Goal: Task Accomplishment & Management: Manage account settings

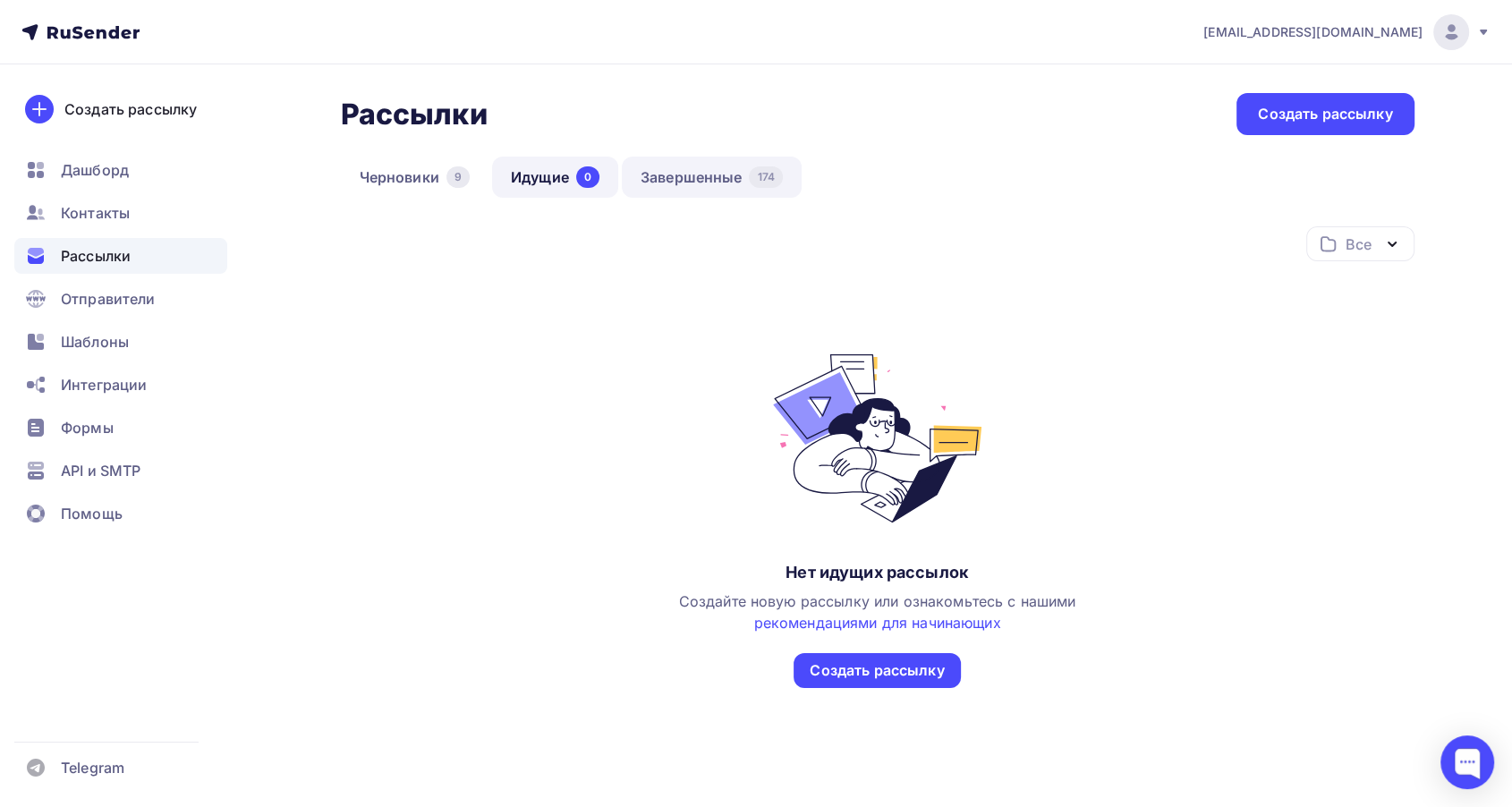
click at [703, 183] on link "Завершенные 174" at bounding box center [711, 177] width 180 height 41
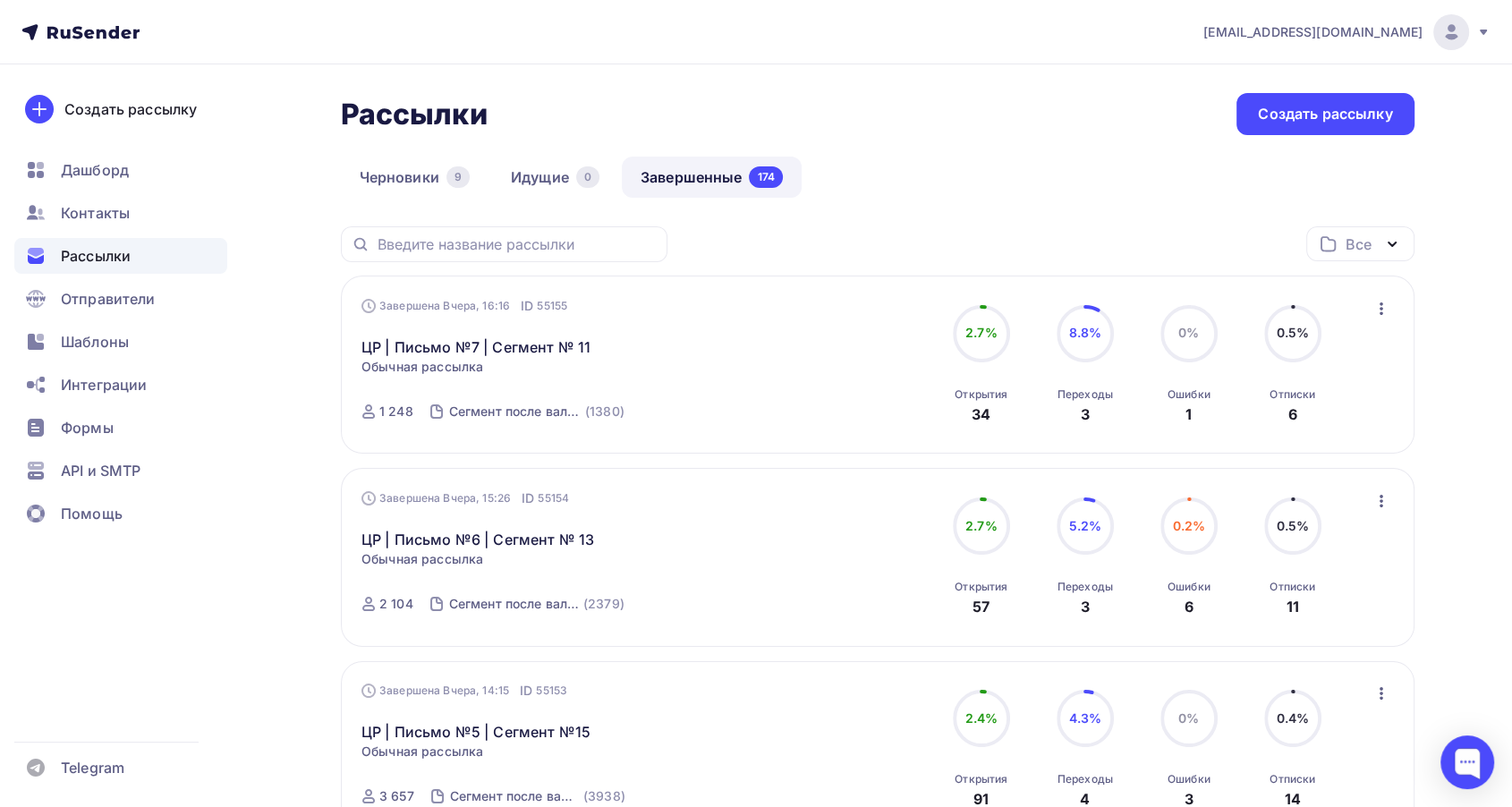
click at [1477, 33] on icon at bounding box center [1483, 32] width 15 height 15
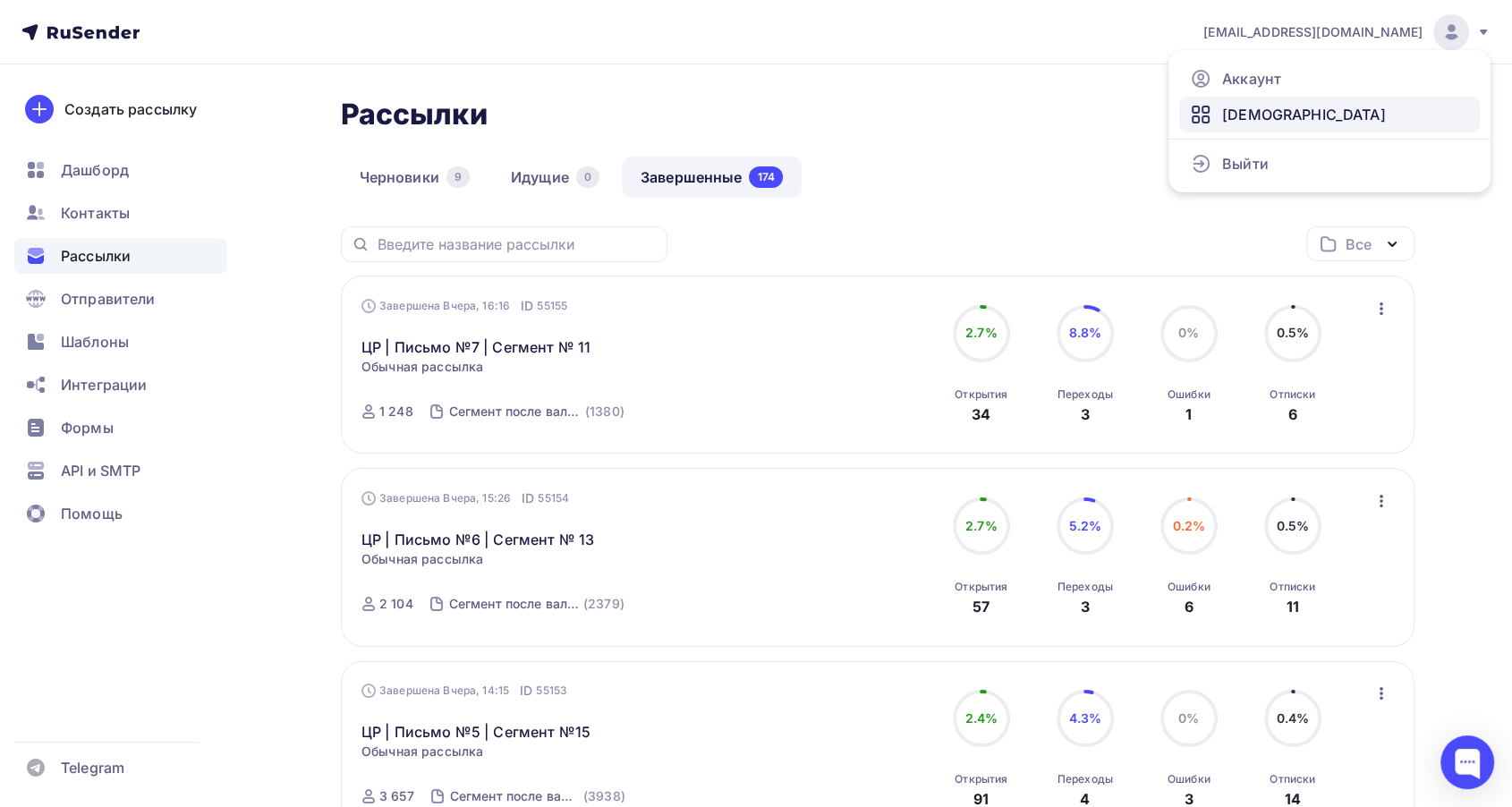
click at [1274, 115] on span "[DEMOGRAPHIC_DATA]" at bounding box center [1304, 115] width 164 height 22
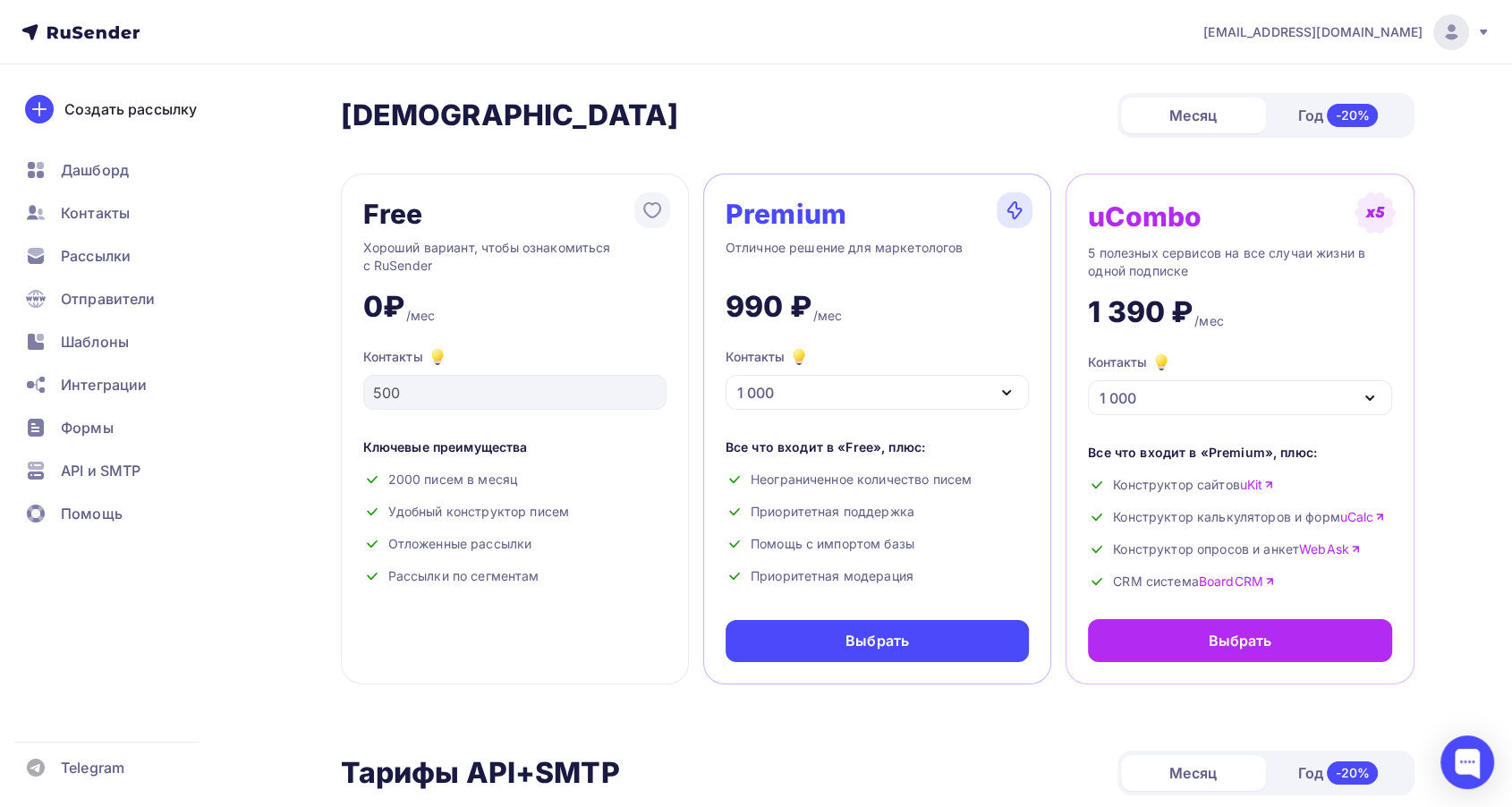
click at [1487, 34] on icon at bounding box center [1483, 32] width 15 height 15
click at [1347, 62] on link "Аккаунт" at bounding box center [1330, 78] width 301 height 36
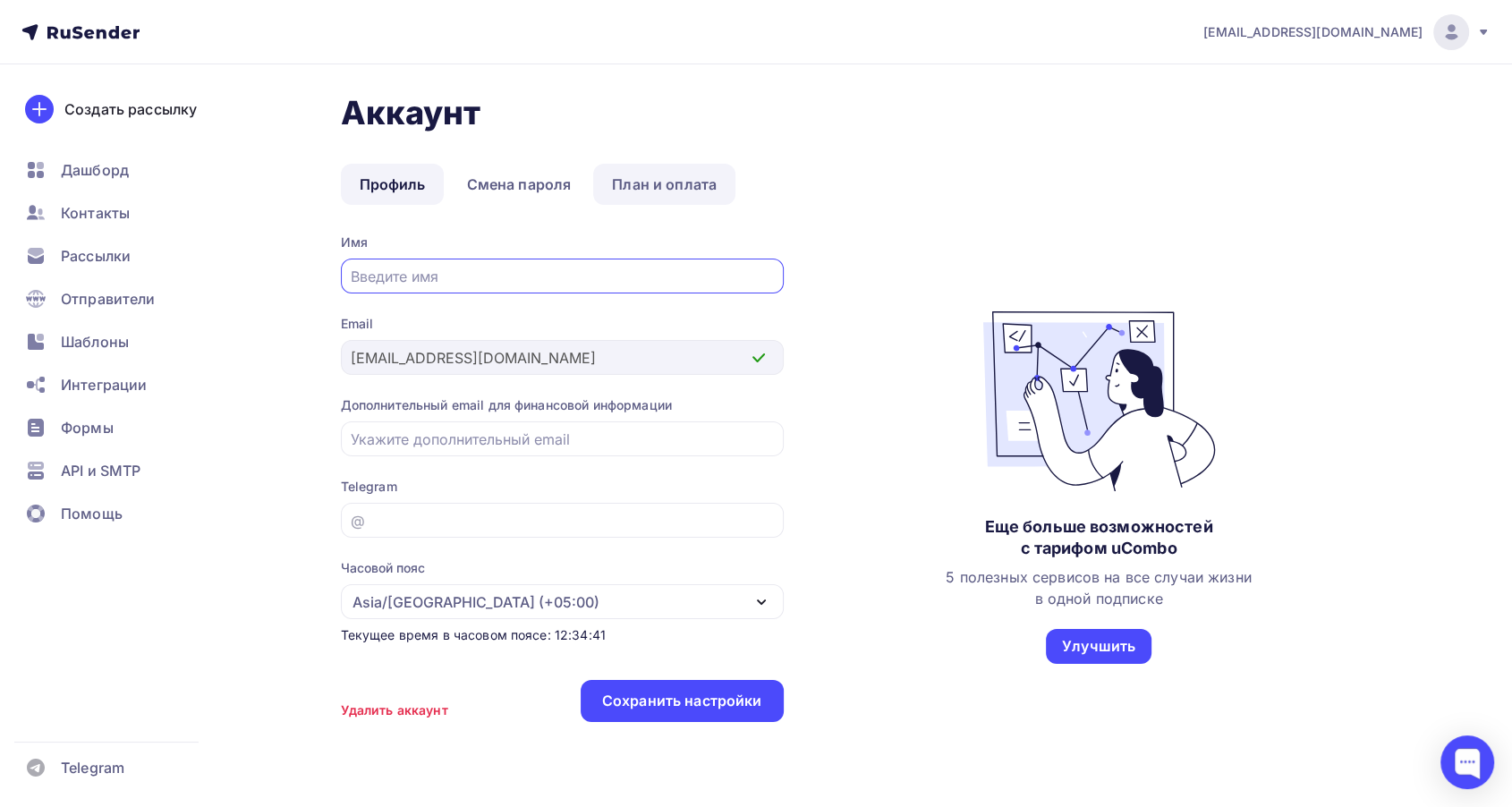
click at [651, 181] on link "План и оплата" at bounding box center [664, 184] width 142 height 41
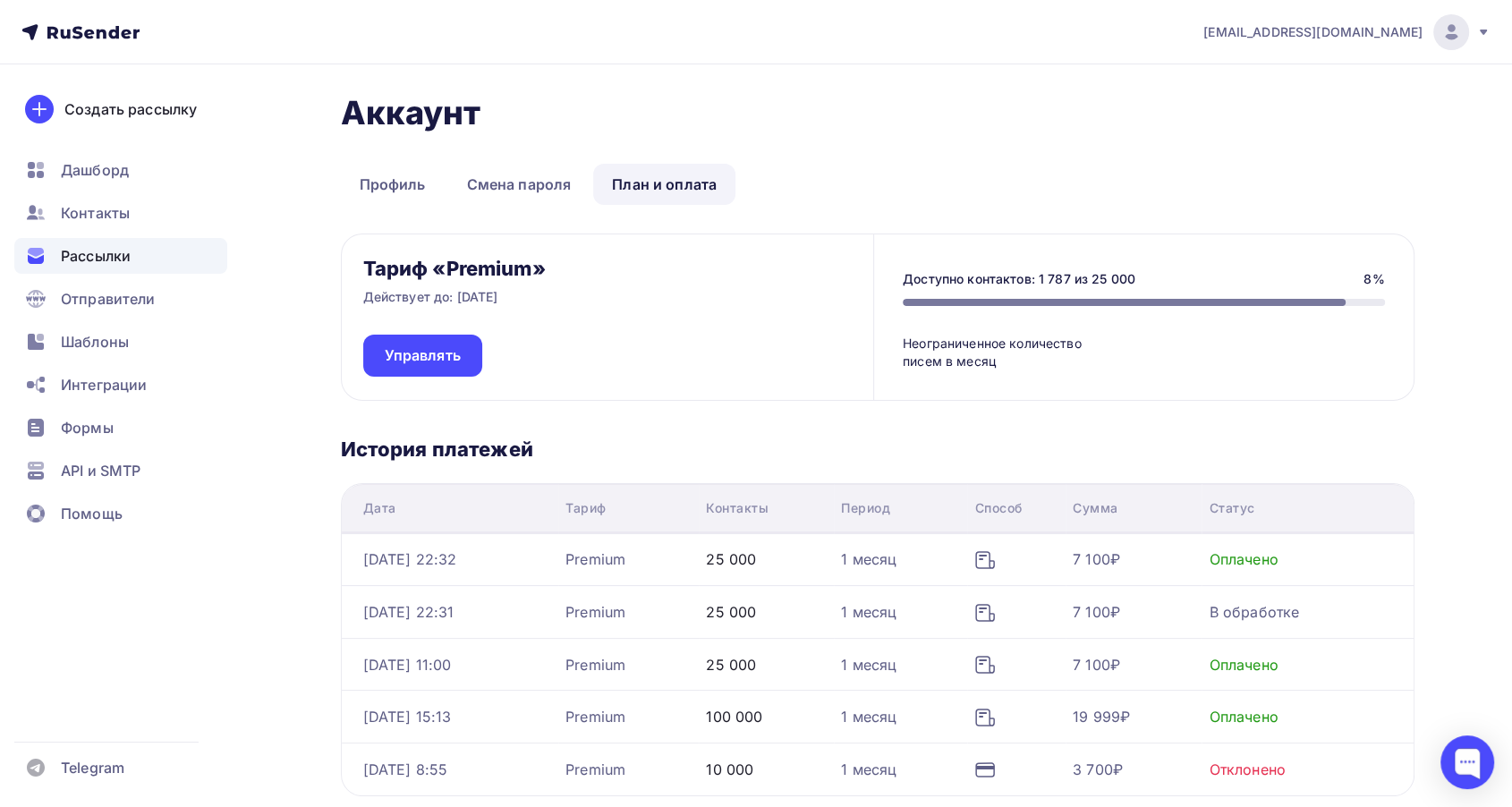
click at [73, 262] on span "Рассылки" at bounding box center [96, 256] width 70 height 22
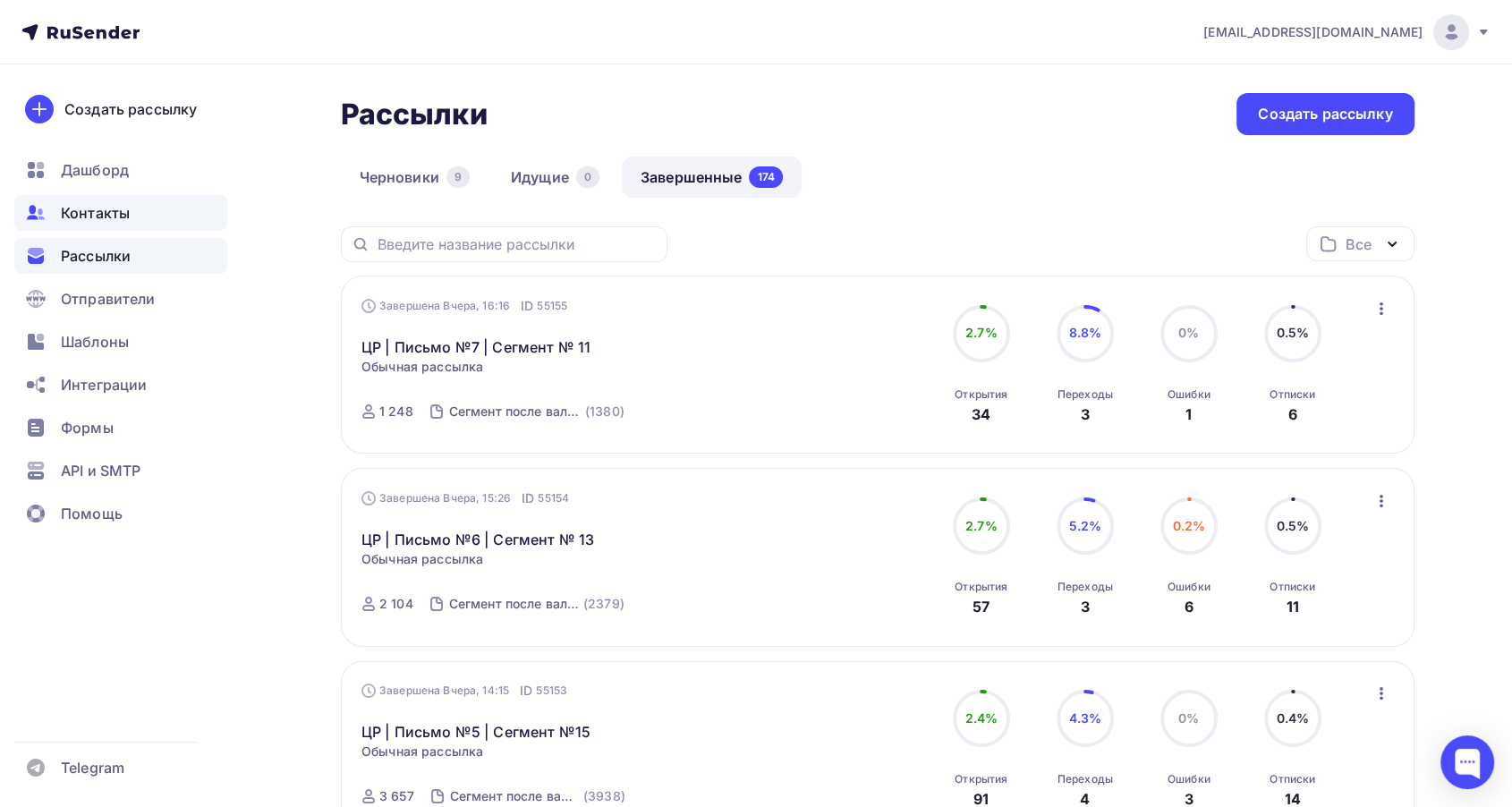
click at [105, 224] on div "Контакты" at bounding box center [121, 212] width 213 height 36
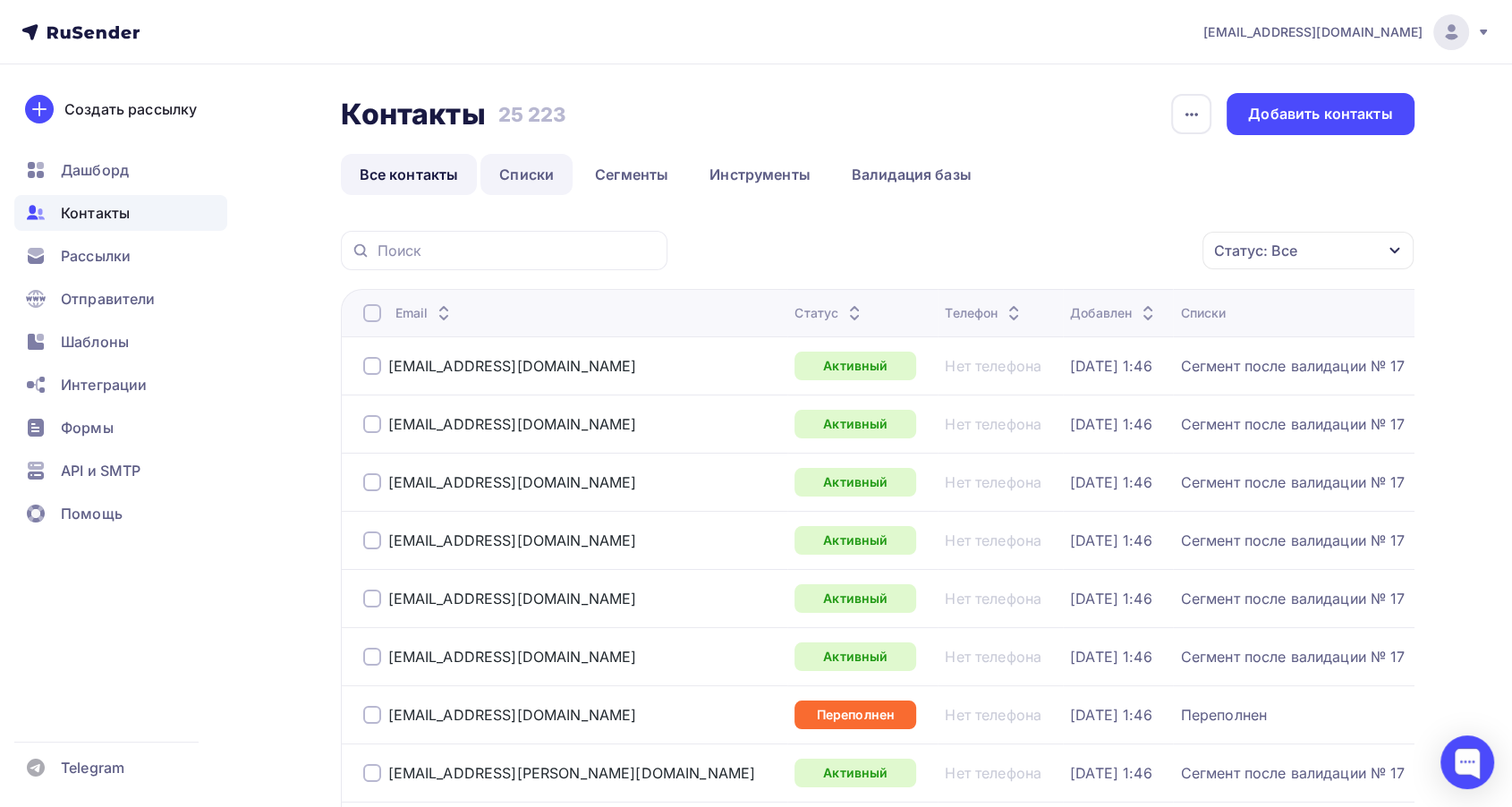
click at [509, 174] on link "Списки" at bounding box center [526, 174] width 92 height 41
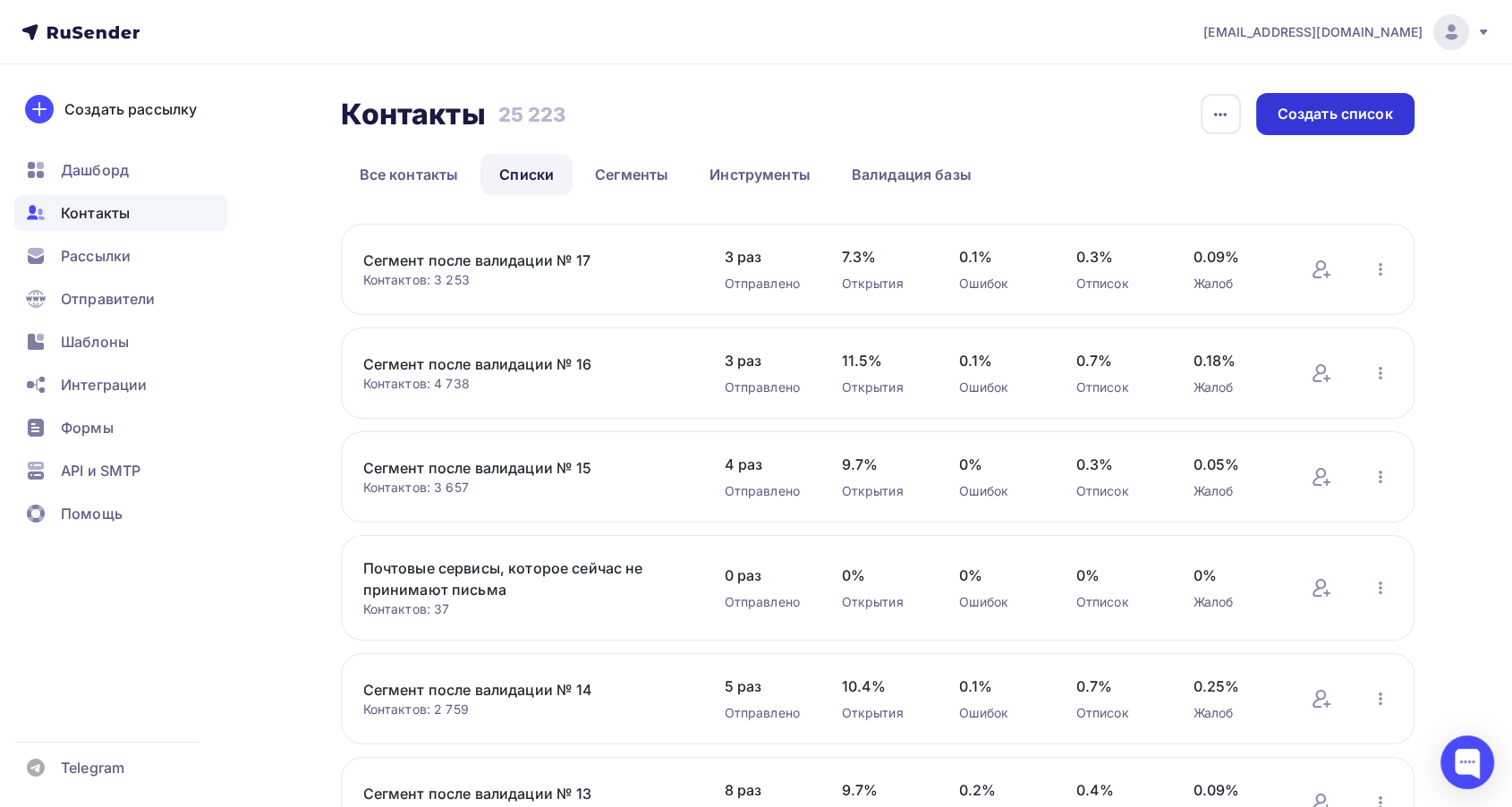
click at [1293, 117] on div "Создать список" at bounding box center [1335, 114] width 116 height 21
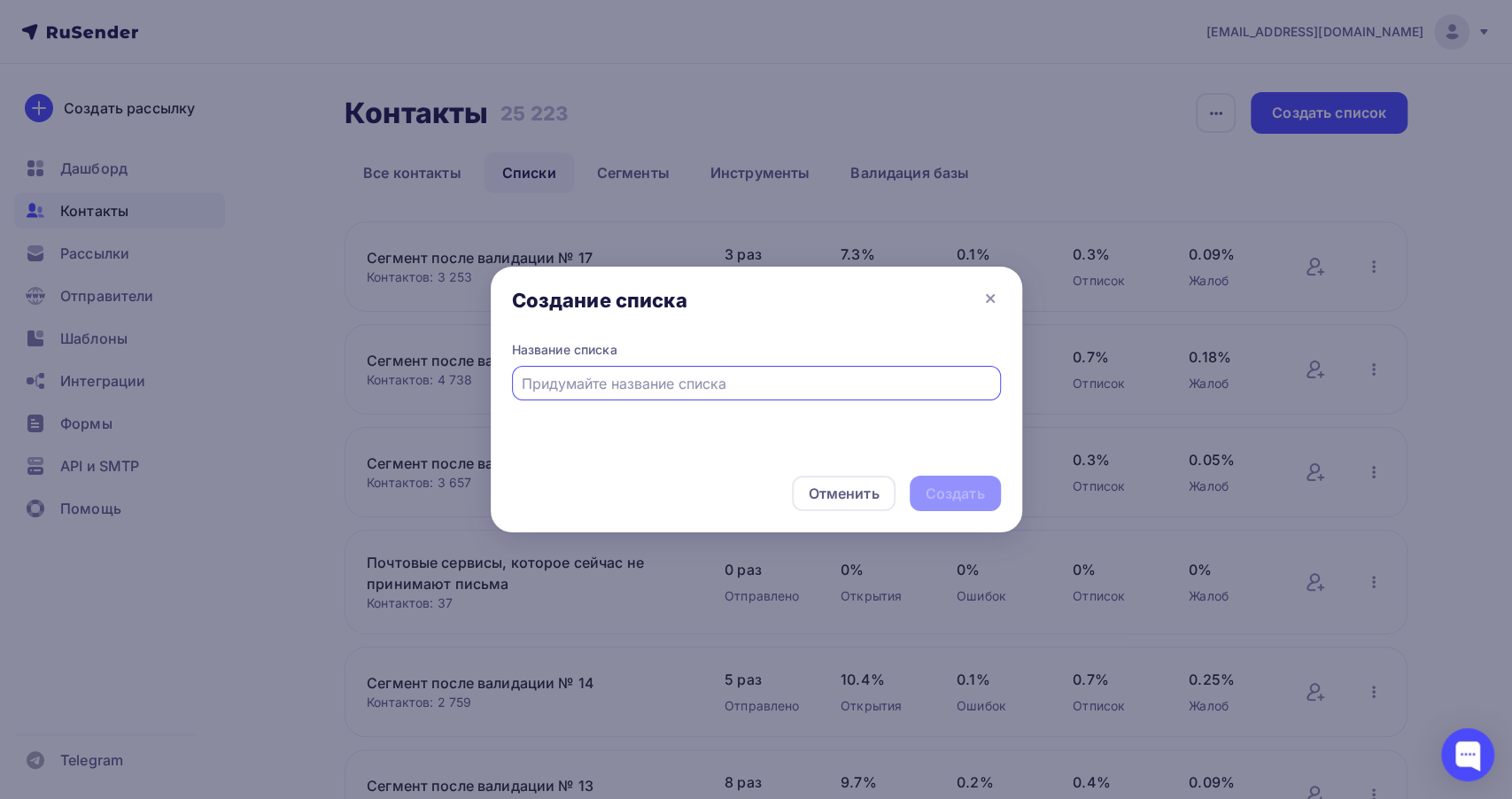
click at [606, 383] on input "text" at bounding box center [756, 384] width 468 height 22
type input "Сегмент после валидации № 18"
click at [967, 485] on div "Создать" at bounding box center [956, 494] width 60 height 21
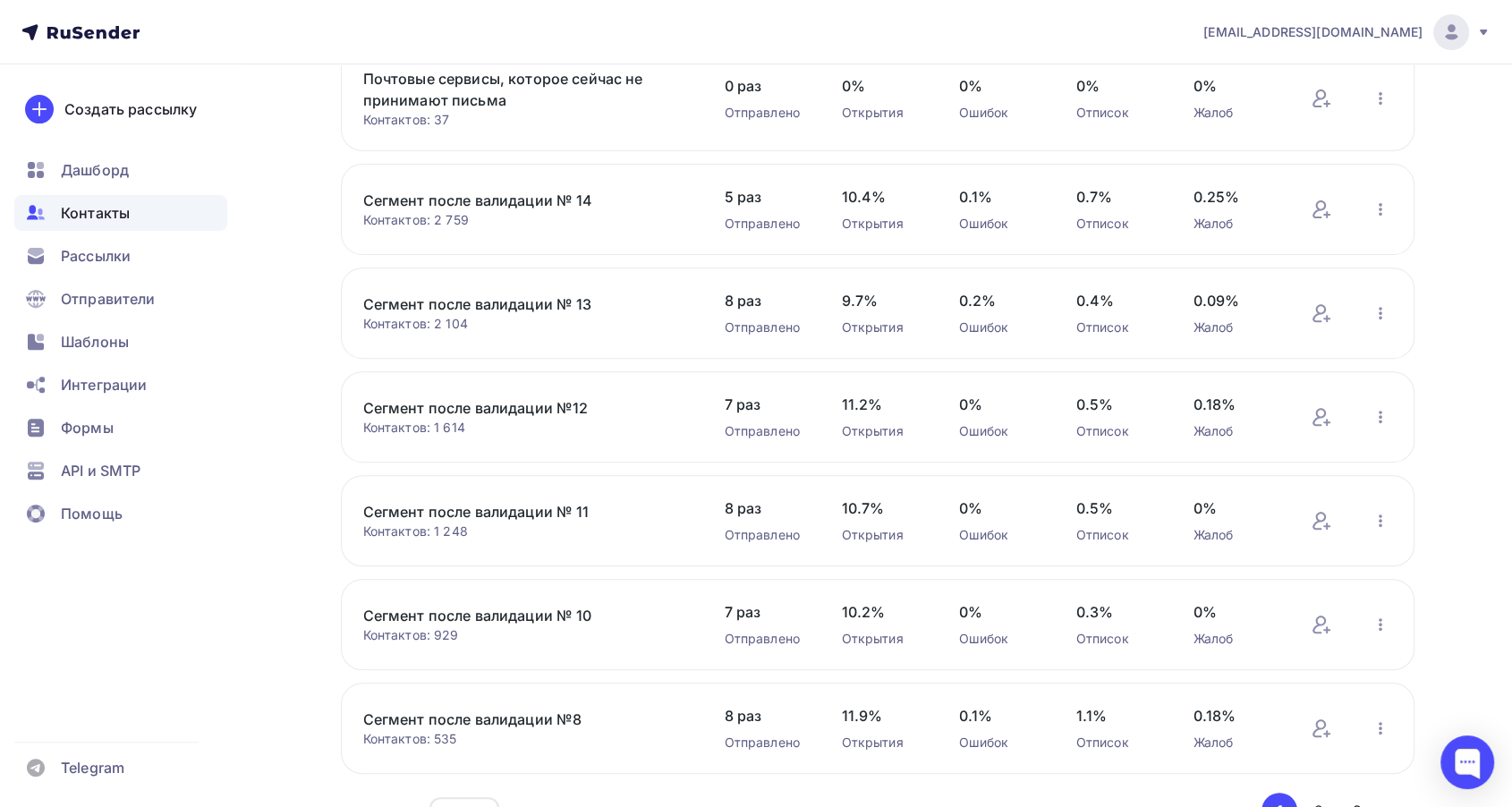
scroll to position [696, 0]
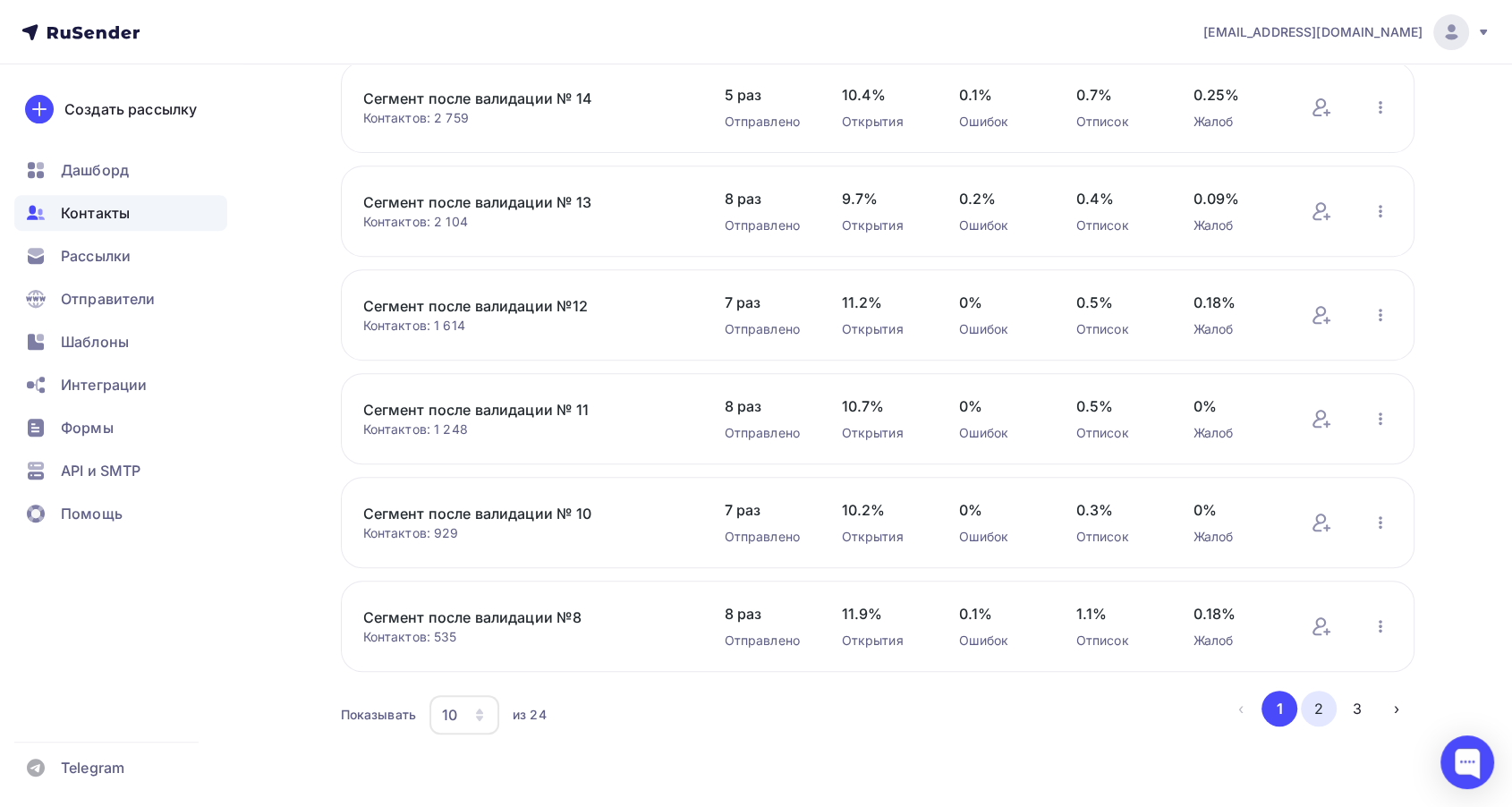
click at [1322, 702] on button "2" at bounding box center [1318, 709] width 36 height 36
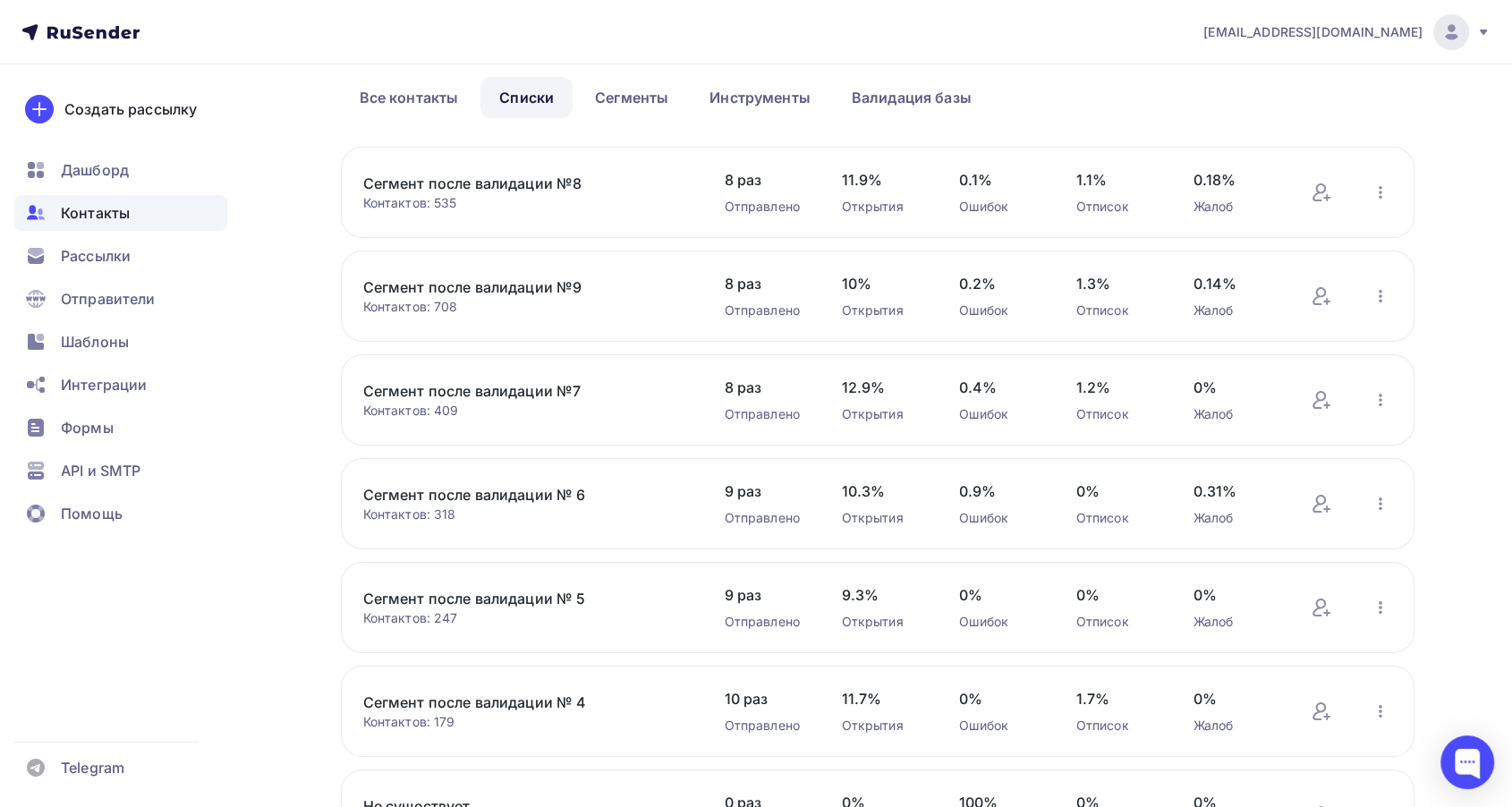
scroll to position [0, 0]
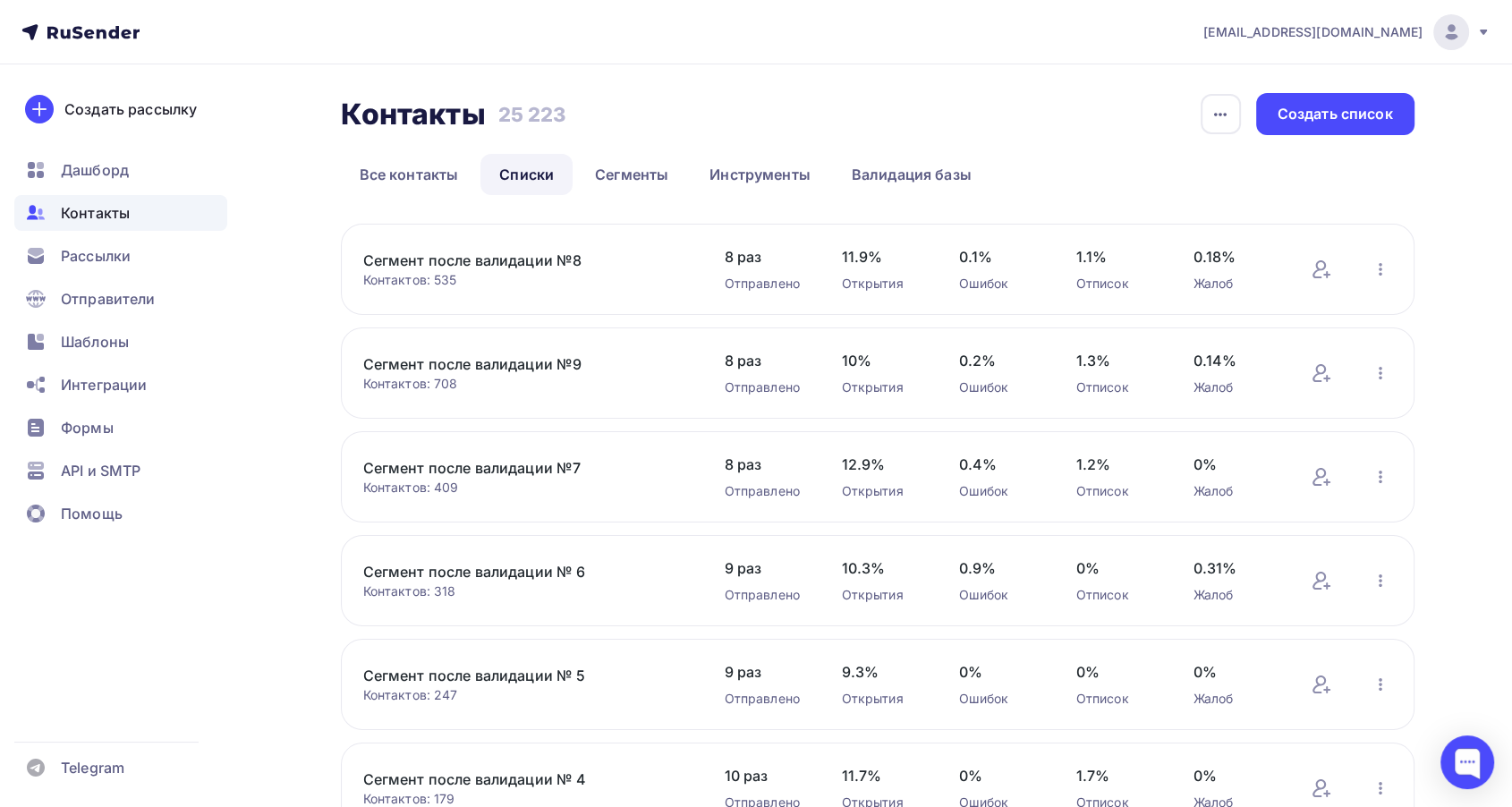
click at [557, 368] on link "Сегмент после валидации №9" at bounding box center [515, 365] width 304 height 22
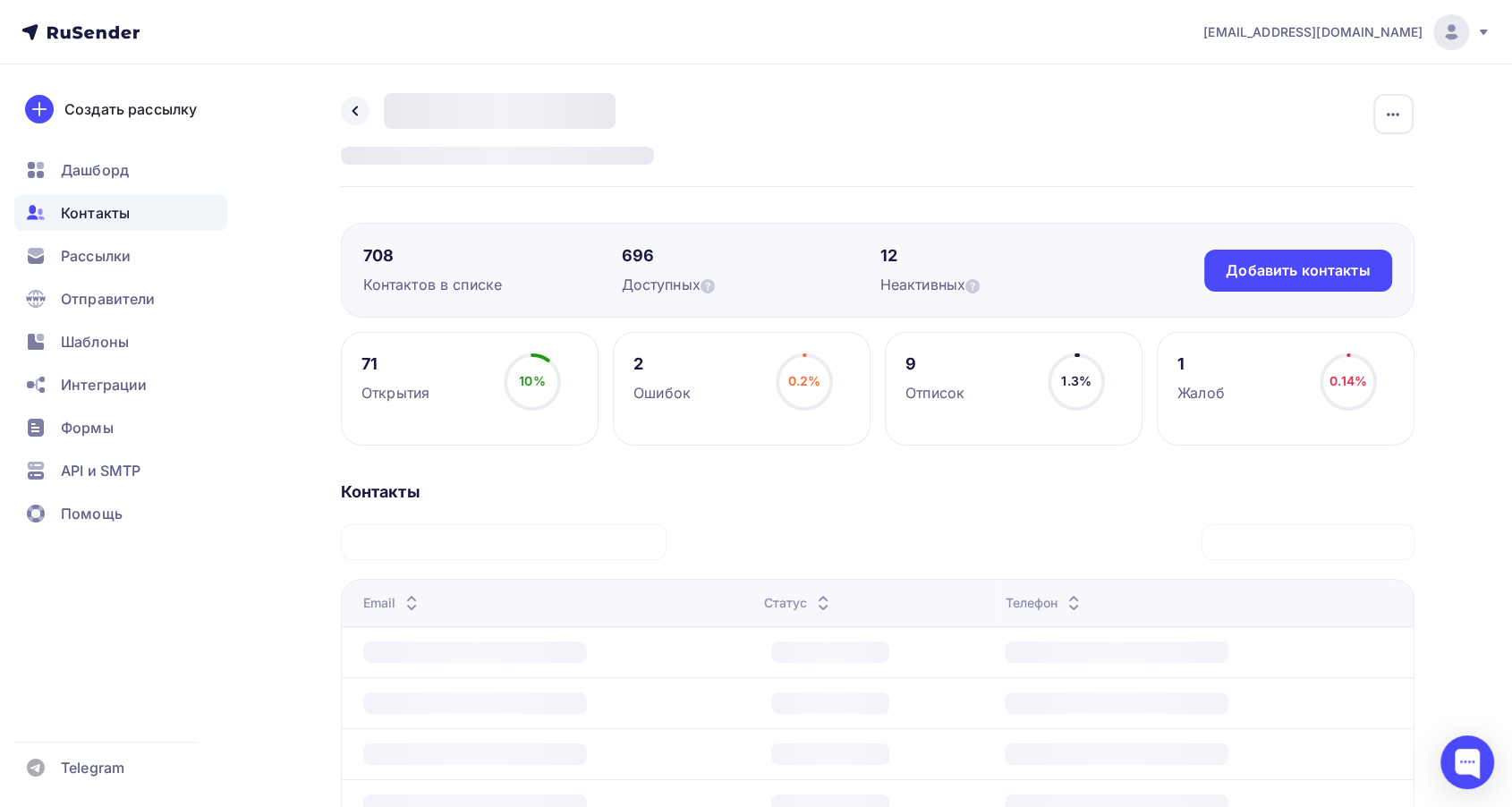
click at [822, 597] on icon at bounding box center [823, 608] width 22 height 22
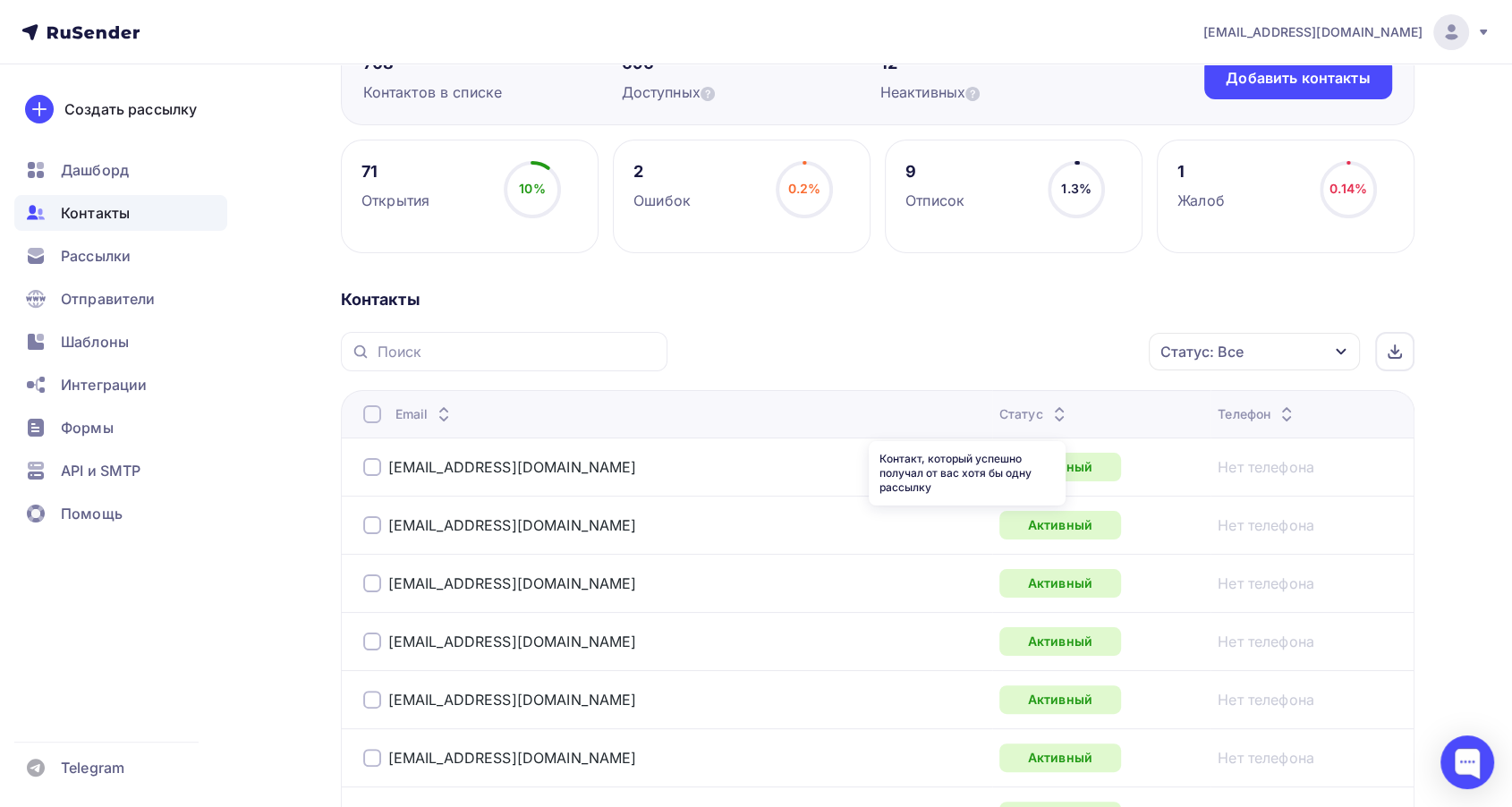
scroll to position [199, 0]
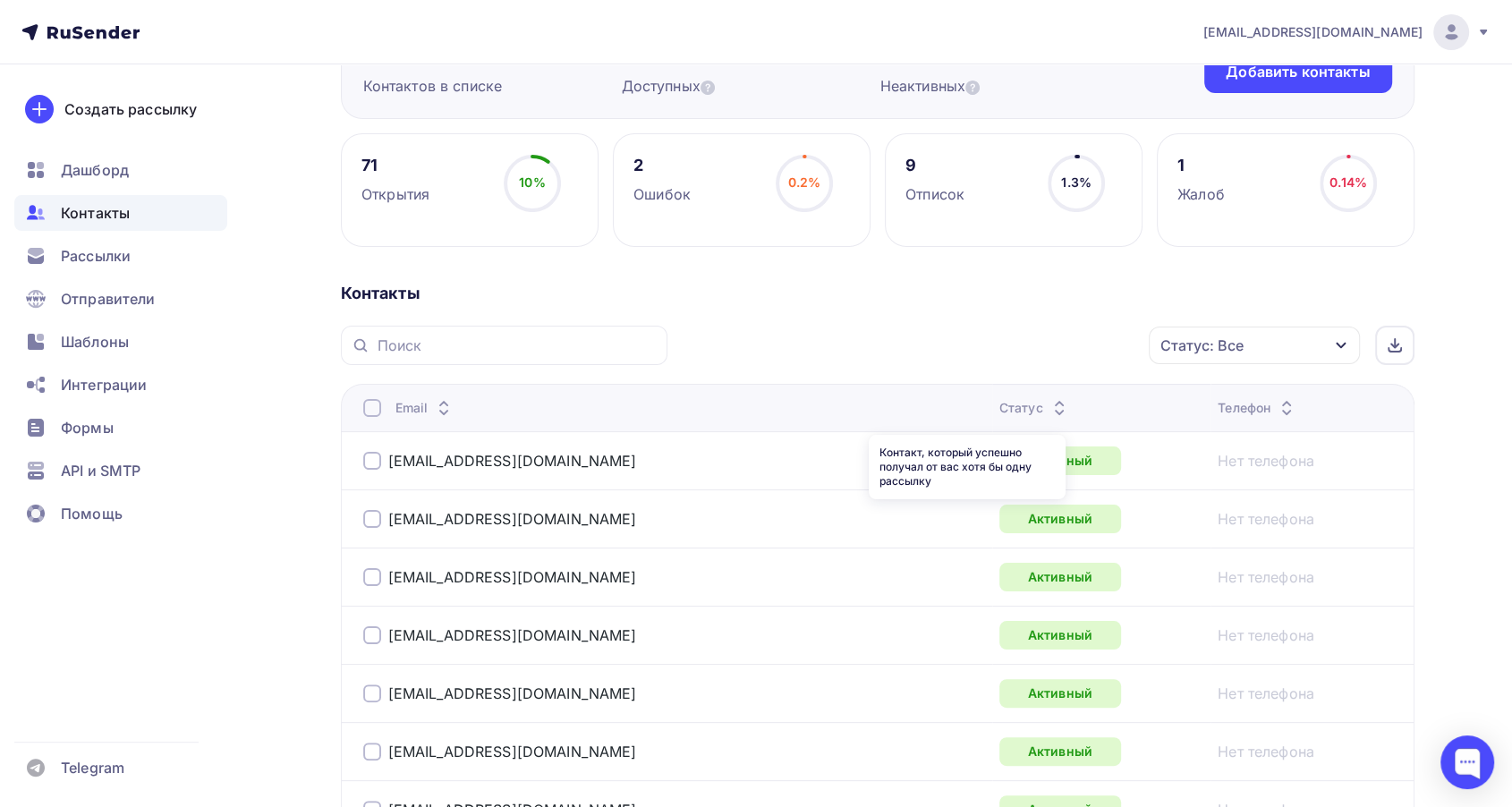
click at [1048, 400] on icon at bounding box center [1059, 404] width 22 height 22
click at [1047, 404] on icon at bounding box center [1058, 413] width 22 height 22
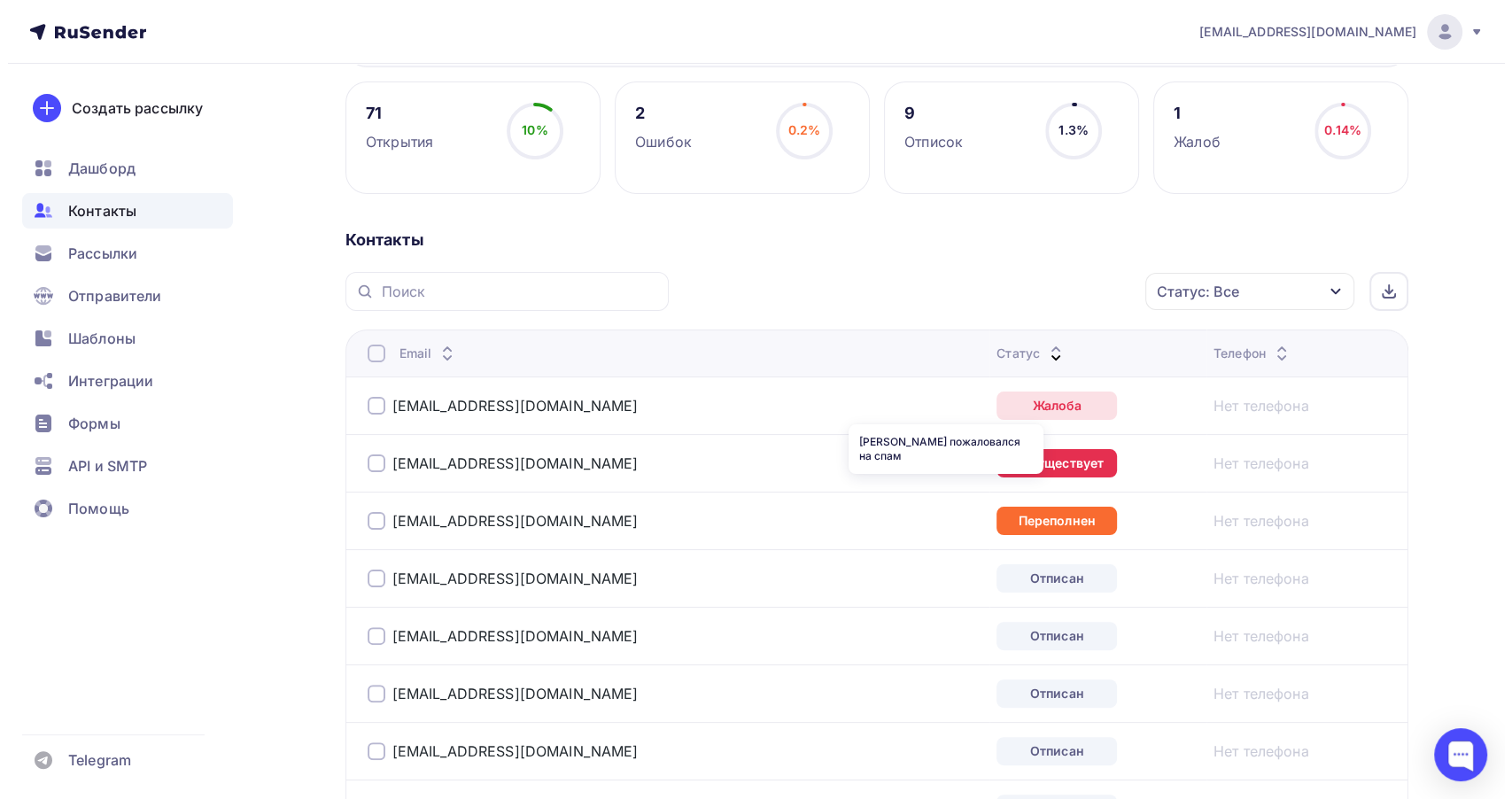
scroll to position [295, 0]
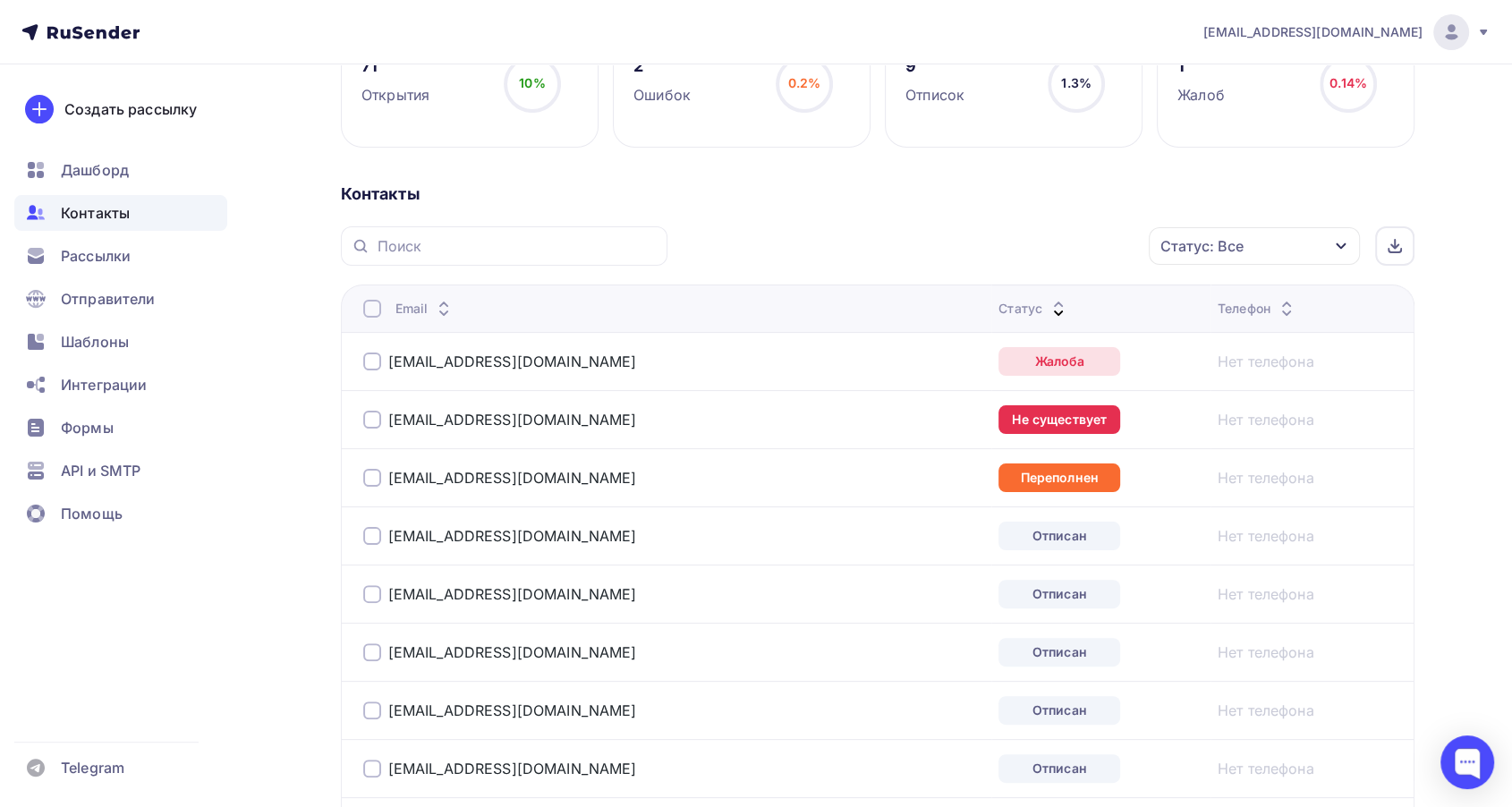
click at [374, 357] on div at bounding box center [372, 362] width 18 height 18
click at [931, 254] on div "Действие" at bounding box center [943, 246] width 69 height 22
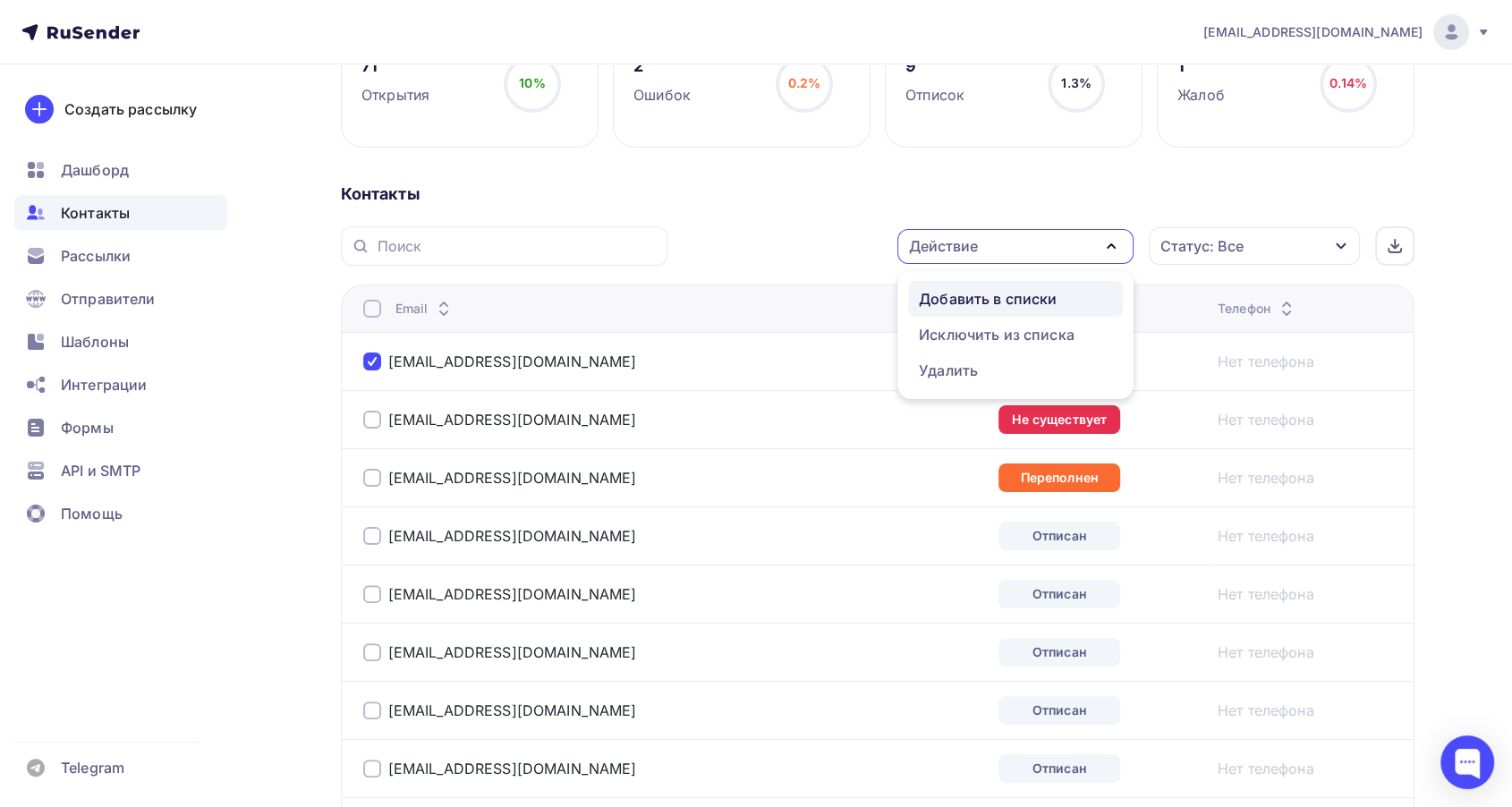
click at [936, 305] on div "Добавить в списки" at bounding box center [987, 299] width 138 height 22
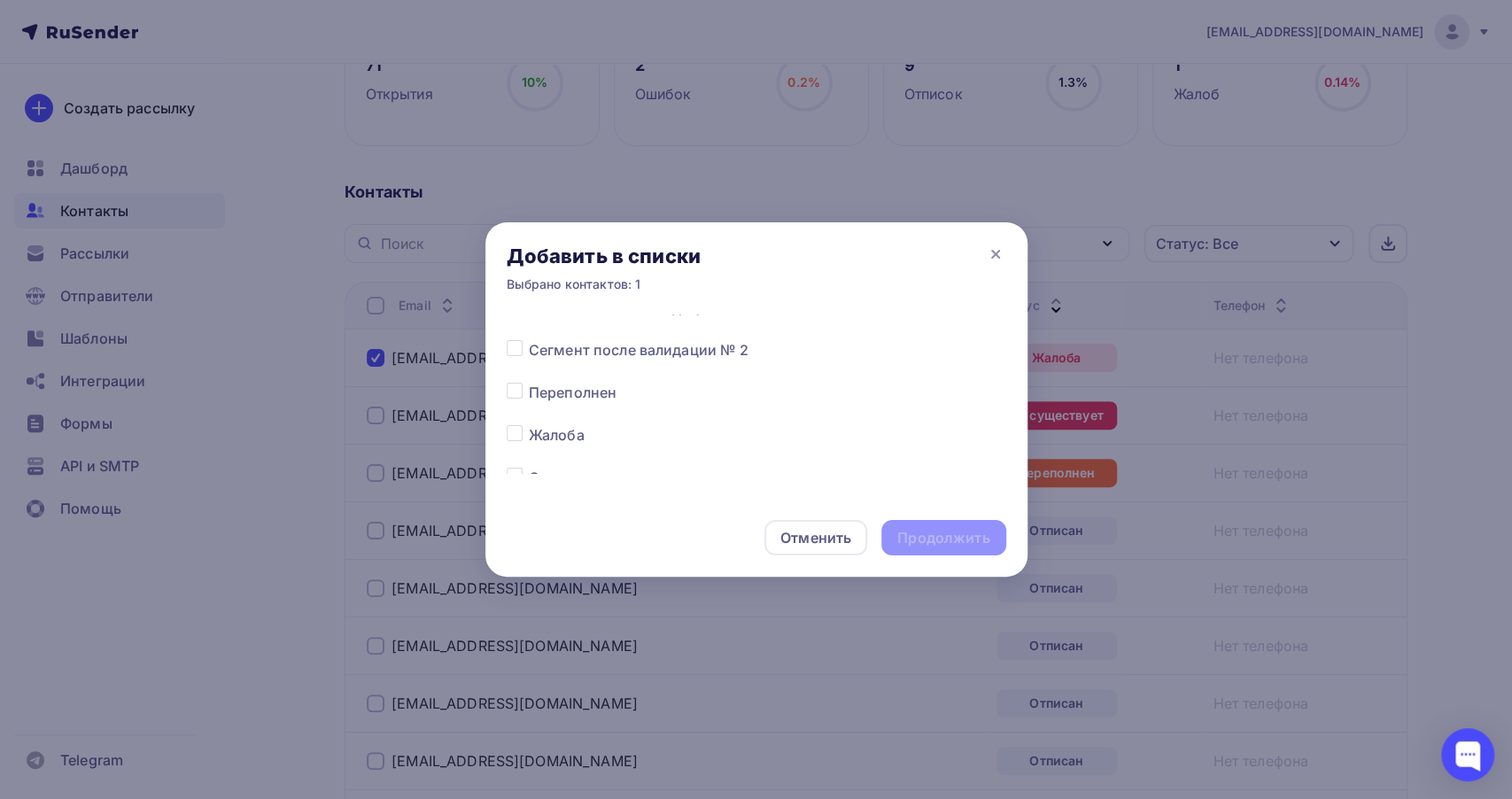
scroll to position [787, 0]
click at [529, 422] on label at bounding box center [529, 422] width 0 height 0
click at [515, 422] on input "checkbox" at bounding box center [515, 430] width 16 height 16
checkbox input "true"
click at [933, 528] on div "Продолжить" at bounding box center [943, 538] width 92 height 21
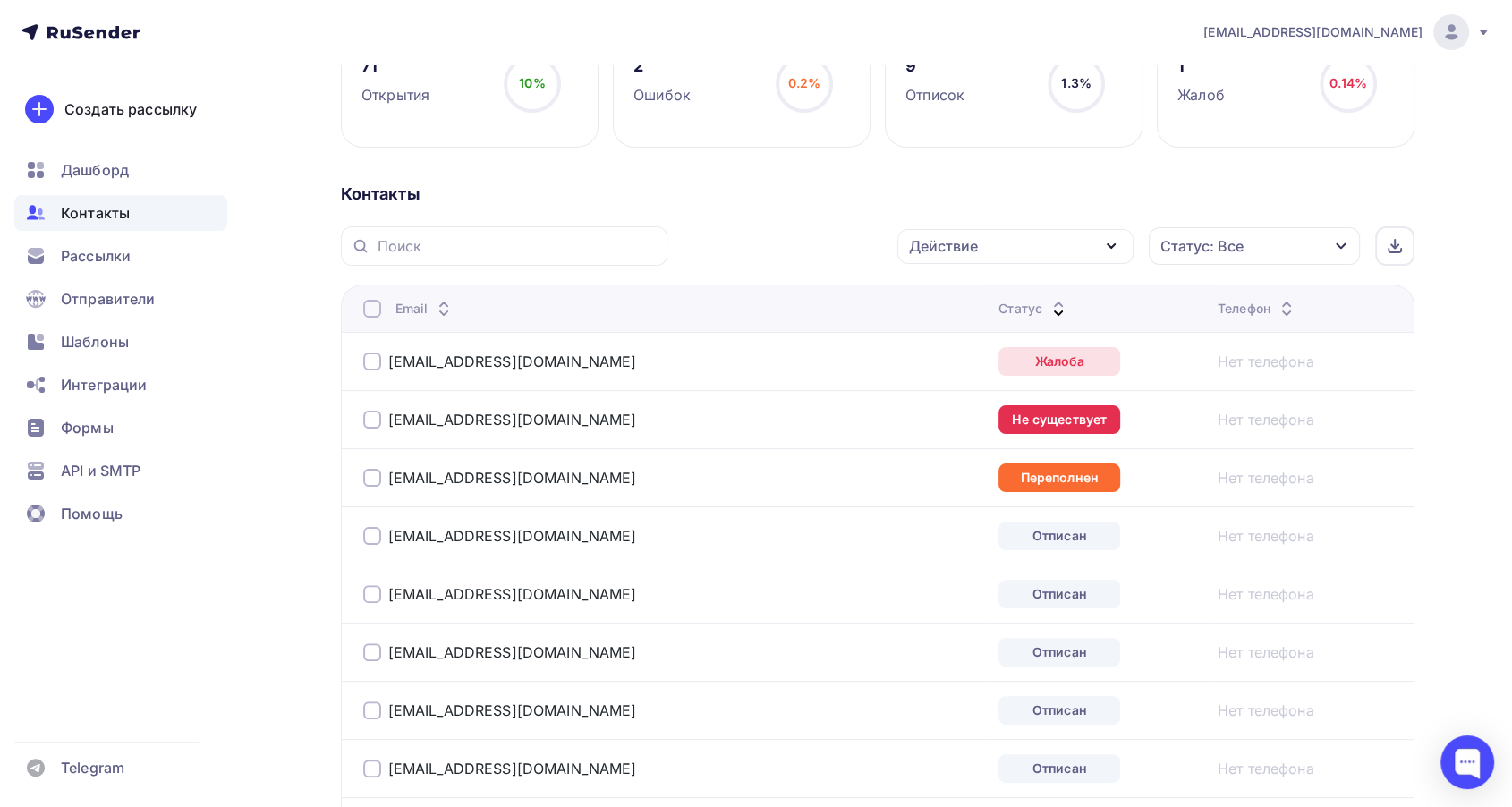
click at [372, 414] on div at bounding box center [372, 420] width 18 height 18
click at [902, 253] on div "Действие" at bounding box center [1014, 246] width 236 height 35
click at [928, 294] on div "Добавить в списки" at bounding box center [987, 299] width 138 height 22
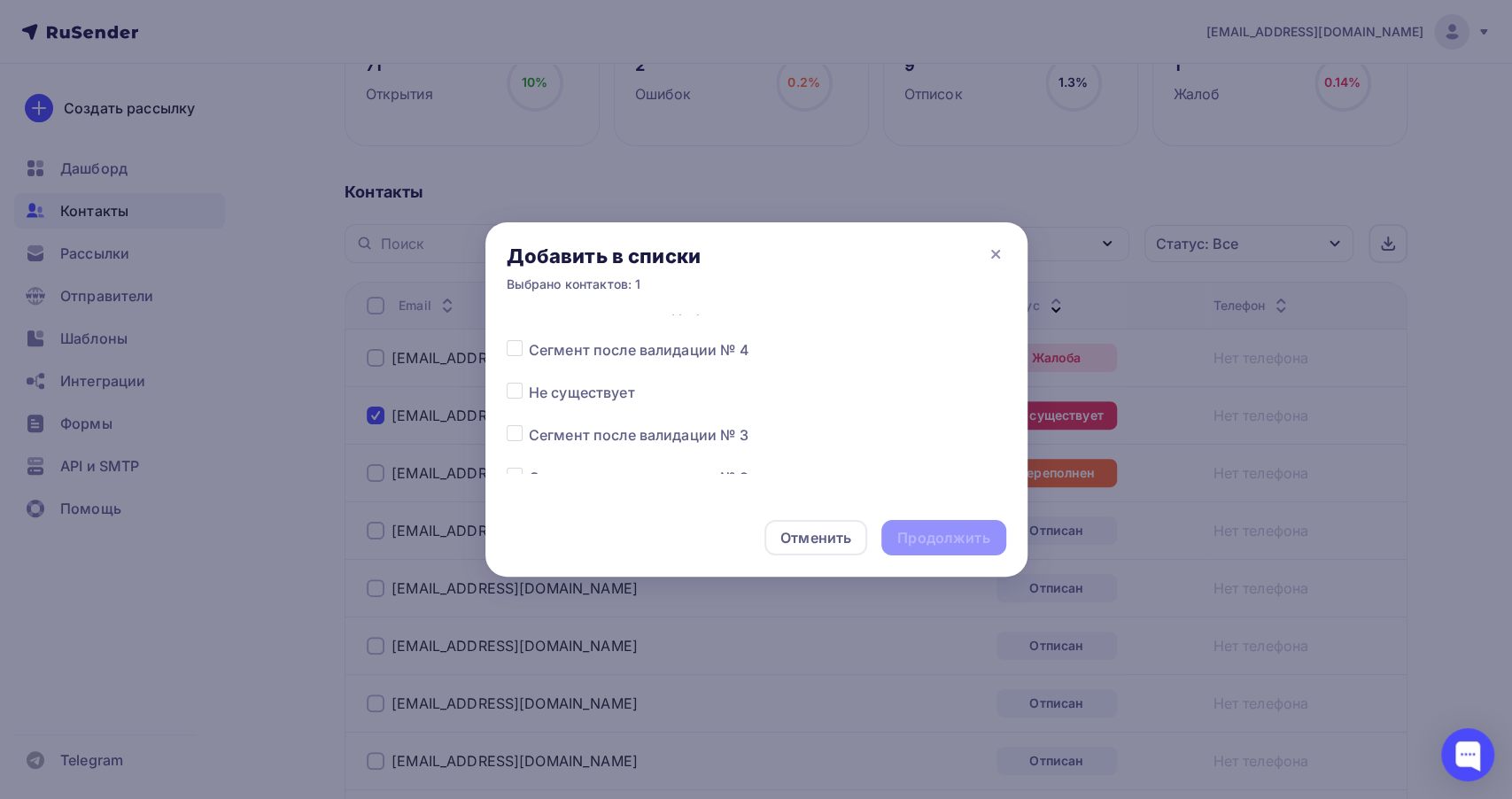
scroll to position [689, 0]
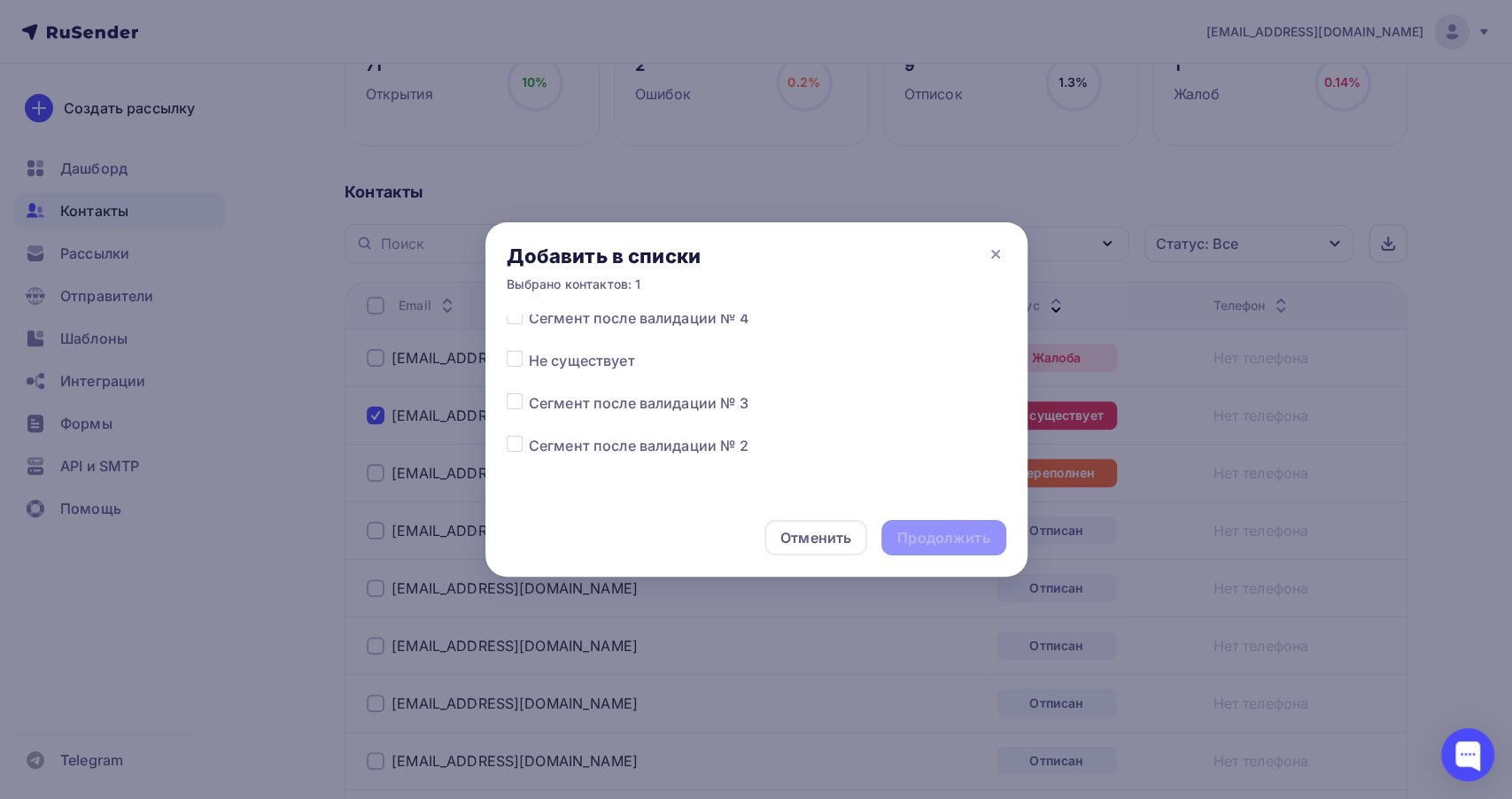
click at [529, 350] on label at bounding box center [529, 350] width 0 height 0
click at [512, 359] on input "checkbox" at bounding box center [515, 358] width 16 height 16
checkbox input "true"
click at [913, 528] on div "Продолжить" at bounding box center [943, 538] width 92 height 21
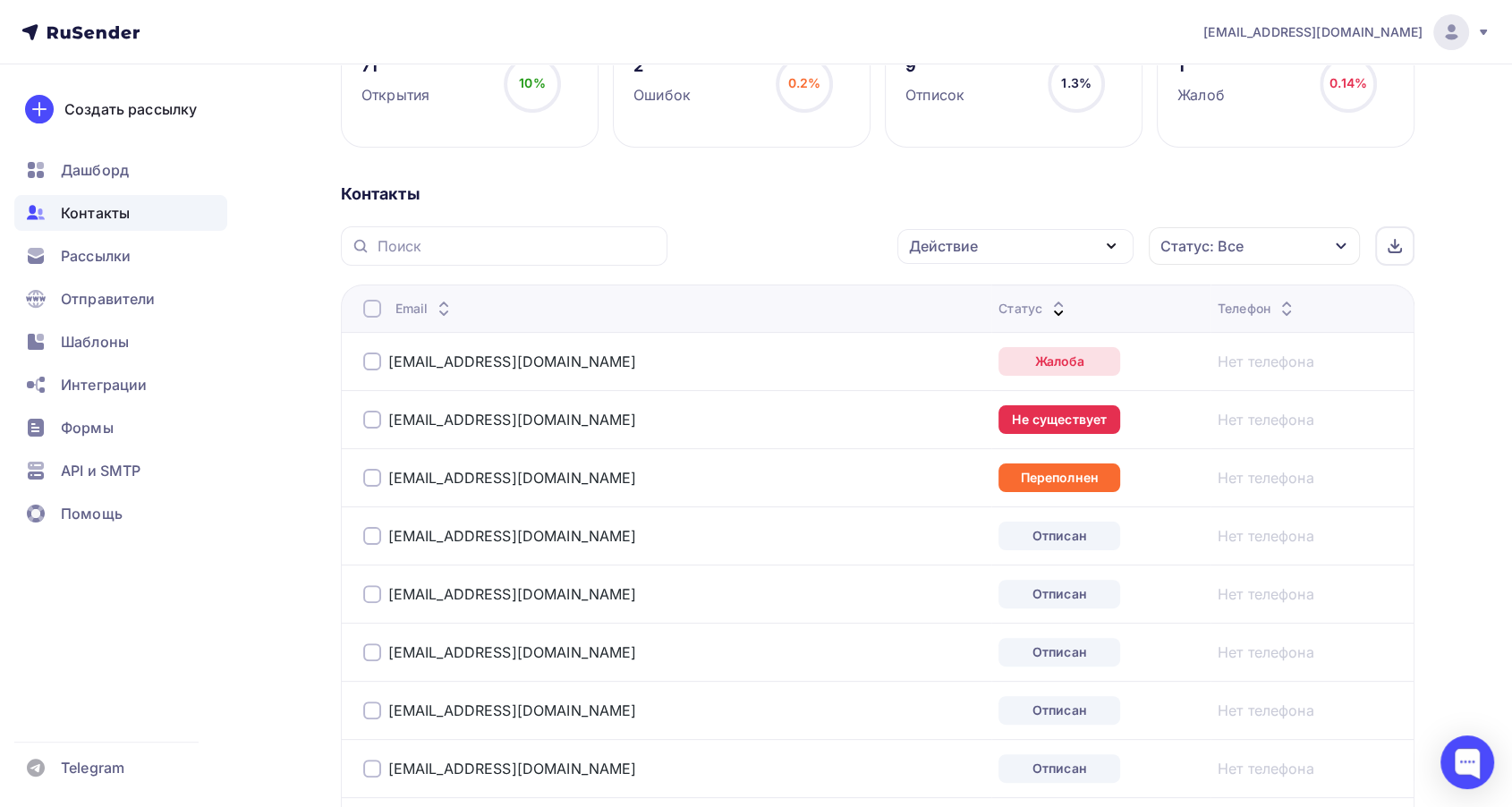
click at [355, 474] on td "[EMAIL_ADDRESS][DOMAIN_NAME]" at bounding box center [666, 478] width 652 height 58
click at [375, 480] on div at bounding box center [372, 478] width 18 height 18
click at [993, 255] on div "Действие" at bounding box center [1014, 246] width 236 height 35
click at [985, 285] on link "Добавить в списки" at bounding box center [1015, 298] width 215 height 36
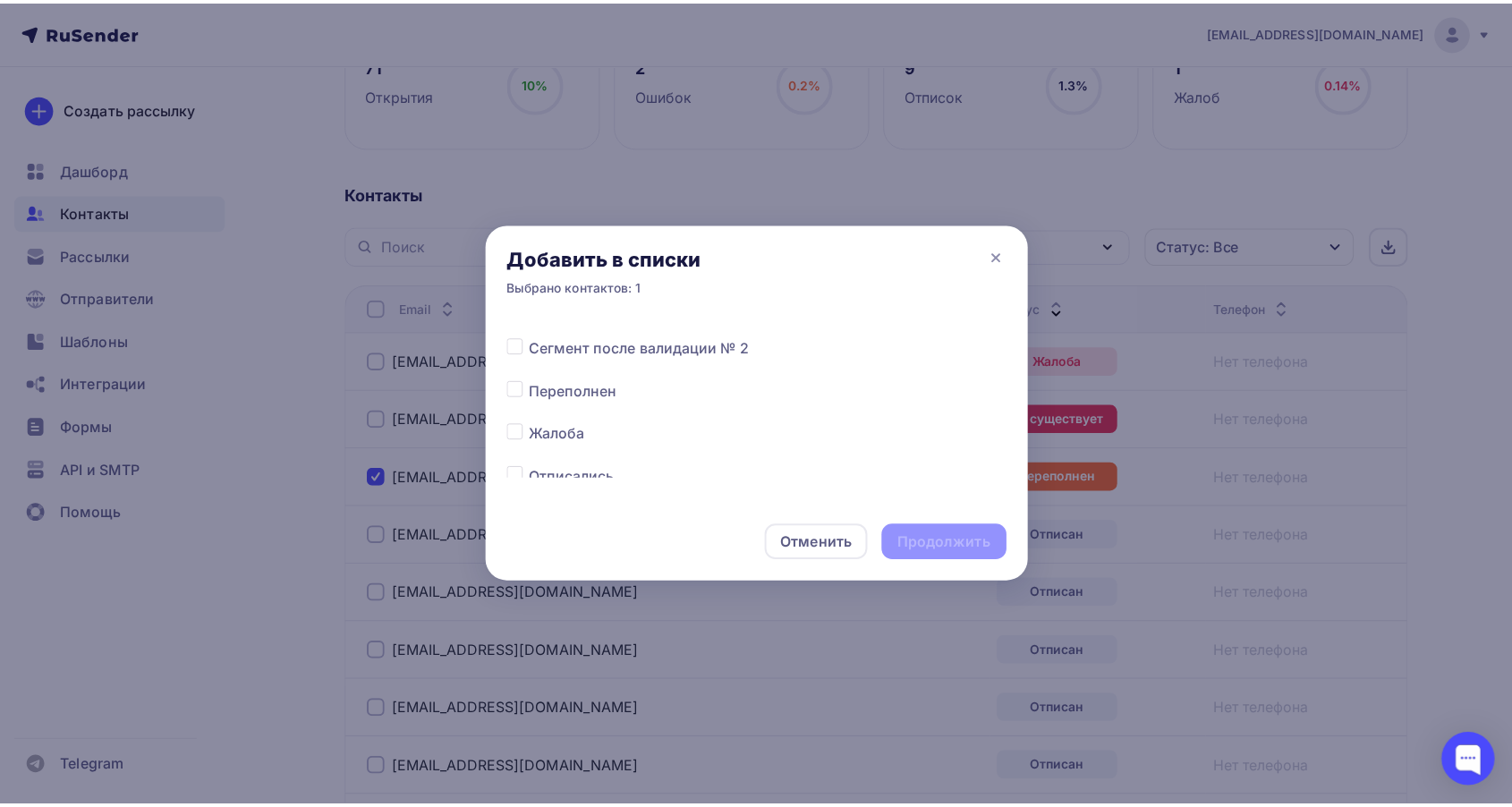
scroll to position [795, 0]
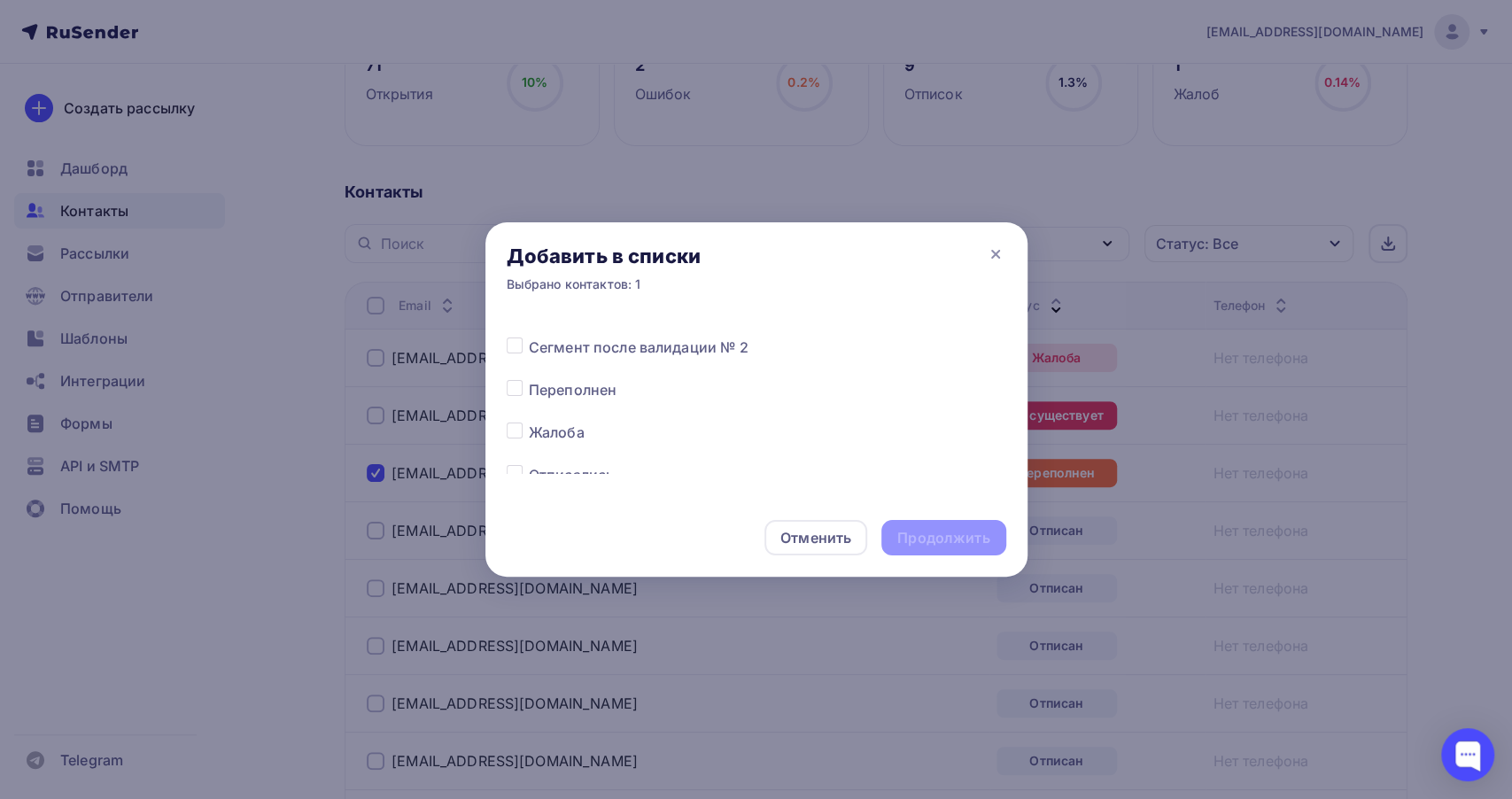
click at [529, 379] on label at bounding box center [529, 379] width 0 height 0
click at [519, 388] on input "checkbox" at bounding box center [515, 387] width 16 height 16
checkbox input "true"
click at [903, 530] on div "Продолжить" at bounding box center [943, 538] width 92 height 21
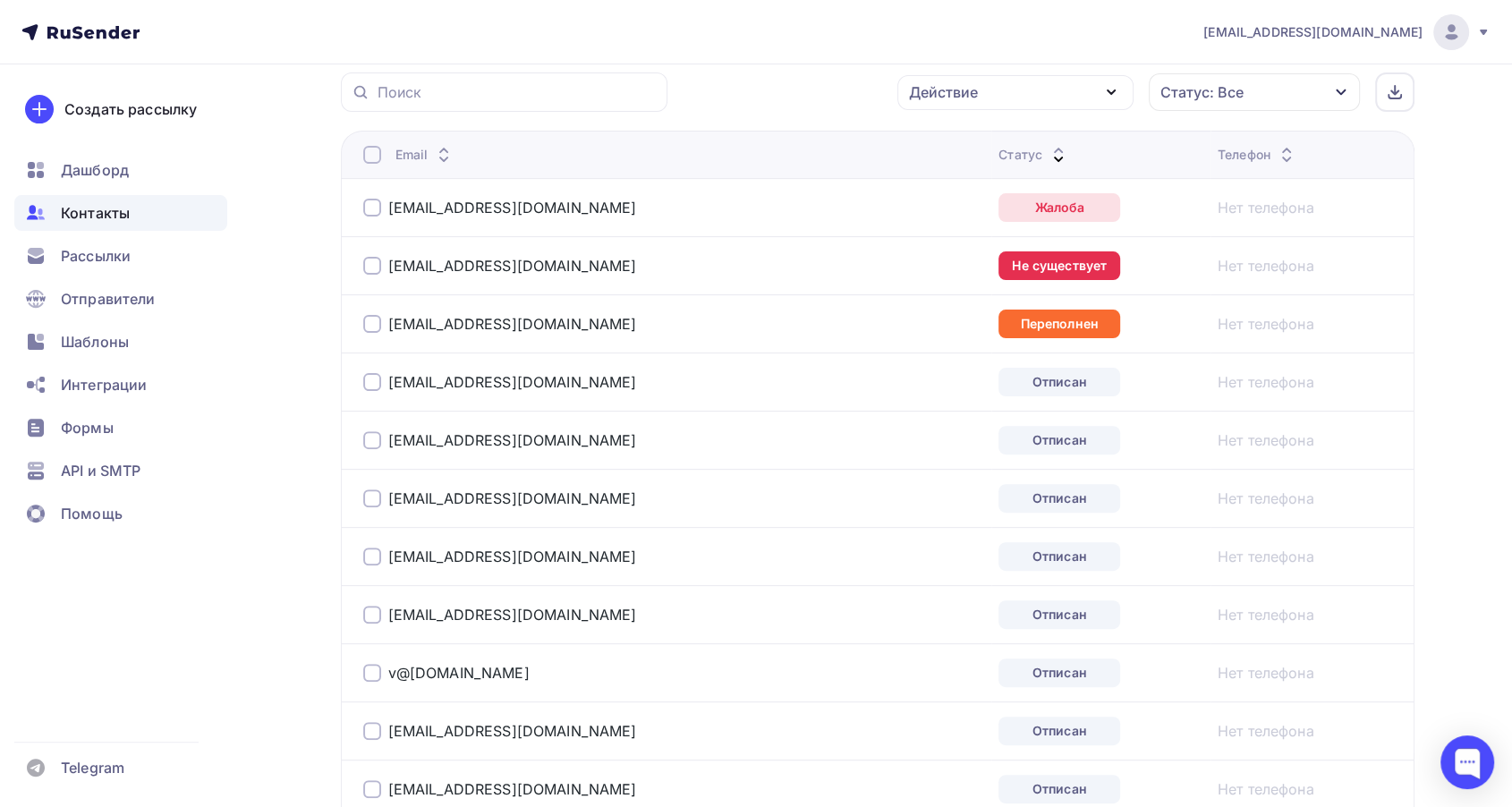
scroll to position [497, 0]
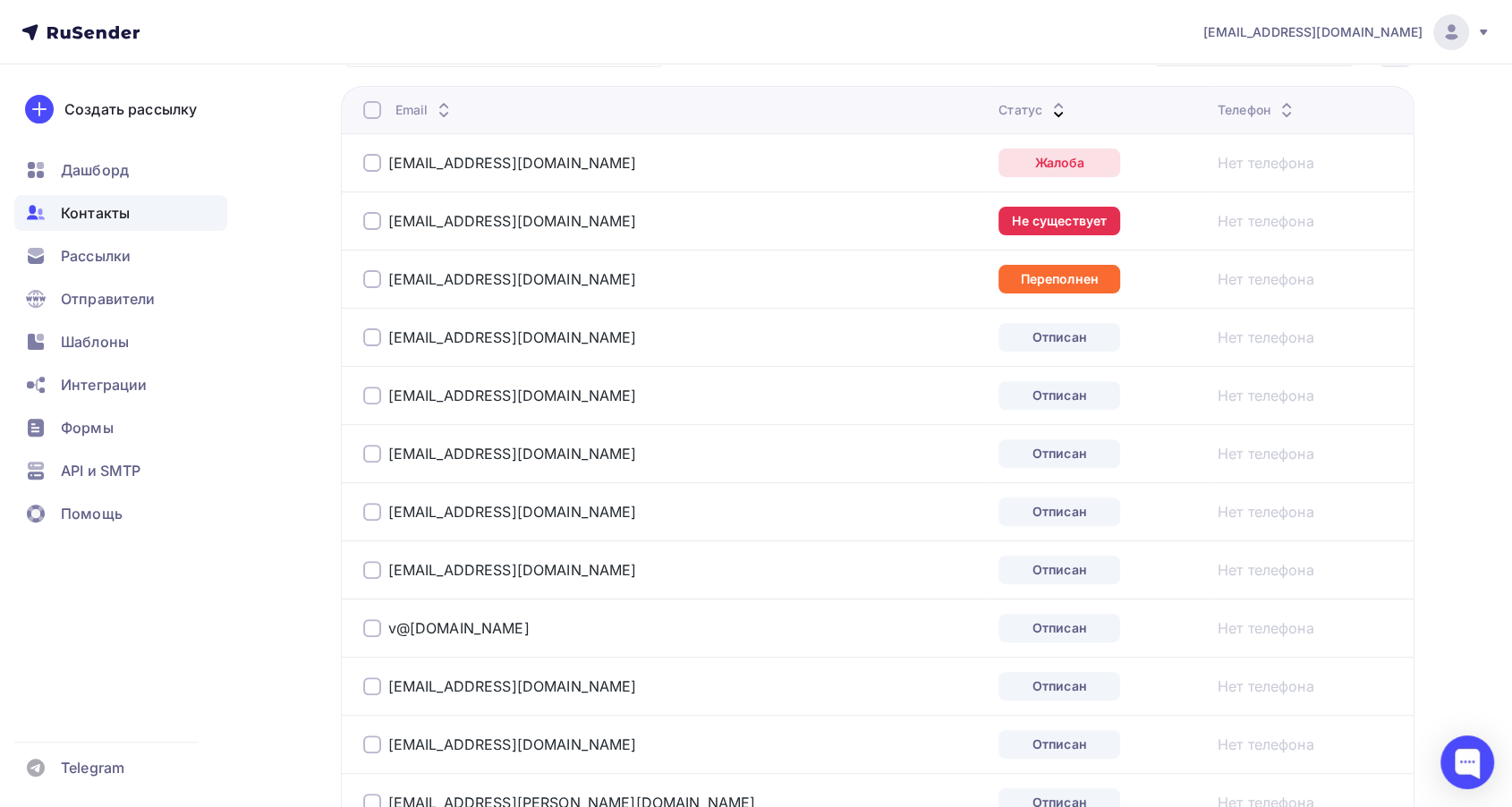
drag, startPoint x: 363, startPoint y: 335, endPoint x: 365, endPoint y: 345, distance: 10.2
click at [364, 335] on div at bounding box center [372, 337] width 18 height 18
click at [373, 395] on div at bounding box center [372, 396] width 18 height 18
click at [370, 440] on div "[EMAIL_ADDRESS][DOMAIN_NAME]" at bounding box center [586, 453] width 447 height 28
click at [369, 451] on div at bounding box center [372, 454] width 18 height 18
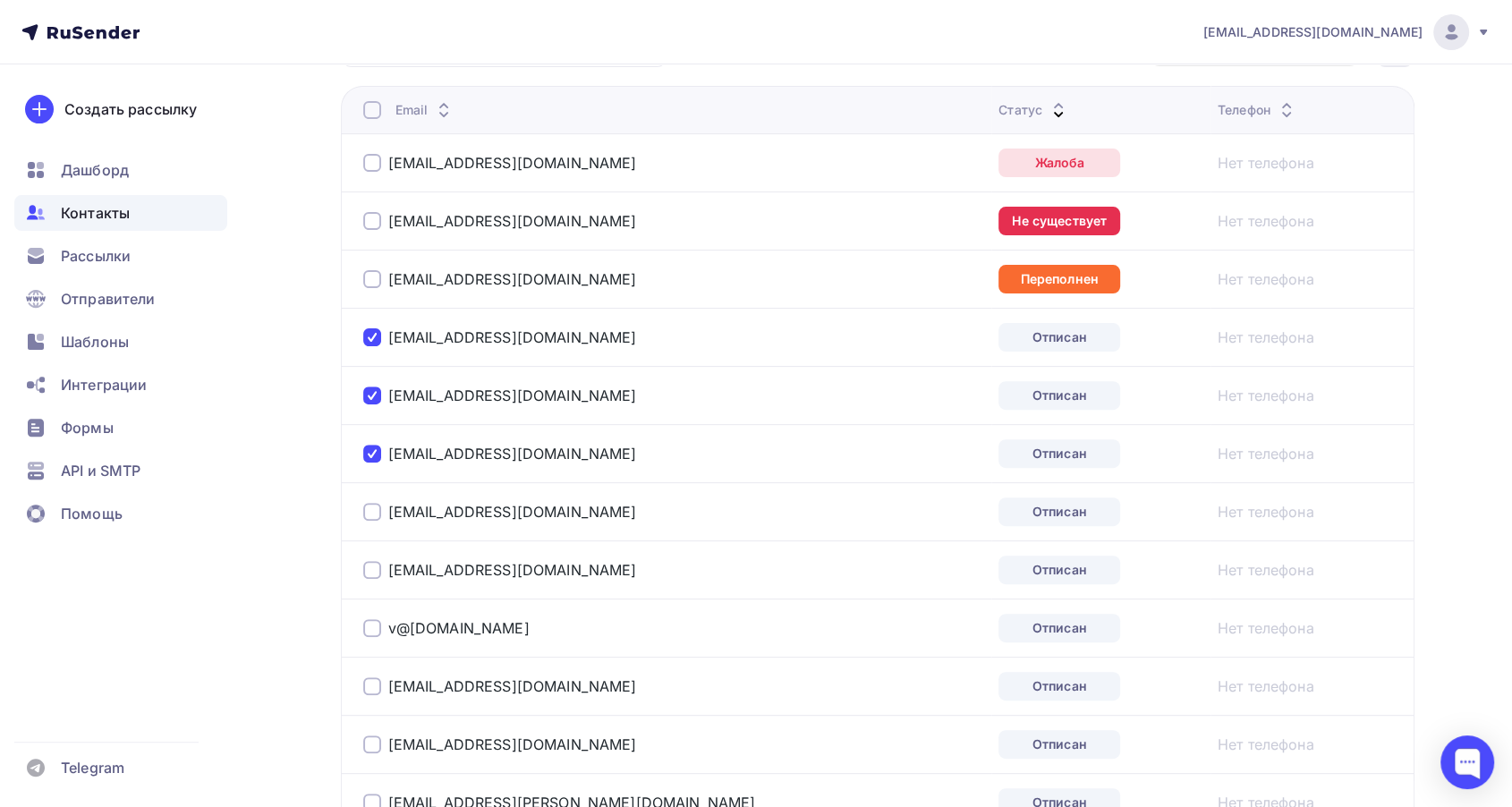
click at [366, 517] on div at bounding box center [372, 512] width 18 height 18
click at [370, 563] on div at bounding box center [372, 570] width 18 height 18
click at [370, 622] on div at bounding box center [372, 628] width 18 height 18
click at [368, 688] on div at bounding box center [372, 687] width 18 height 18
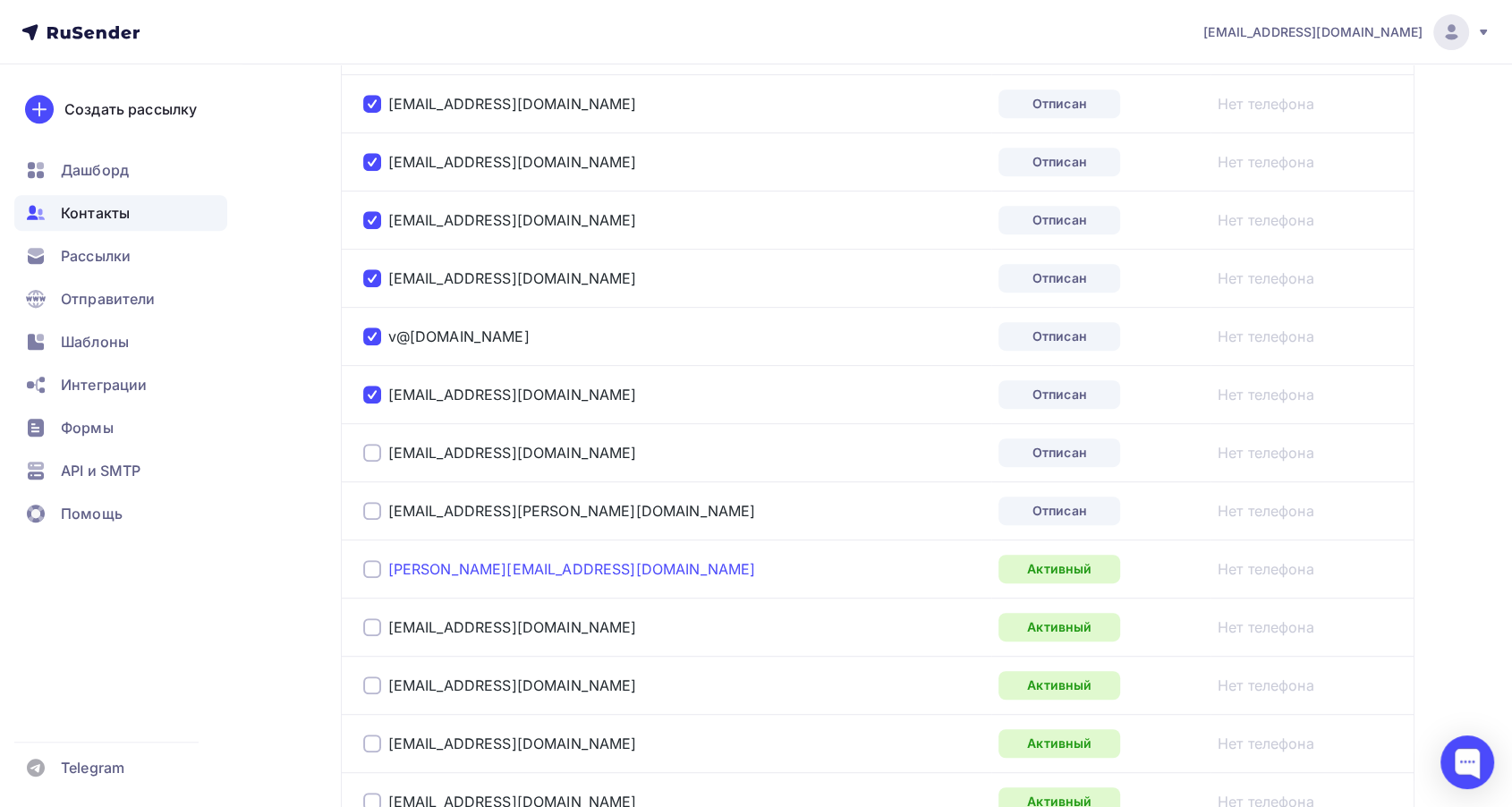
scroll to position [795, 0]
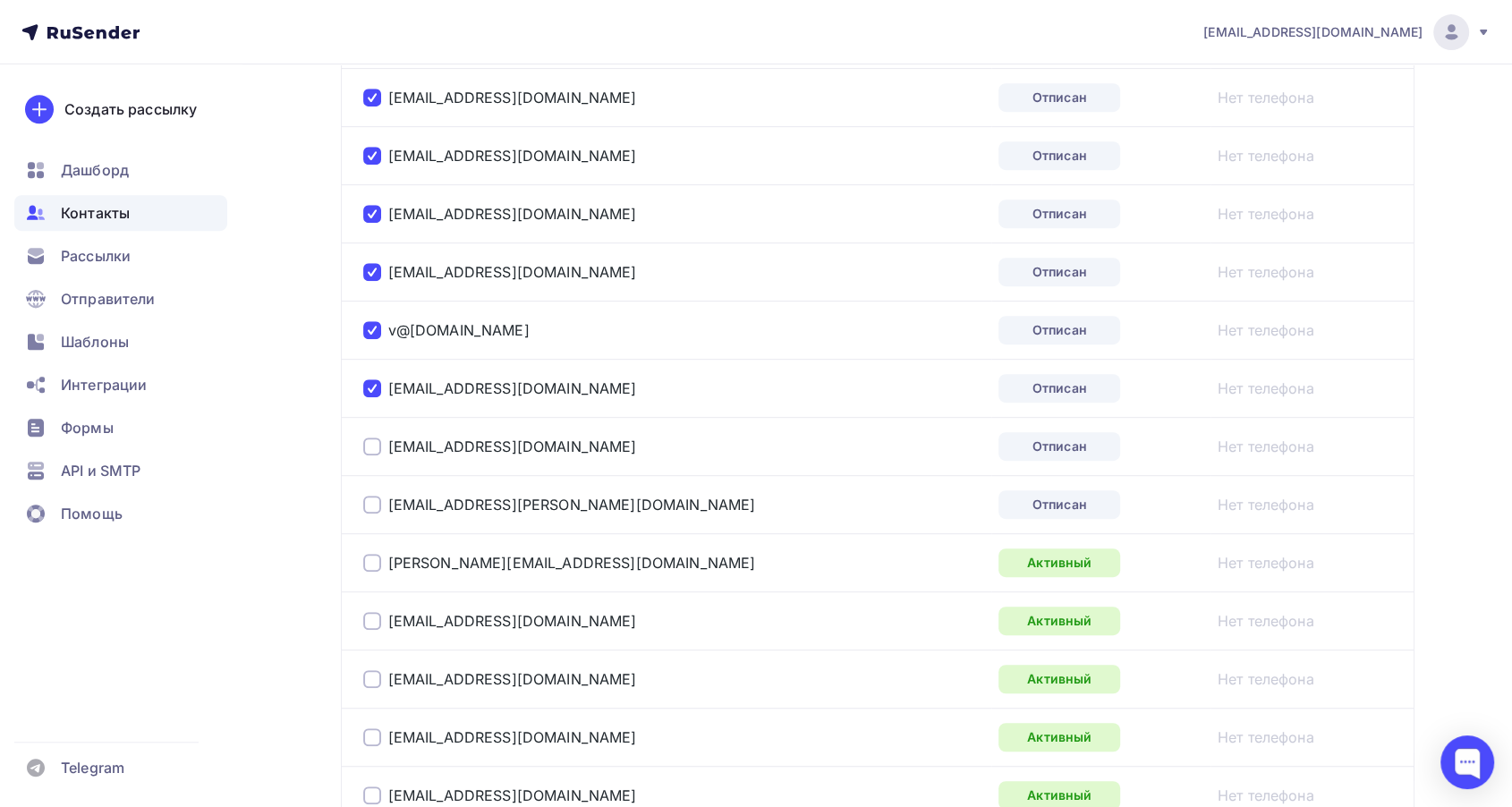
click at [364, 450] on div at bounding box center [372, 447] width 18 height 18
click at [363, 496] on div at bounding box center [372, 505] width 18 height 18
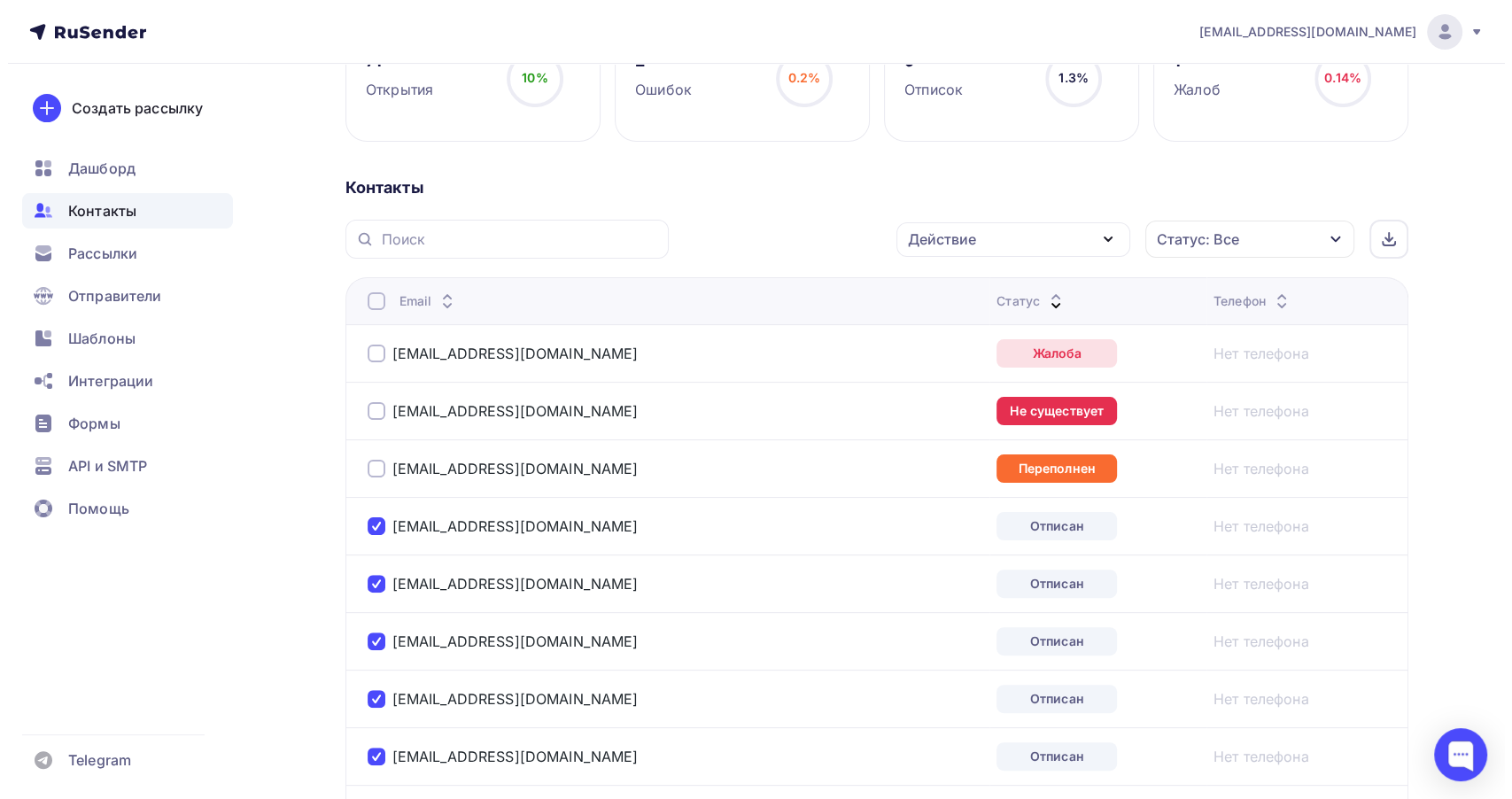
scroll to position [295, 0]
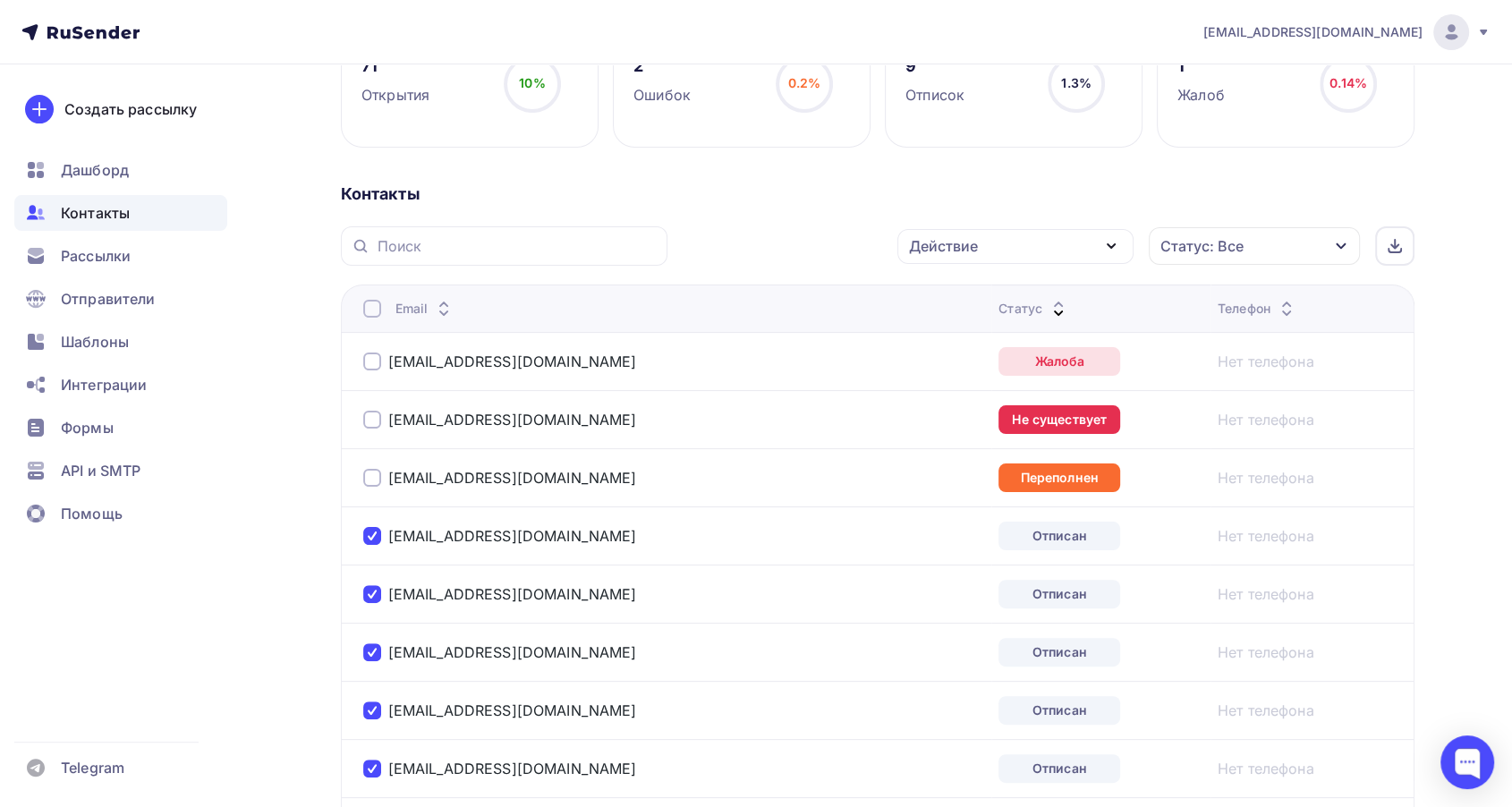
click at [1013, 251] on div "Действие" at bounding box center [1014, 246] width 236 height 35
click at [1003, 292] on div "Добавить в списки" at bounding box center [987, 299] width 138 height 22
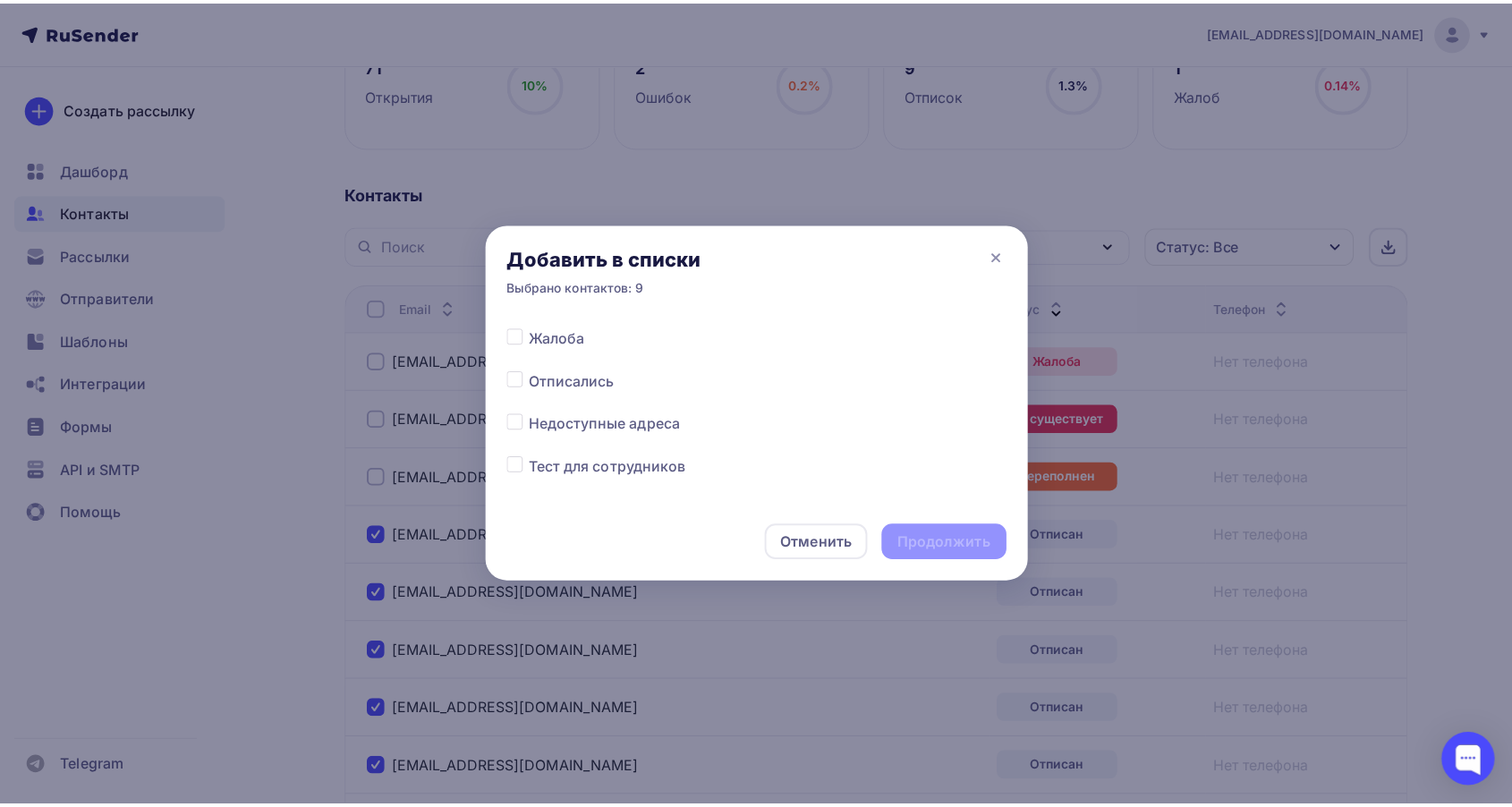
scroll to position [895, 0]
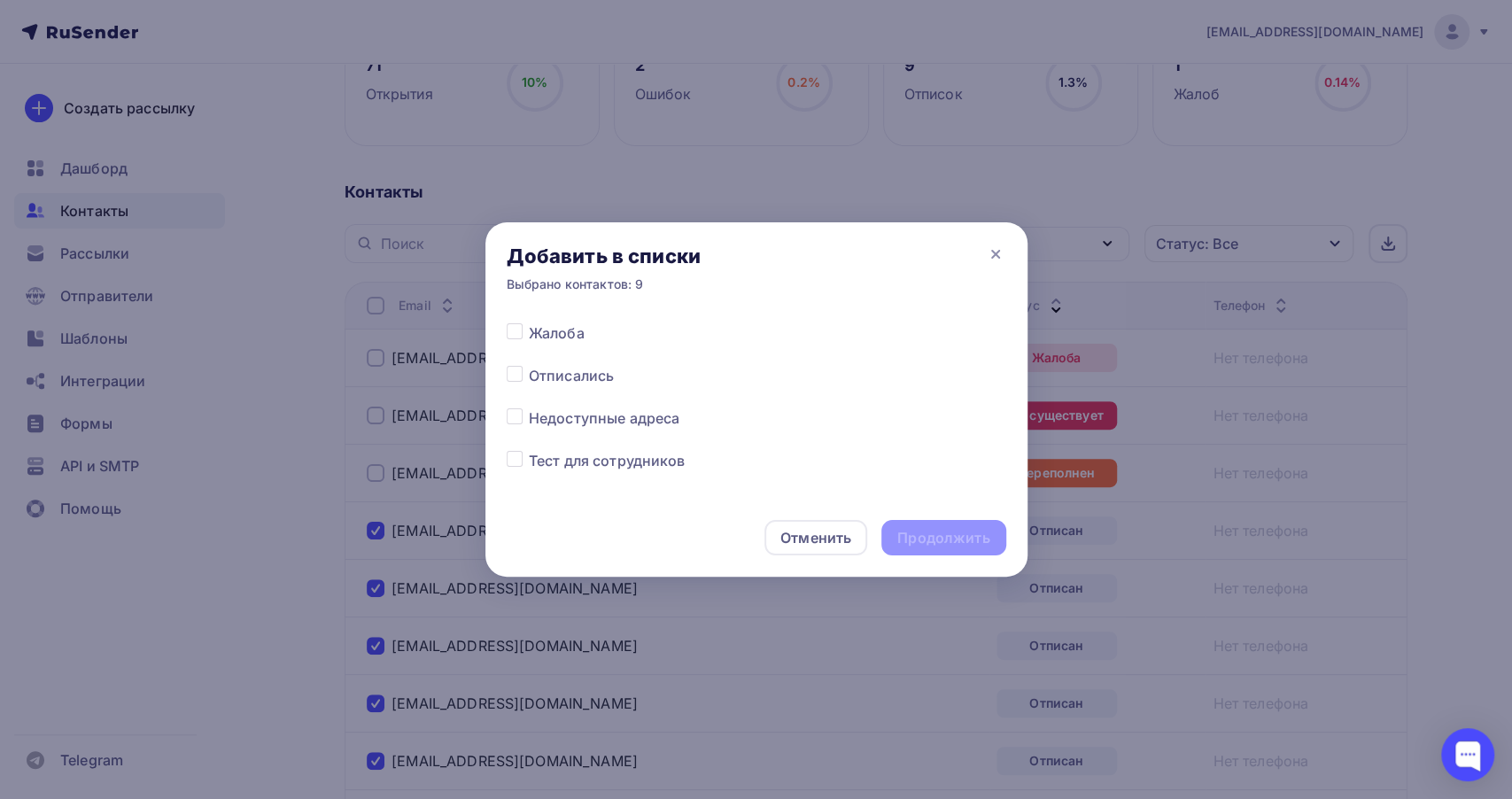
click at [529, 365] on label at bounding box center [529, 365] width 0 height 0
click at [515, 370] on input "checkbox" at bounding box center [515, 373] width 16 height 16
checkbox input "true"
click at [955, 552] on div "Продолжить" at bounding box center [943, 537] width 124 height 35
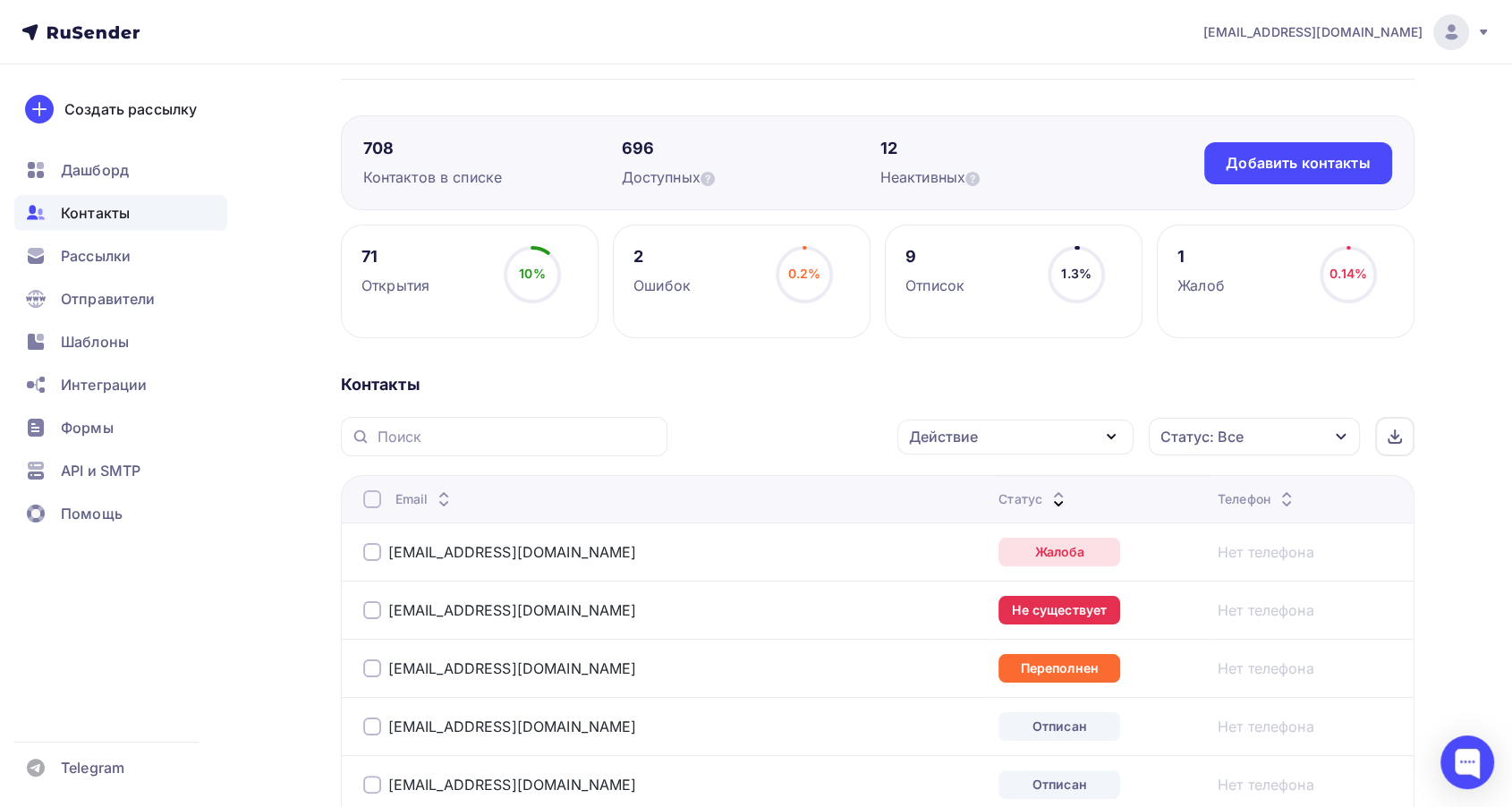
scroll to position [99, 0]
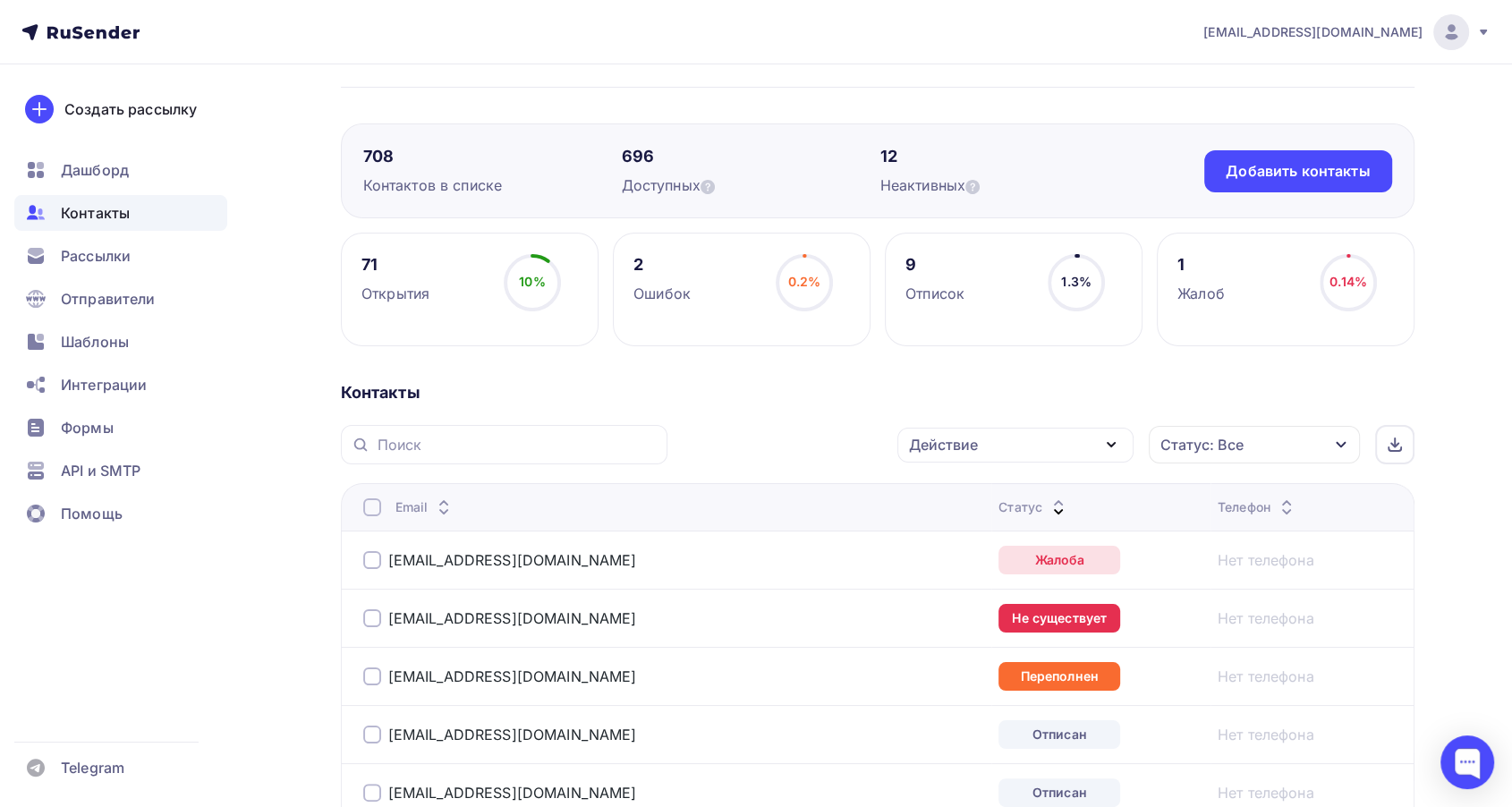
click at [363, 553] on div at bounding box center [372, 561] width 18 height 18
click at [370, 619] on div at bounding box center [372, 618] width 18 height 18
click at [371, 681] on div at bounding box center [372, 677] width 18 height 18
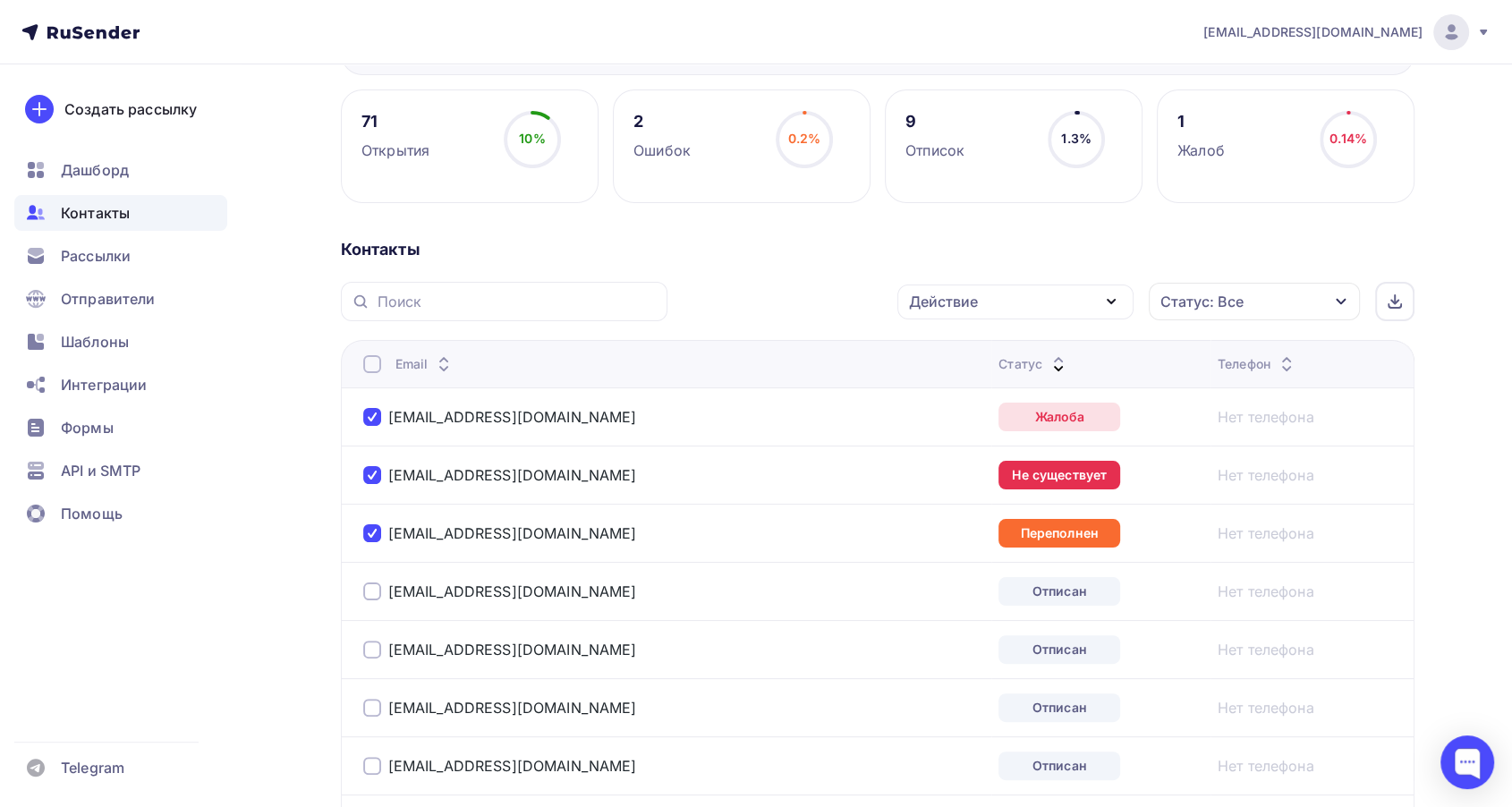
scroll to position [298, 0]
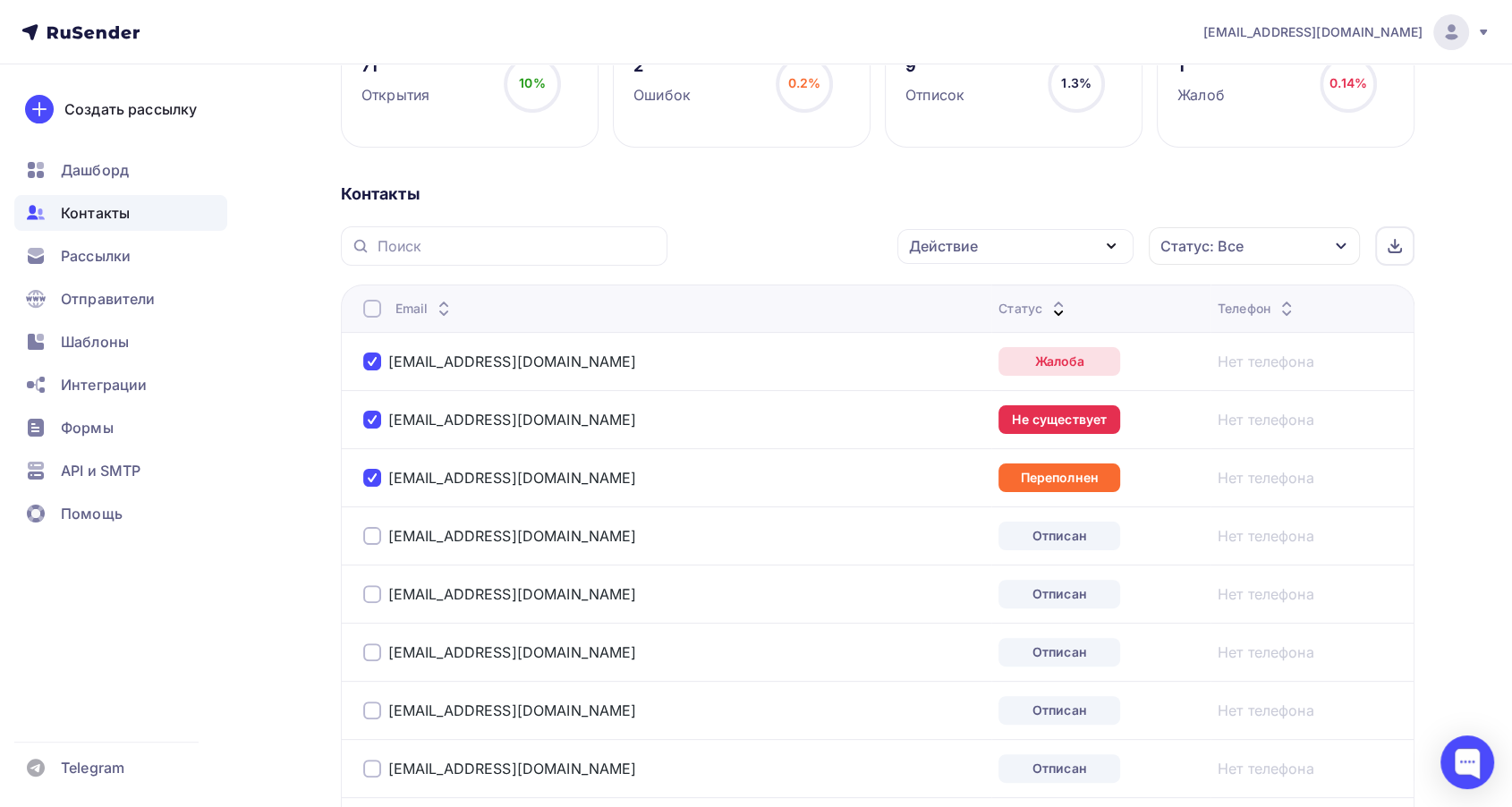
click at [377, 531] on div at bounding box center [372, 536] width 18 height 18
drag, startPoint x: 365, startPoint y: 585, endPoint x: 368, endPoint y: 597, distance: 12.4
click at [368, 587] on div at bounding box center [372, 595] width 18 height 18
click at [366, 652] on div at bounding box center [372, 653] width 18 height 18
click at [372, 701] on div at bounding box center [372, 710] width 18 height 18
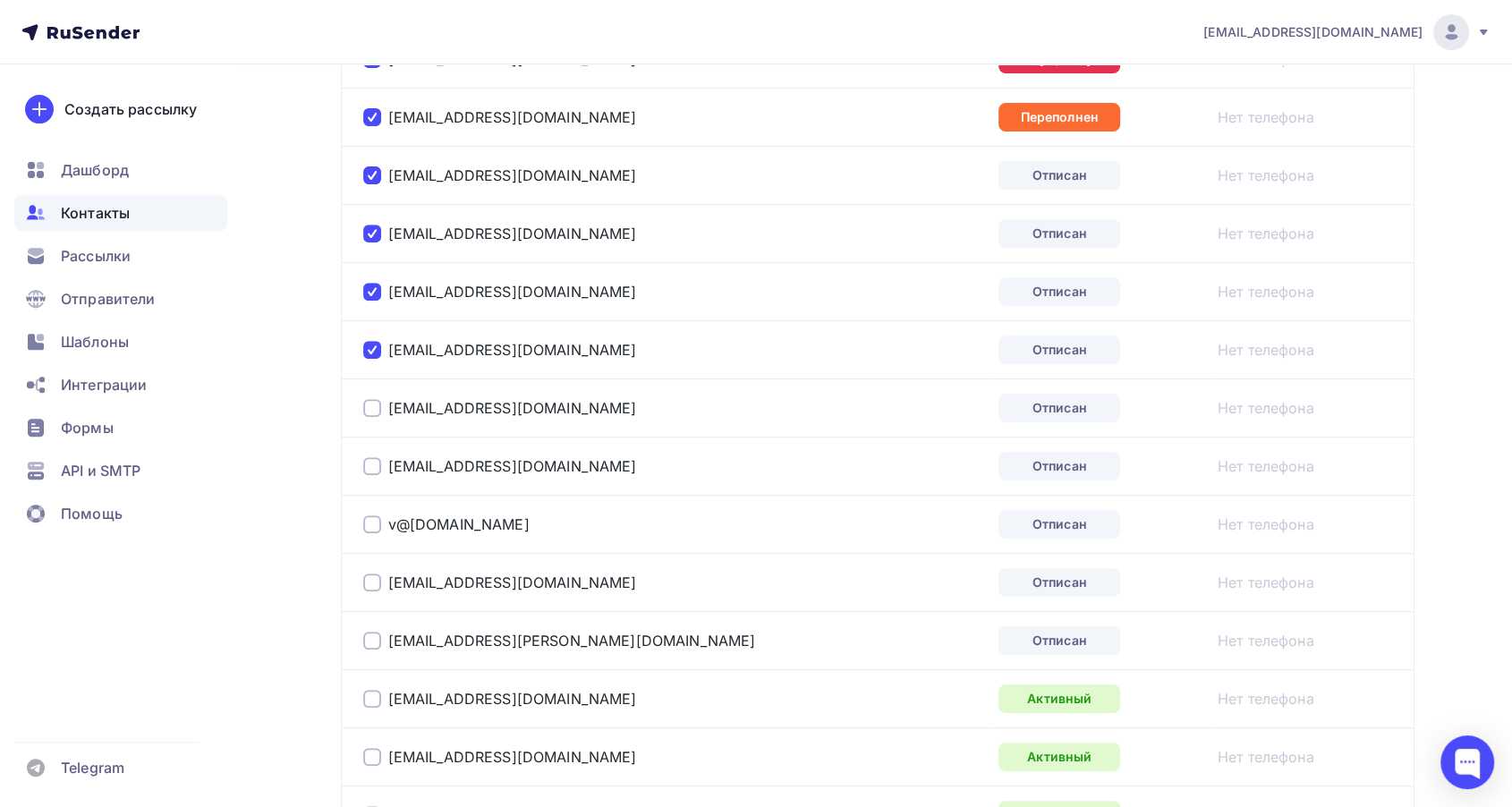
scroll to position [696, 0]
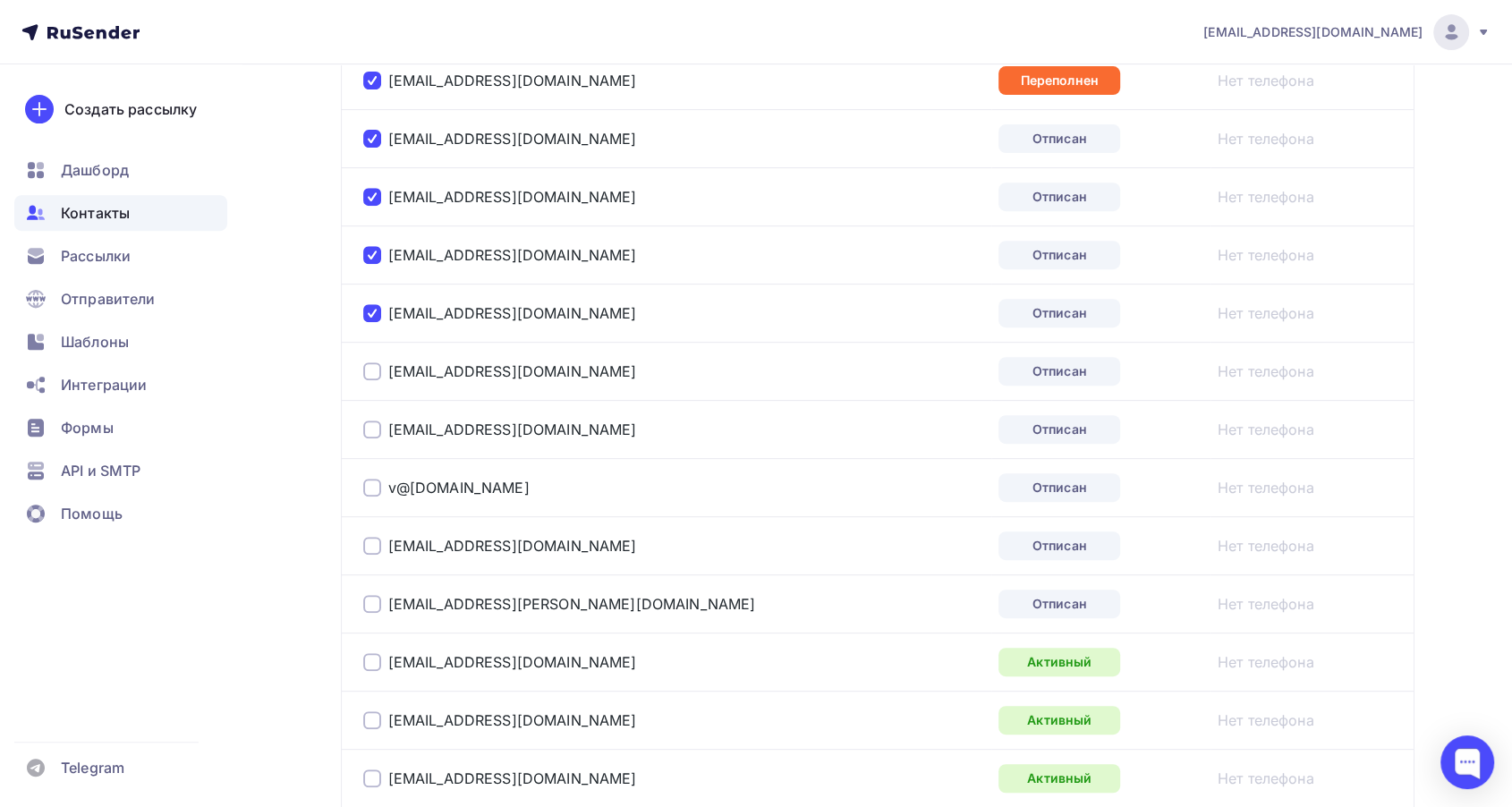
click at [364, 378] on div "[EMAIL_ADDRESS][DOMAIN_NAME]" at bounding box center [586, 371] width 447 height 28
click at [365, 372] on div at bounding box center [372, 372] width 18 height 18
click at [373, 432] on div at bounding box center [372, 429] width 18 height 18
drag, startPoint x: 365, startPoint y: 489, endPoint x: 365, endPoint y: 502, distance: 13.0
click at [365, 491] on div at bounding box center [372, 488] width 18 height 18
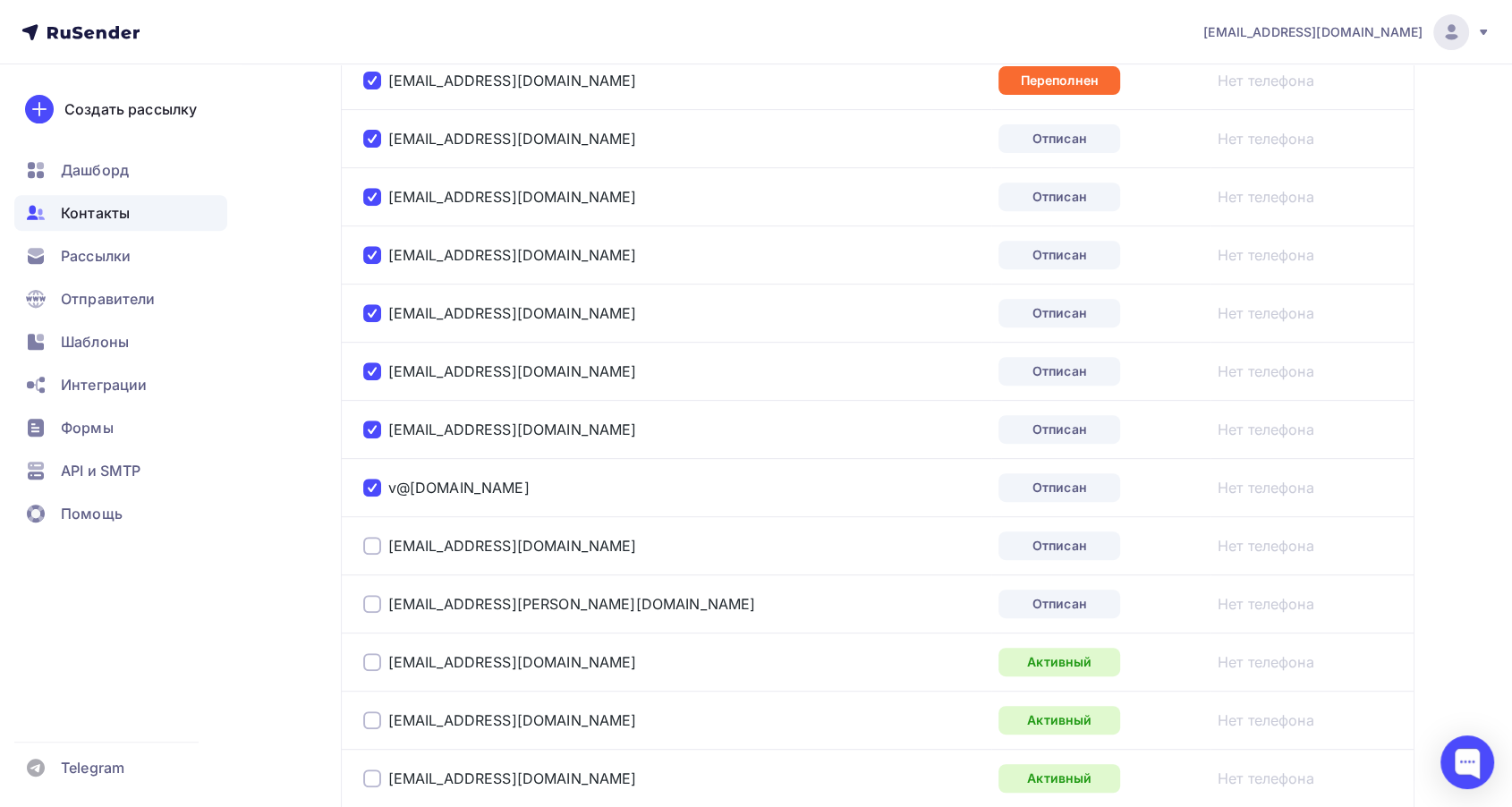
click at [365, 542] on div at bounding box center [372, 546] width 18 height 18
click at [364, 605] on div at bounding box center [372, 605] width 18 height 18
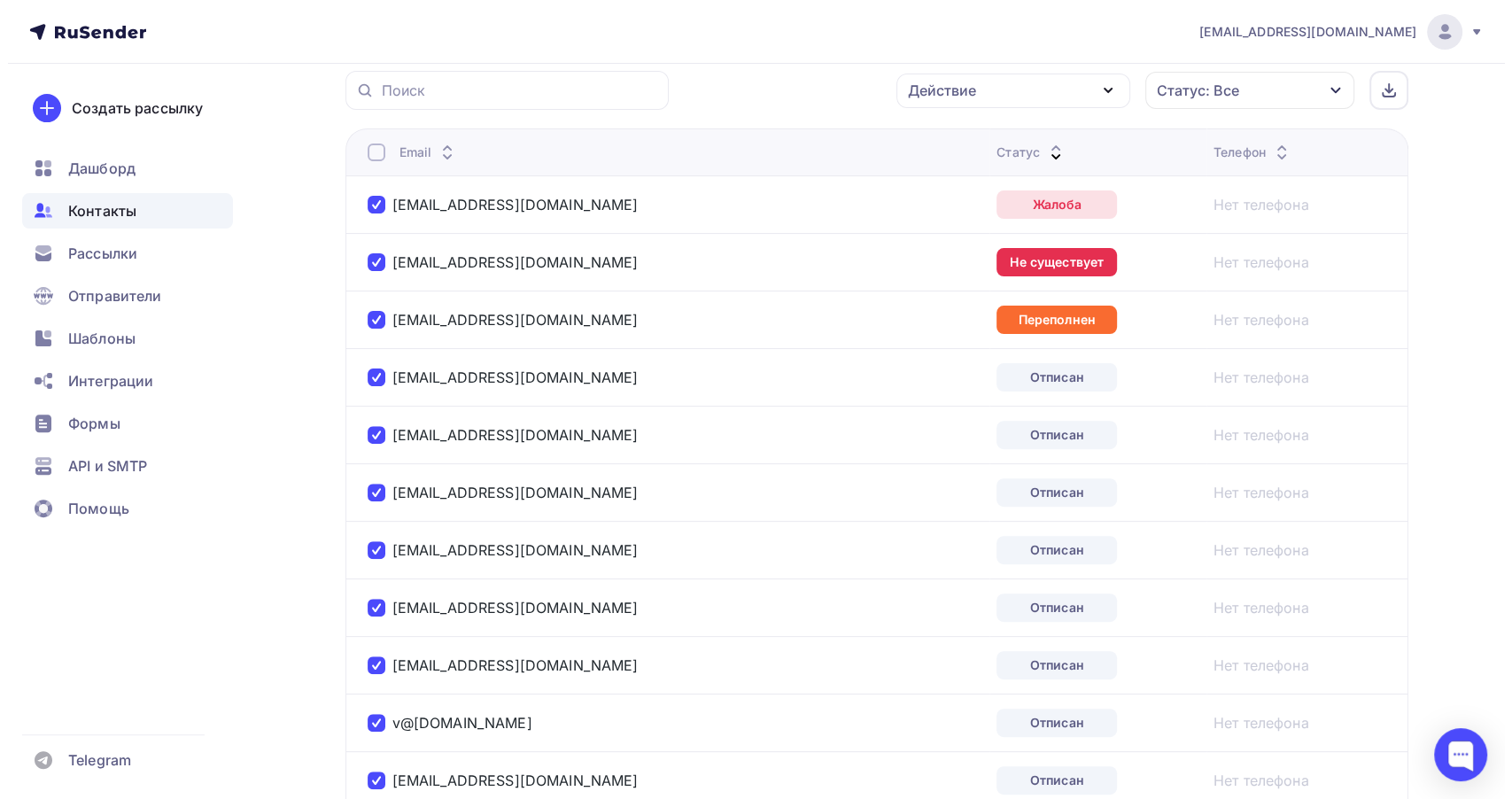
scroll to position [295, 0]
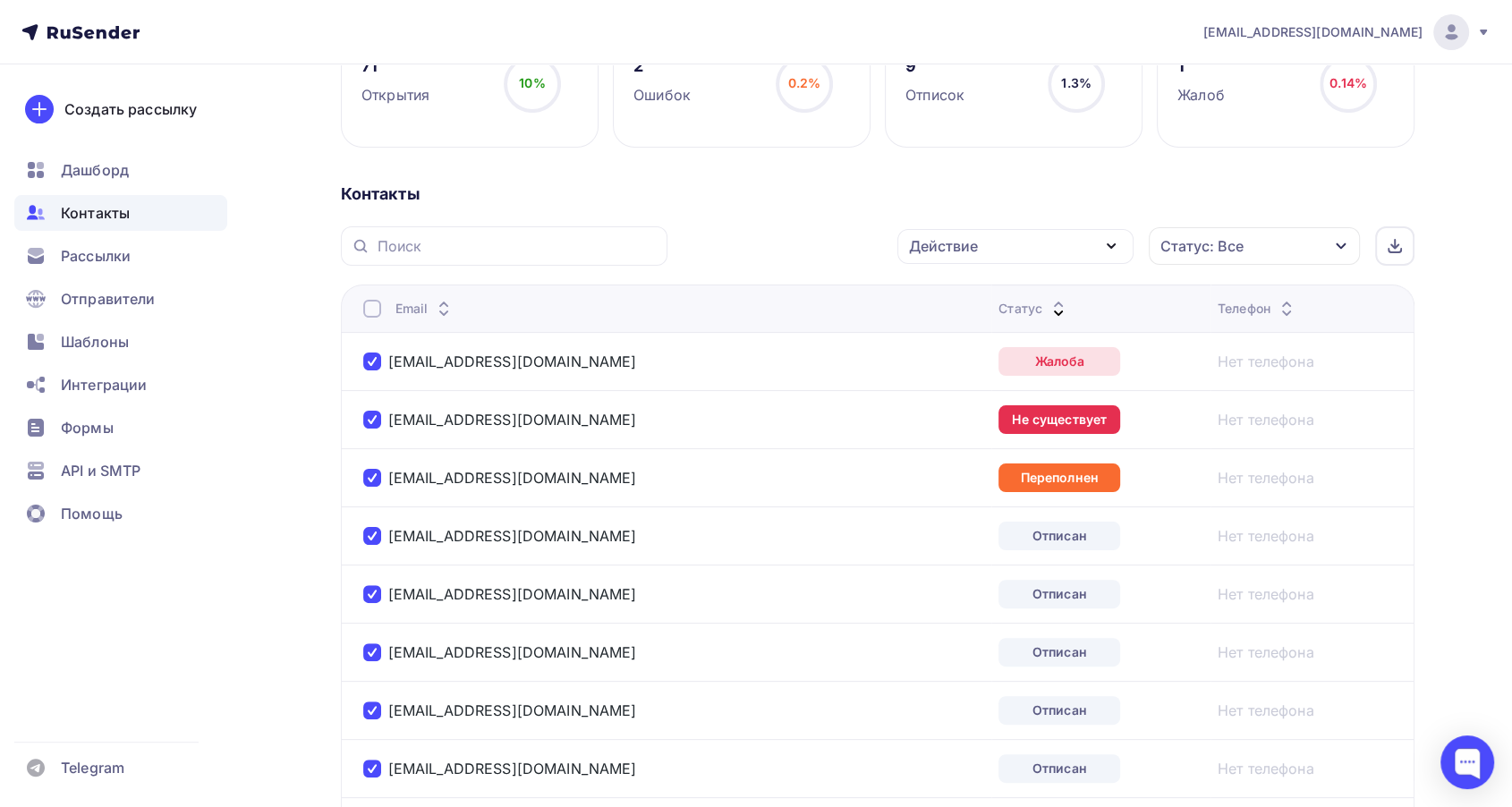
click at [951, 229] on div "Действие" at bounding box center [1014, 246] width 236 height 35
click at [982, 285] on link "Добавить в списки" at bounding box center [1015, 298] width 215 height 36
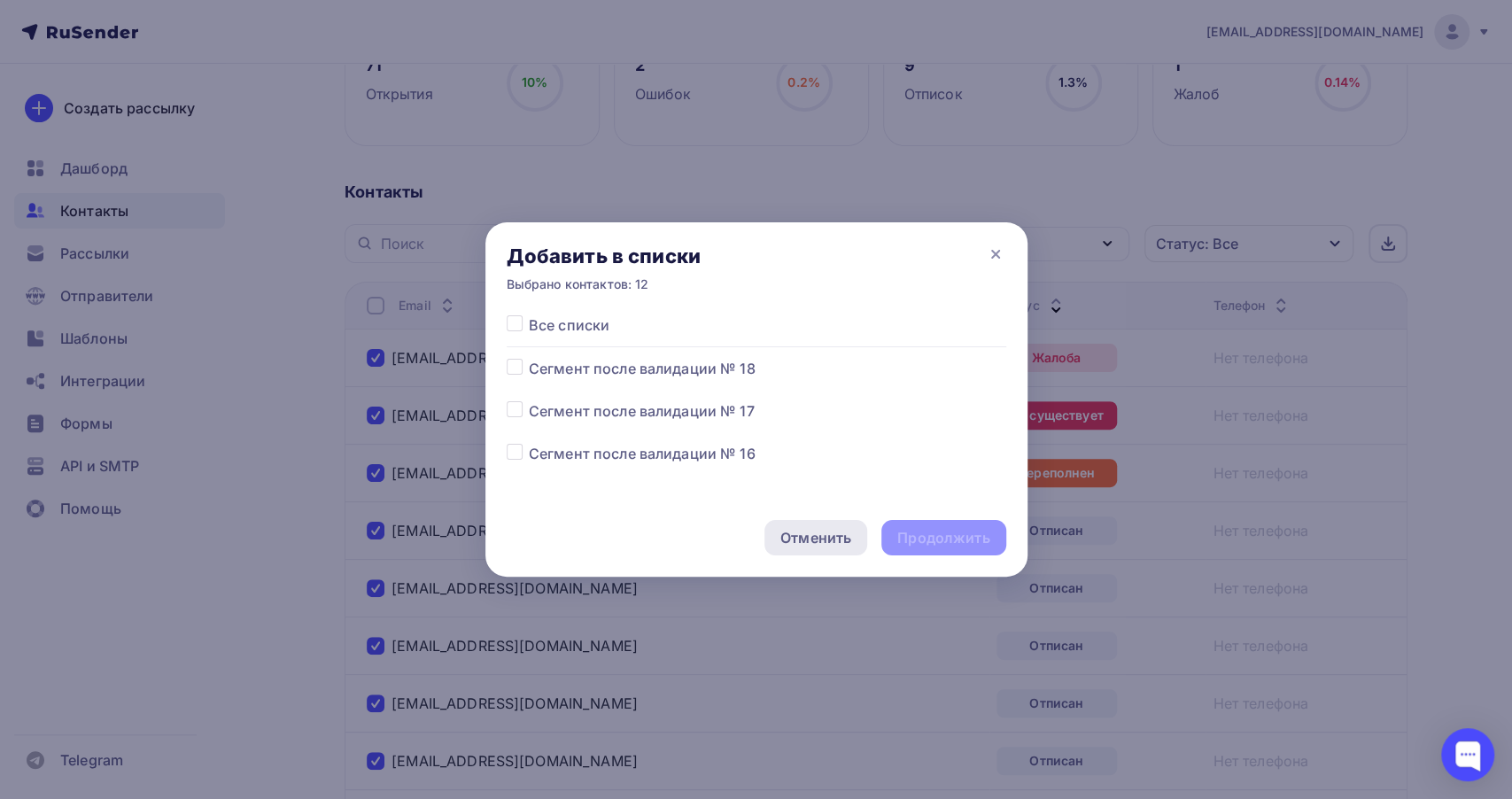
click at [812, 527] on div "Отменить" at bounding box center [816, 537] width 103 height 35
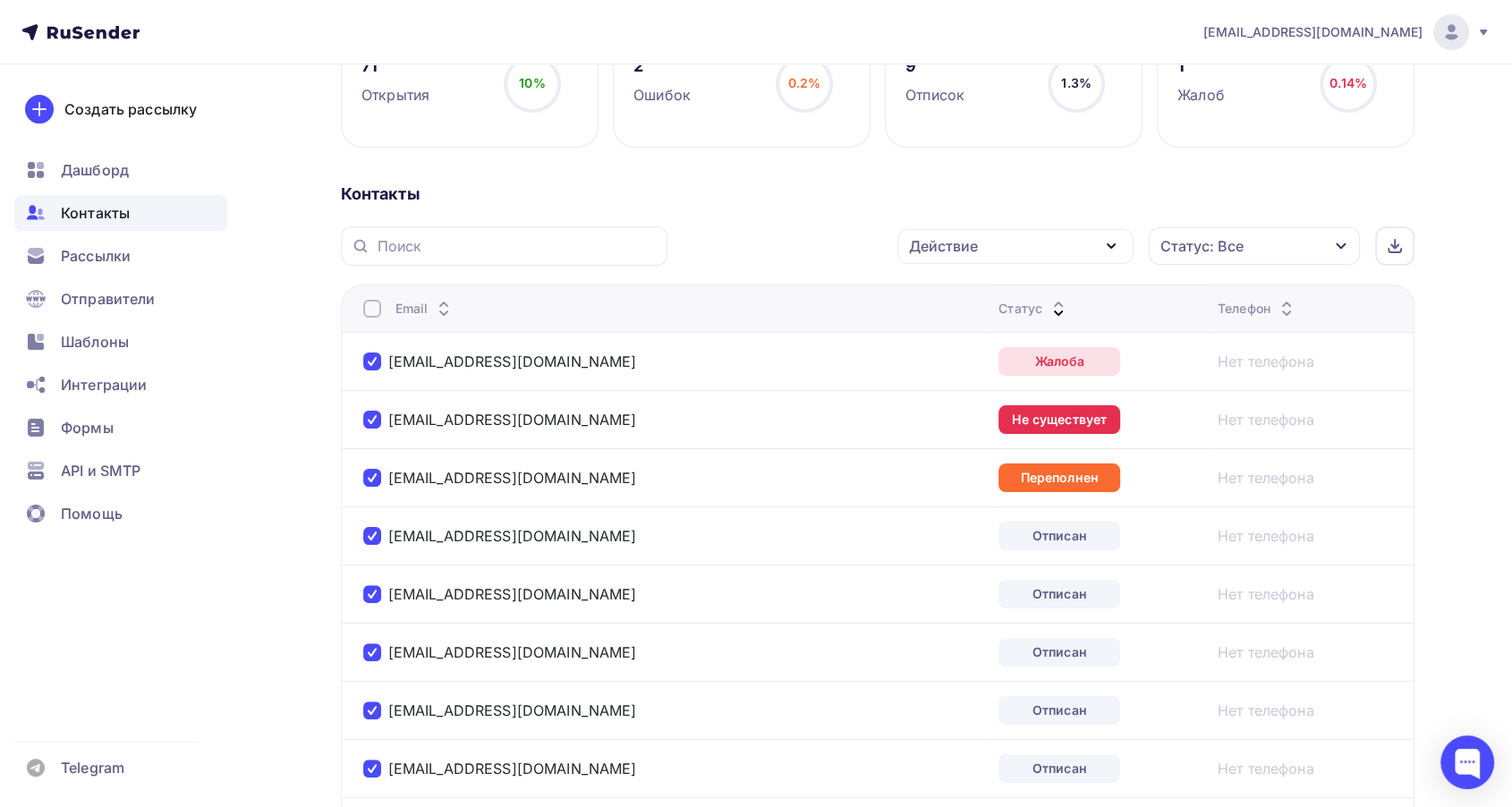
click at [966, 248] on div "Действие" at bounding box center [943, 246] width 69 height 22
click at [945, 331] on div "Исключить из списка" at bounding box center [996, 335] width 156 height 22
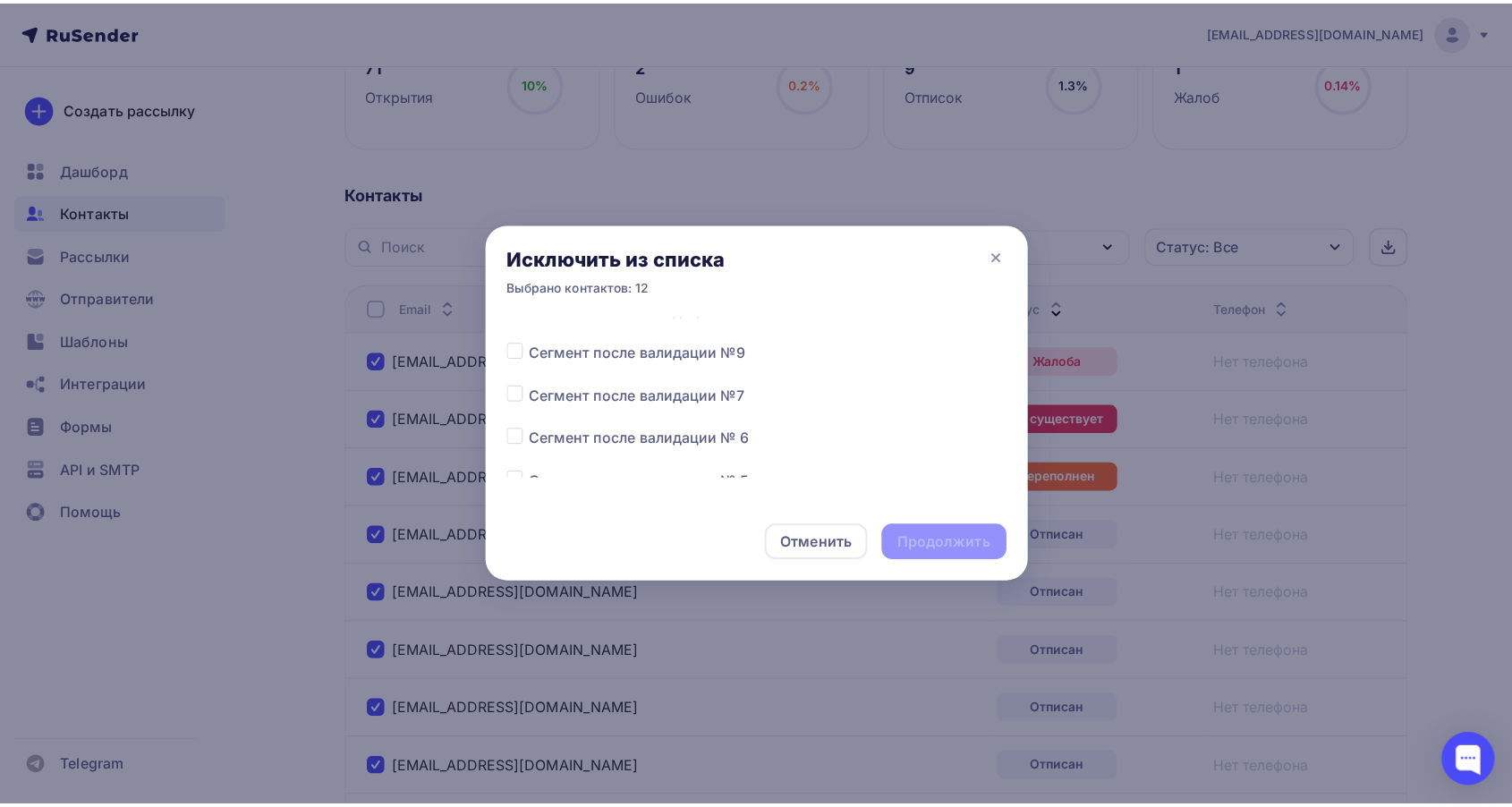
scroll to position [497, 0]
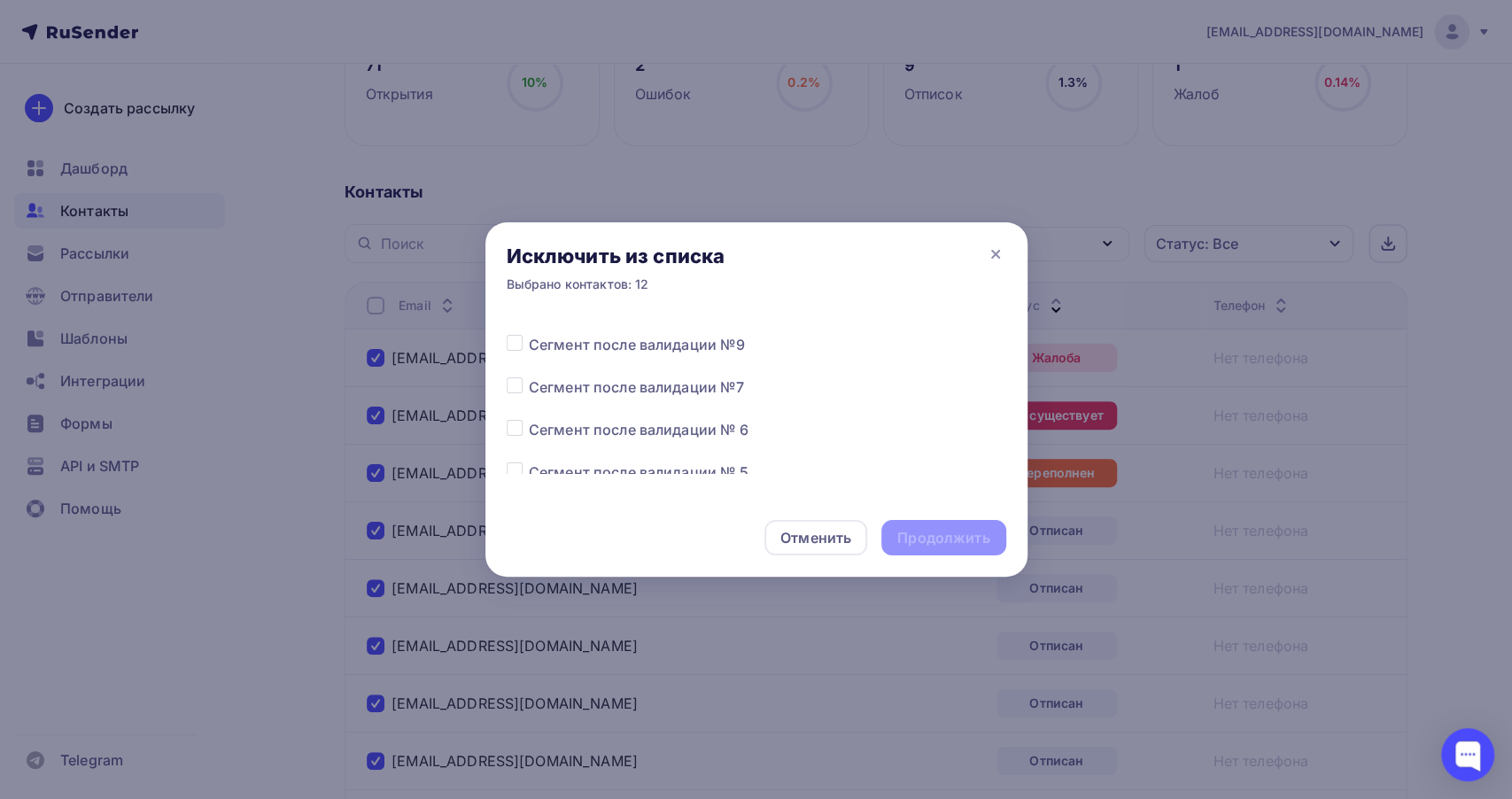
click at [529, 334] on label at bounding box center [529, 334] width 0 height 0
click at [519, 339] on input "checkbox" at bounding box center [515, 342] width 16 height 16
checkbox input "true"
click at [951, 534] on div "Продолжить" at bounding box center [943, 538] width 92 height 21
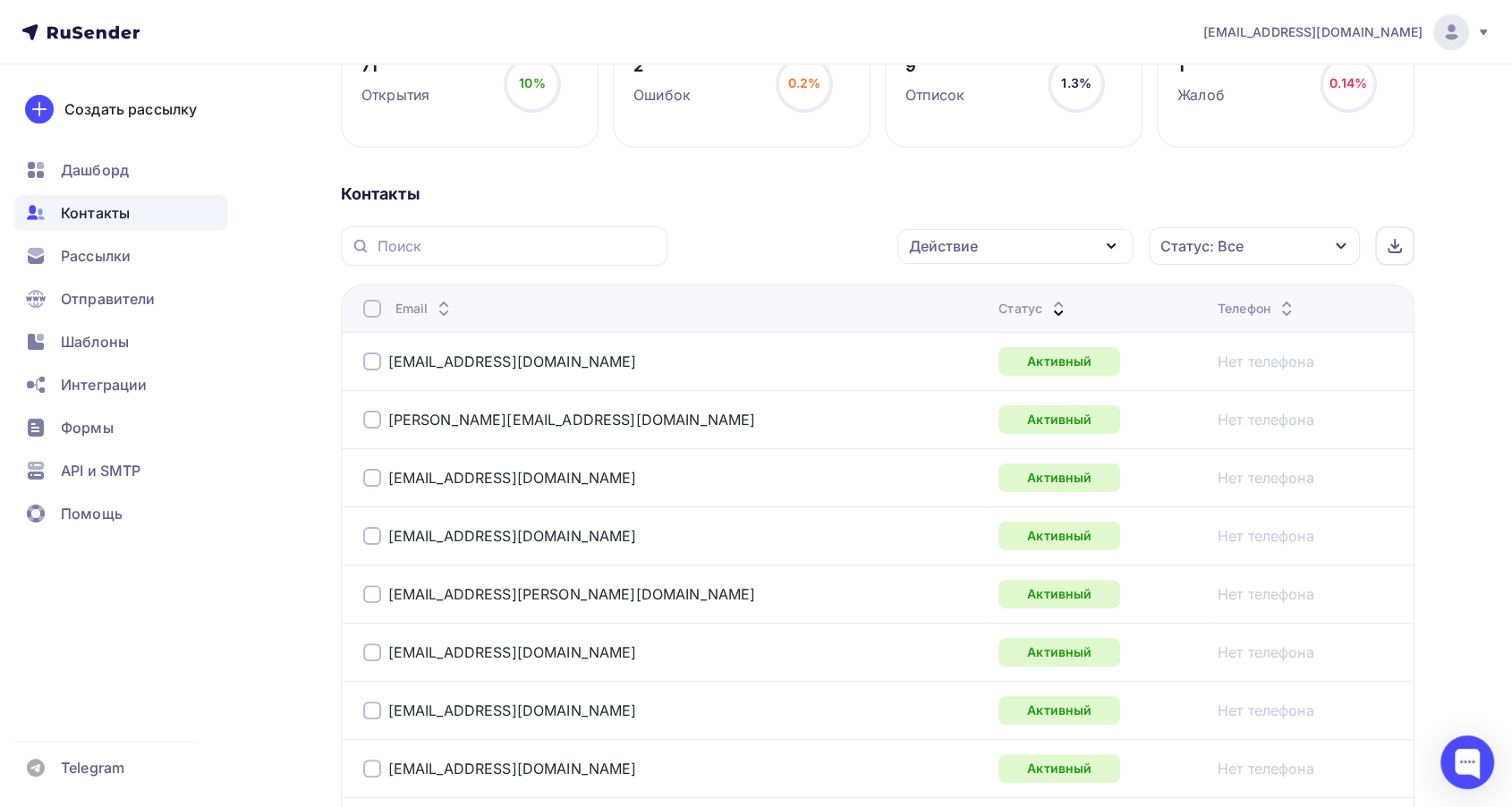
click at [1047, 300] on icon at bounding box center [1058, 305] width 22 height 22
click at [1047, 306] on icon at bounding box center [1058, 314] width 22 height 22
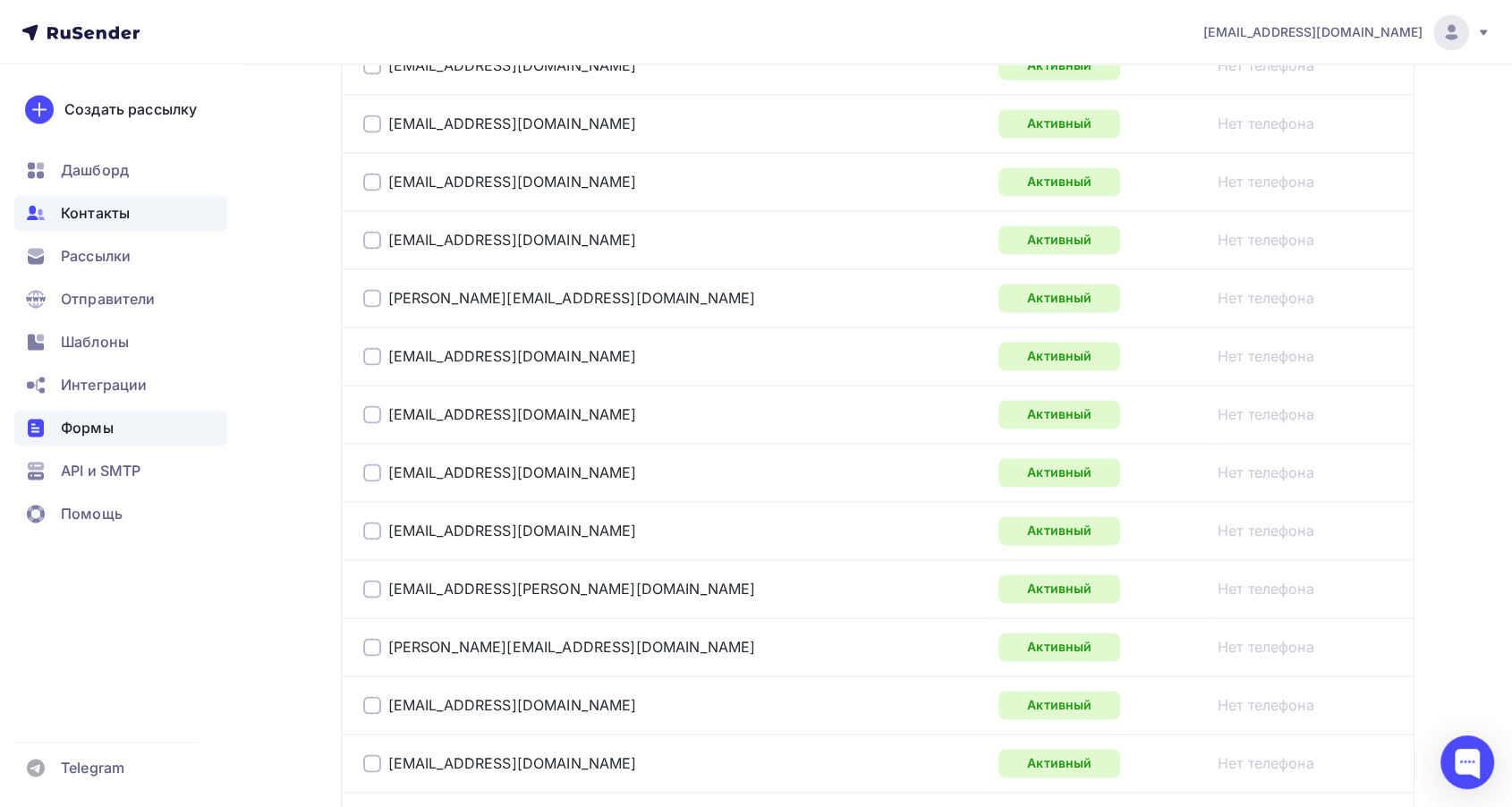
scroll to position [2585, 0]
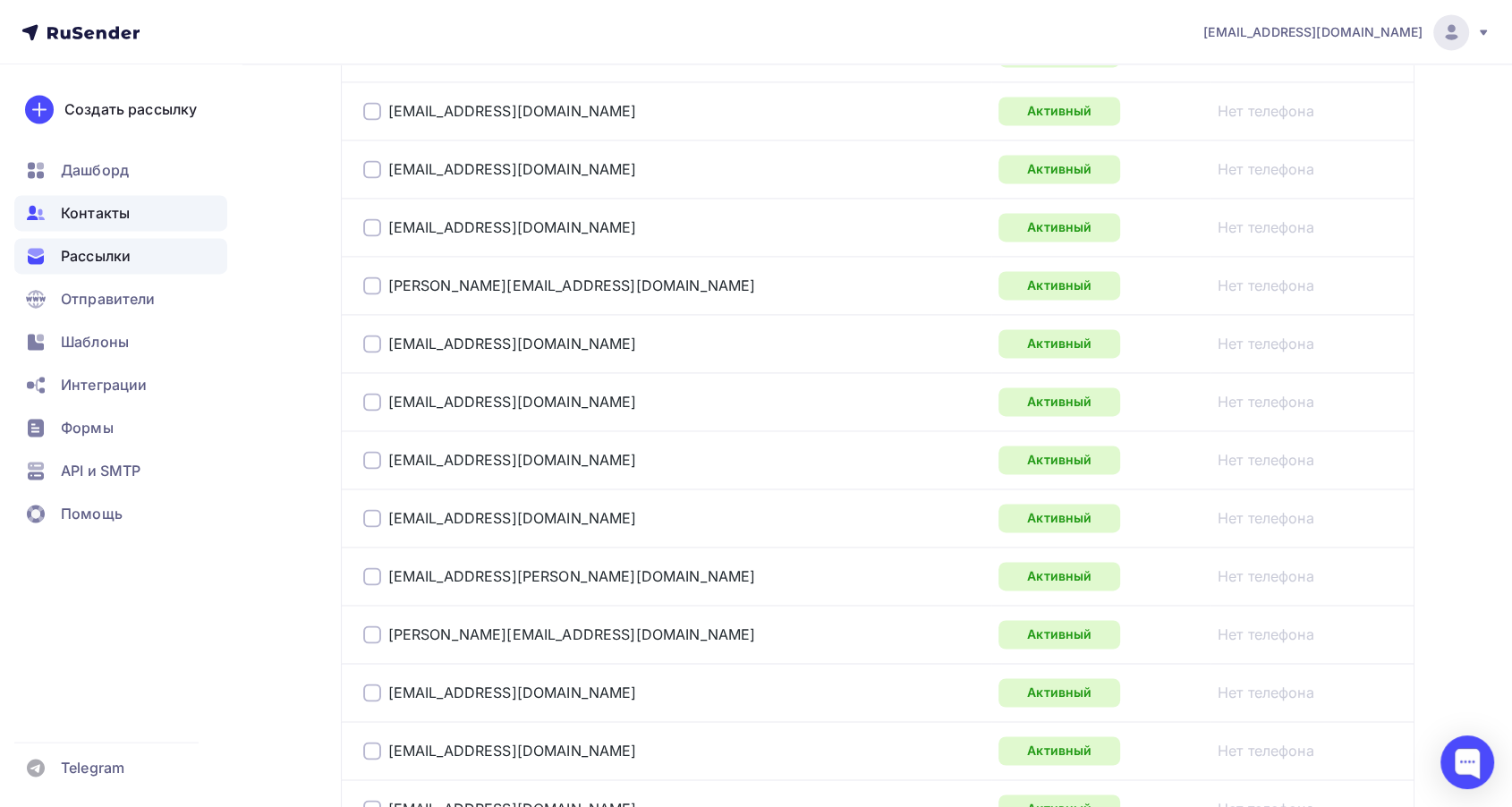
click at [86, 253] on span "Рассылки" at bounding box center [96, 256] width 70 height 22
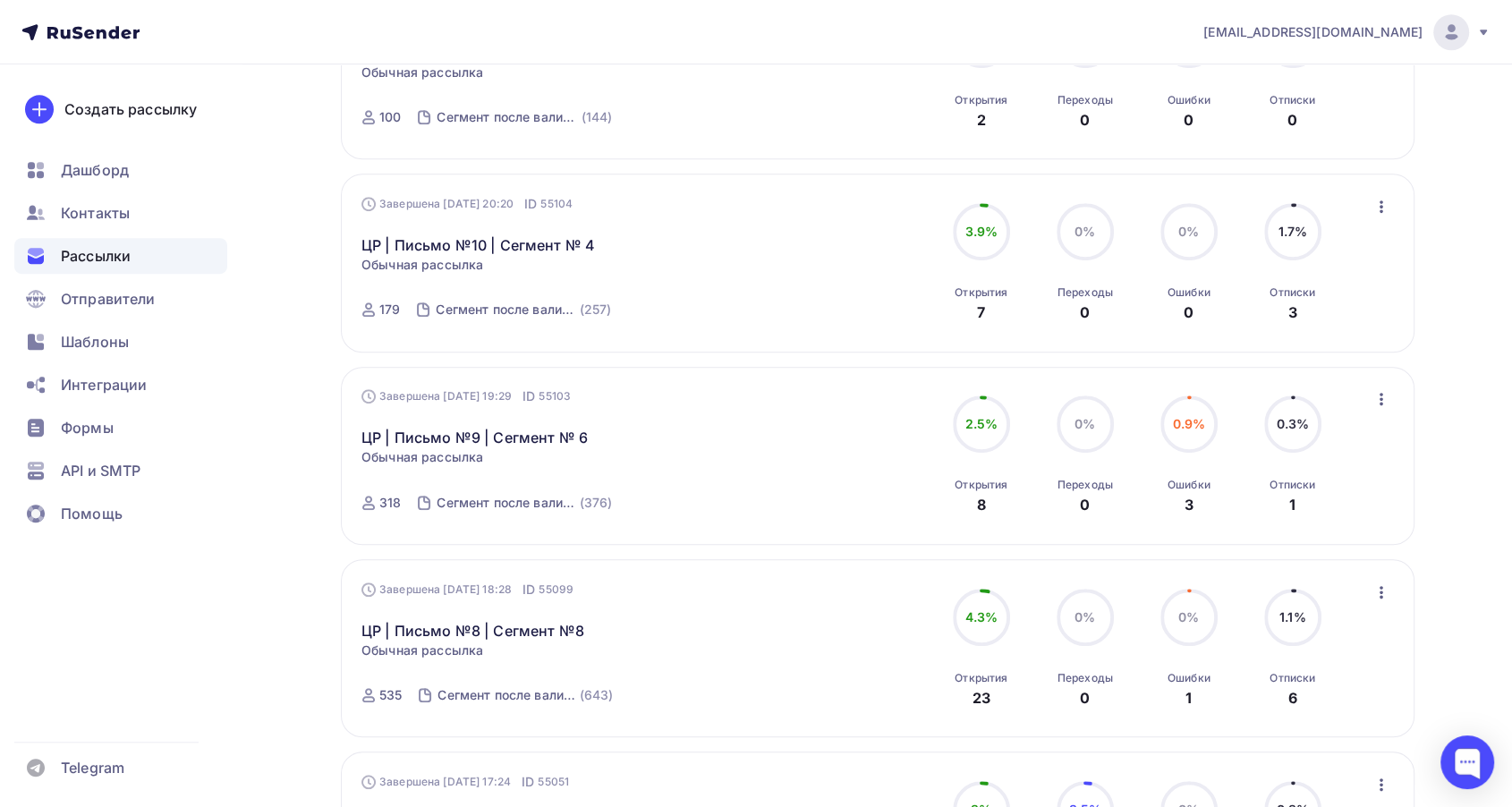
scroll to position [1193, 0]
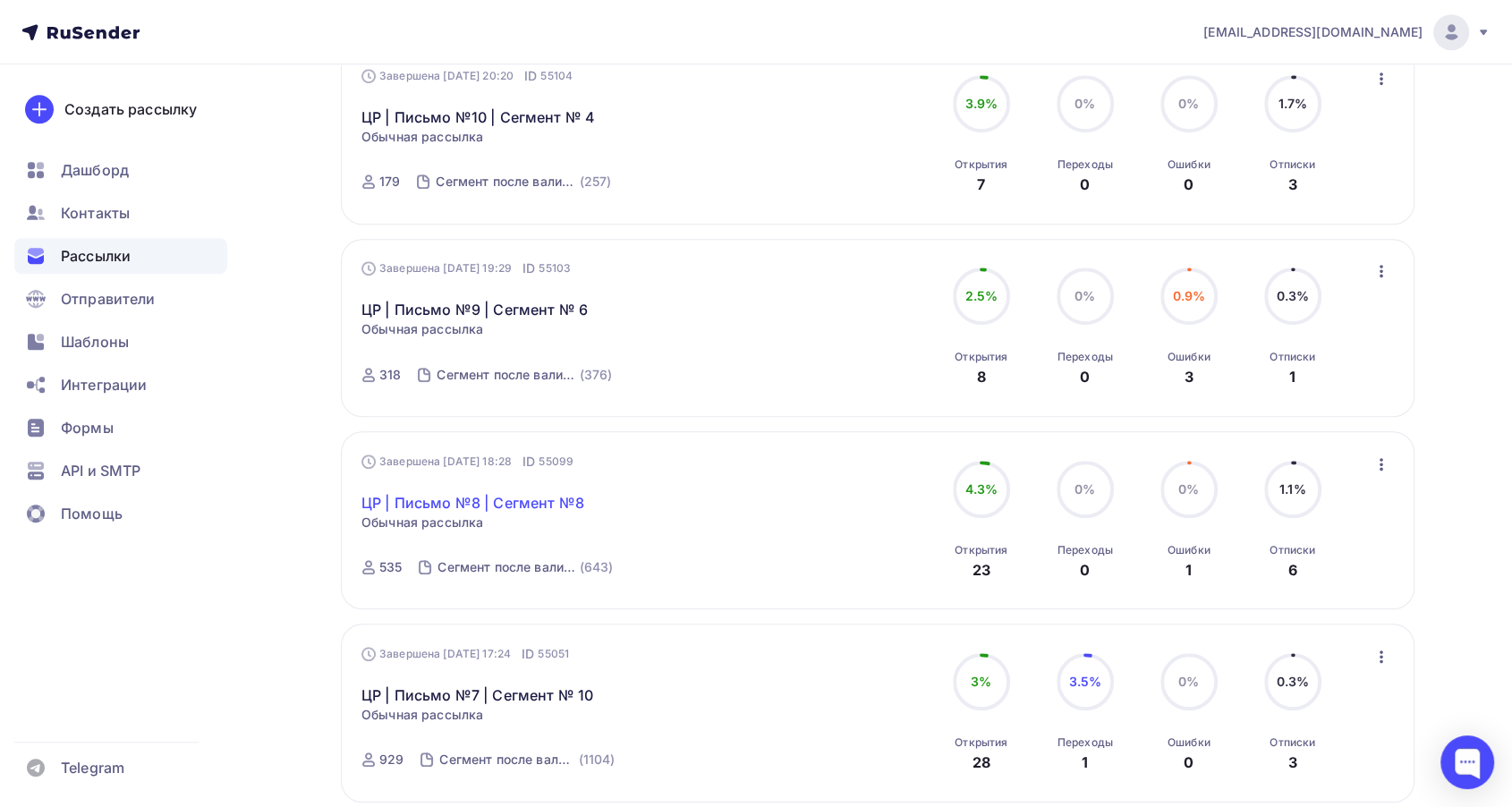
click at [487, 494] on link "ЦР | Письмо №8 | Сегмент №8" at bounding box center [473, 503] width 222 height 22
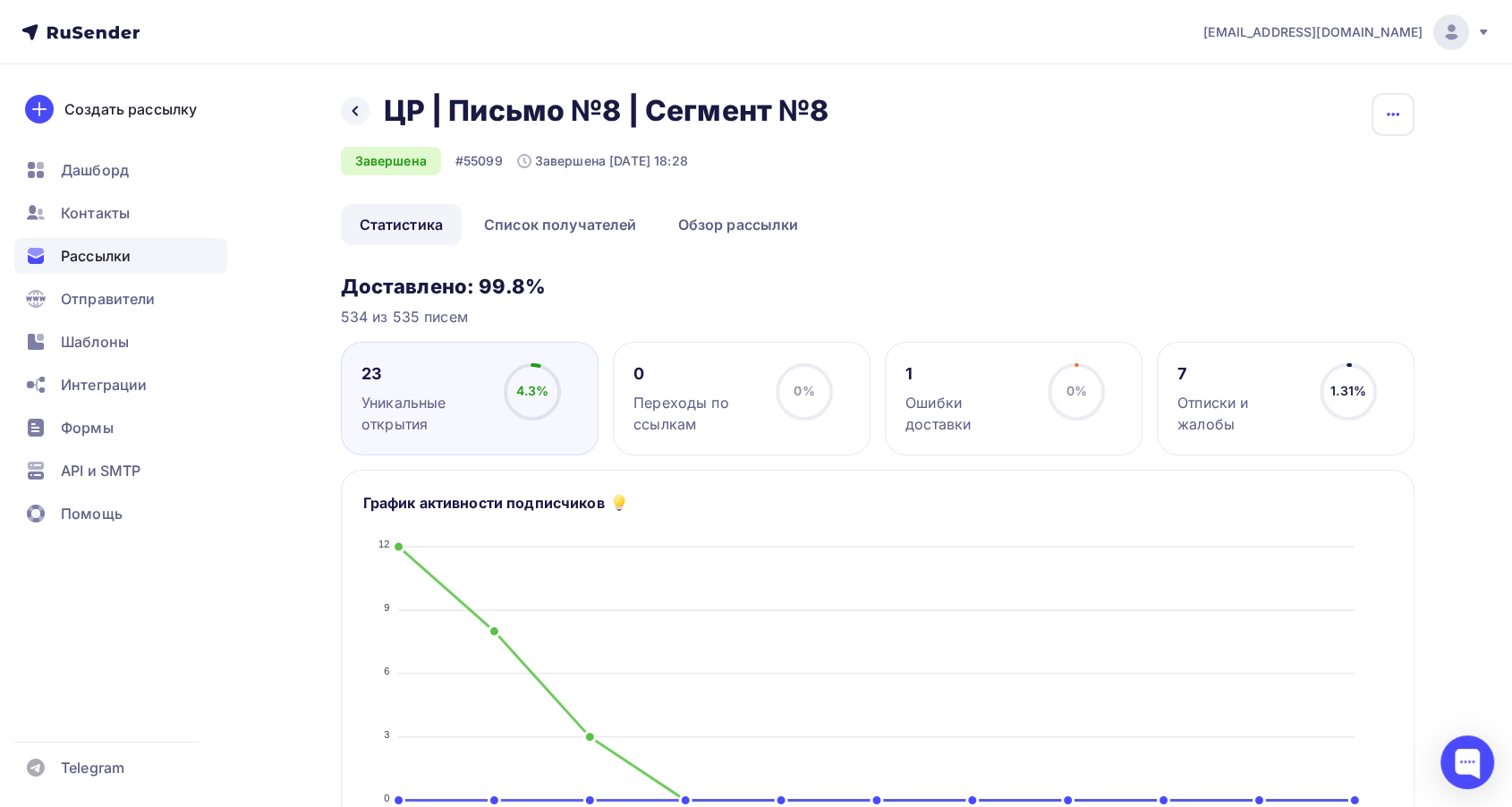
click at [1408, 116] on button "button" at bounding box center [1393, 114] width 43 height 43
click at [1314, 170] on div "Копировать" at bounding box center [1323, 171] width 171 height 22
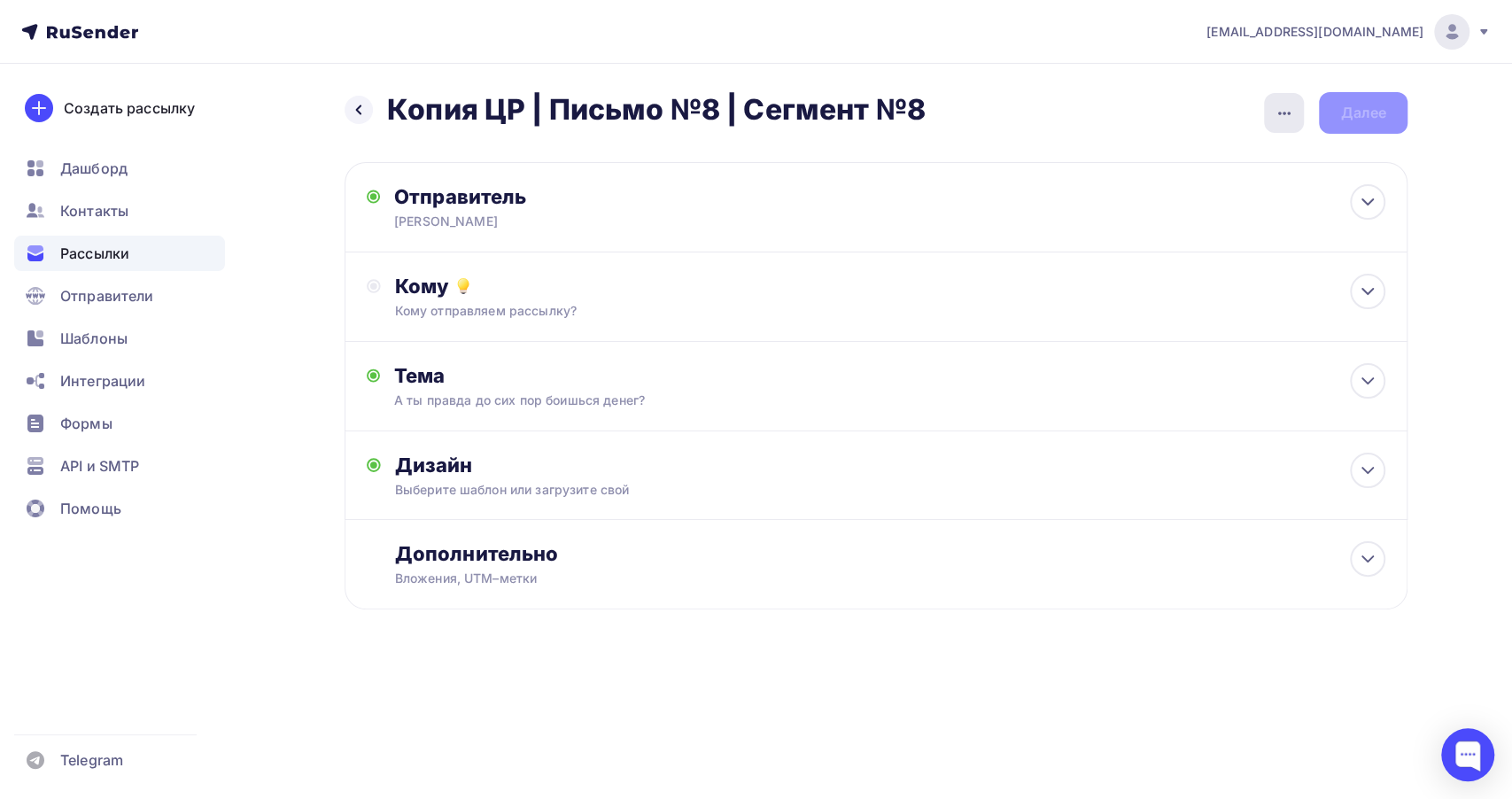
drag, startPoint x: 1256, startPoint y: 100, endPoint x: 1268, endPoint y: 114, distance: 18.4
click at [1257, 100] on div "Назад Копия ЦР | Письмо №8 | Сегмент №8 Копия ЦР | Письмо №8 | Сегмент №8 Закон…" at bounding box center [877, 113] width 1063 height 42
click at [1271, 119] on div "button" at bounding box center [1285, 113] width 40 height 40
click at [1165, 210] on div "Переименовать рассылку" at bounding box center [1190, 204] width 219 height 22
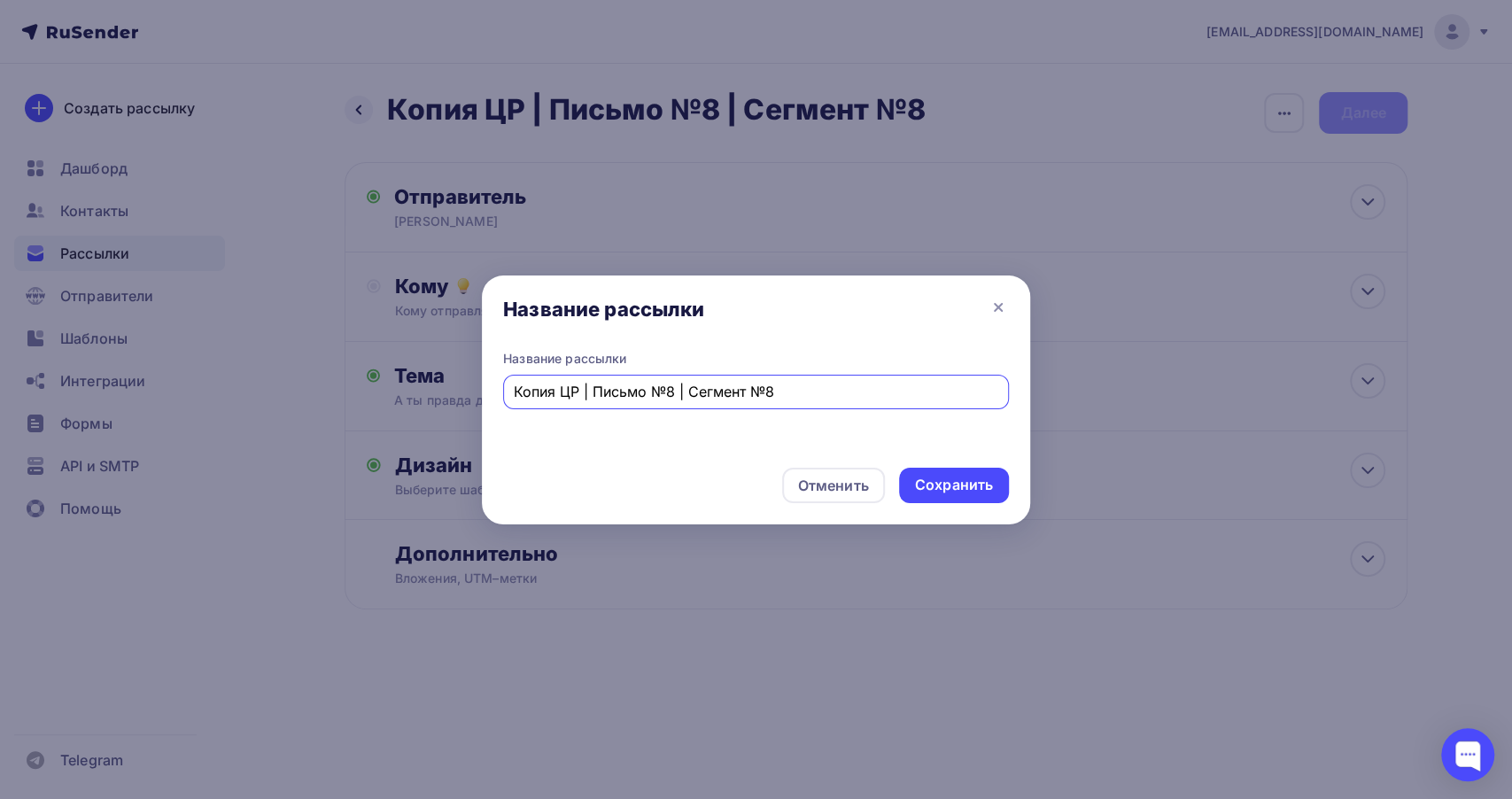
drag, startPoint x: 557, startPoint y: 387, endPoint x: 506, endPoint y: 394, distance: 51.5
click at [506, 394] on div "Копия ЦР | Письмо №8 | Сегмент №8" at bounding box center [756, 392] width 506 height 34
click at [735, 392] on input "ЦР | Письмо №8 | Сегмент №8" at bounding box center [756, 392] width 486 height 22
type input "ЦР | Письмо №8 | Сегмент №9"
click at [942, 484] on div "Сохранить" at bounding box center [954, 485] width 78 height 21
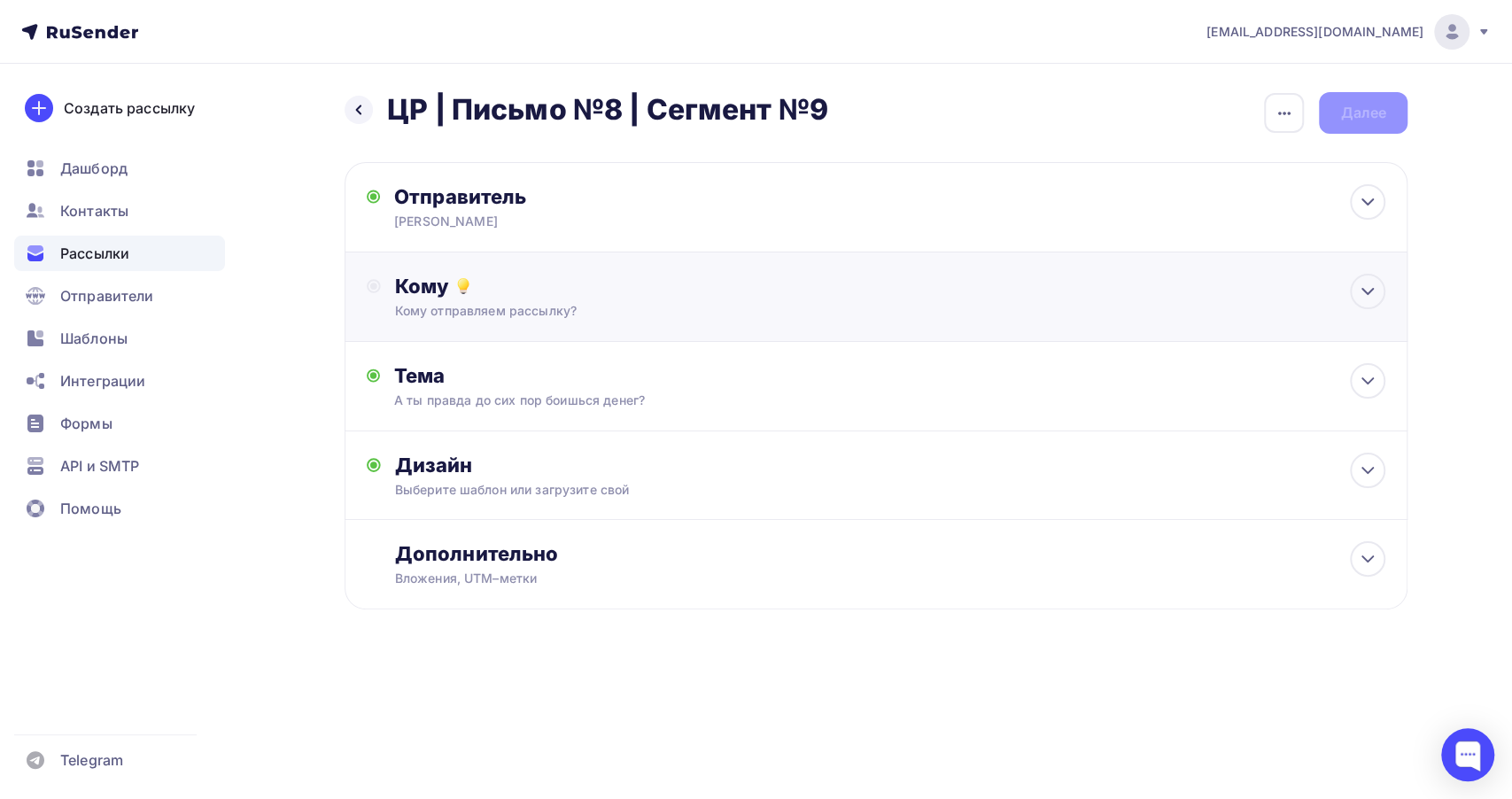
click at [510, 330] on div "Кому Кому отправляем рассылку? Списки получателей Выберите список Все списки id…" at bounding box center [877, 297] width 1063 height 89
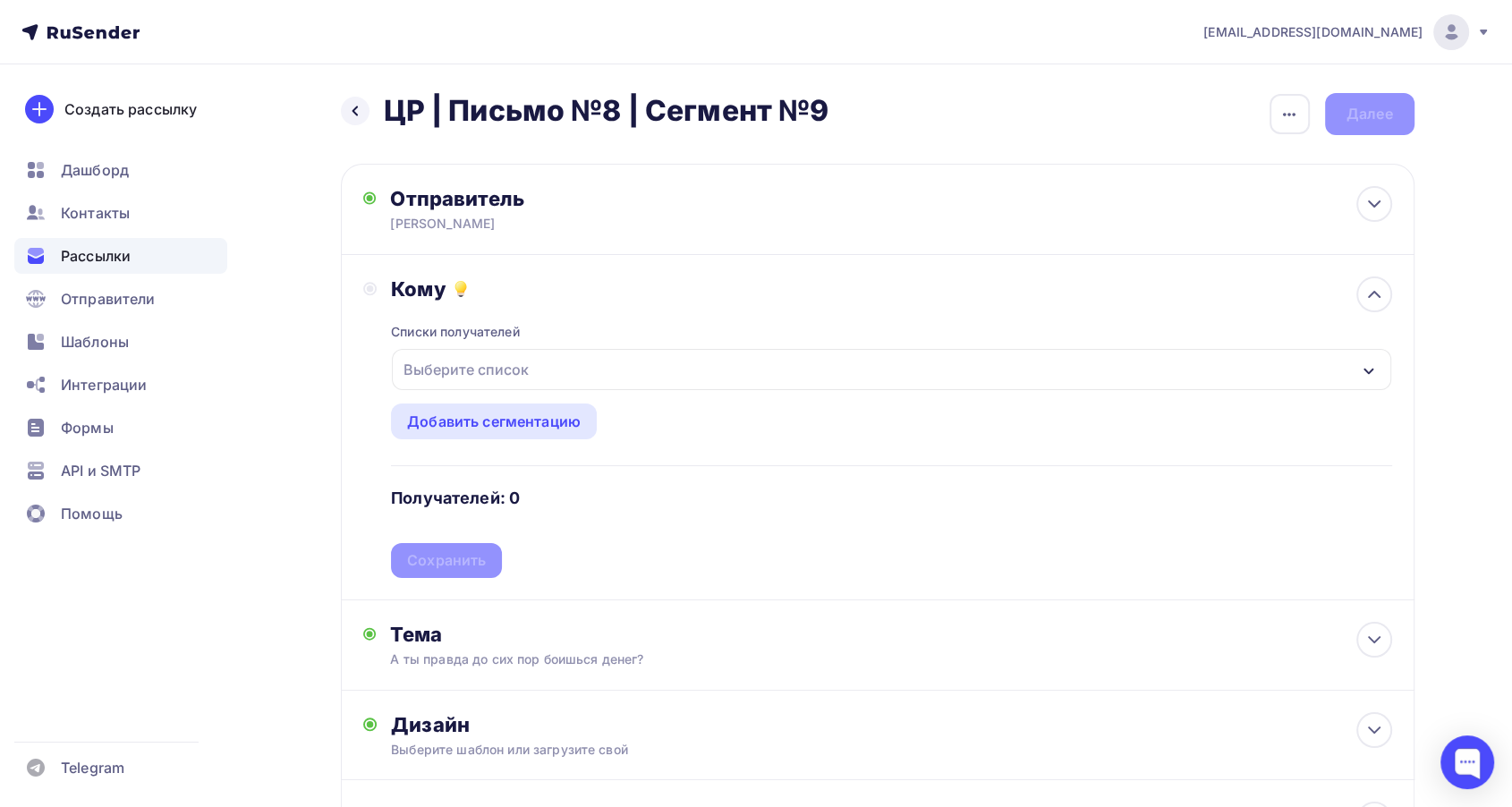
click at [556, 369] on div "Выберите список" at bounding box center [890, 369] width 998 height 41
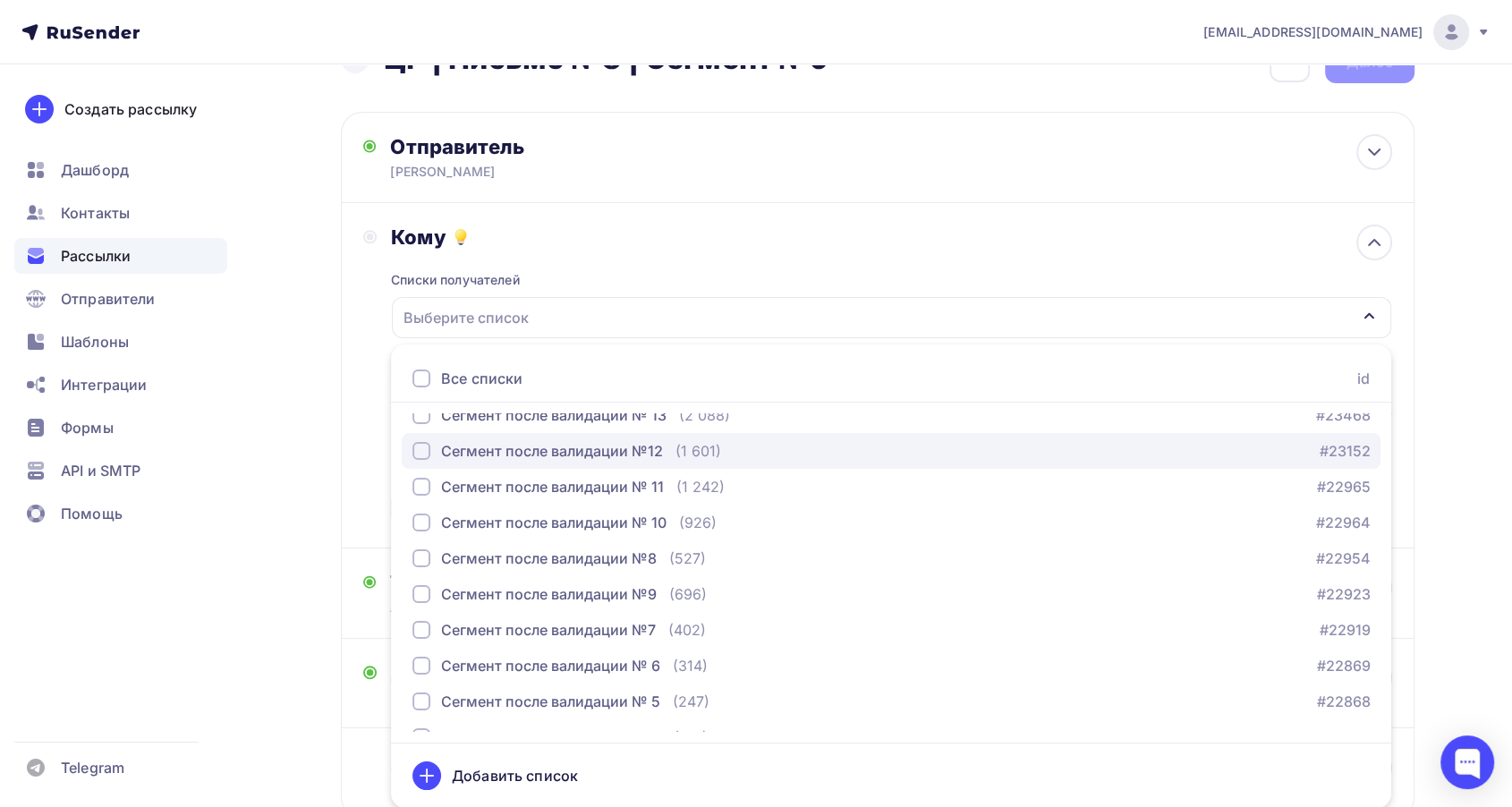
scroll to position [298, 0]
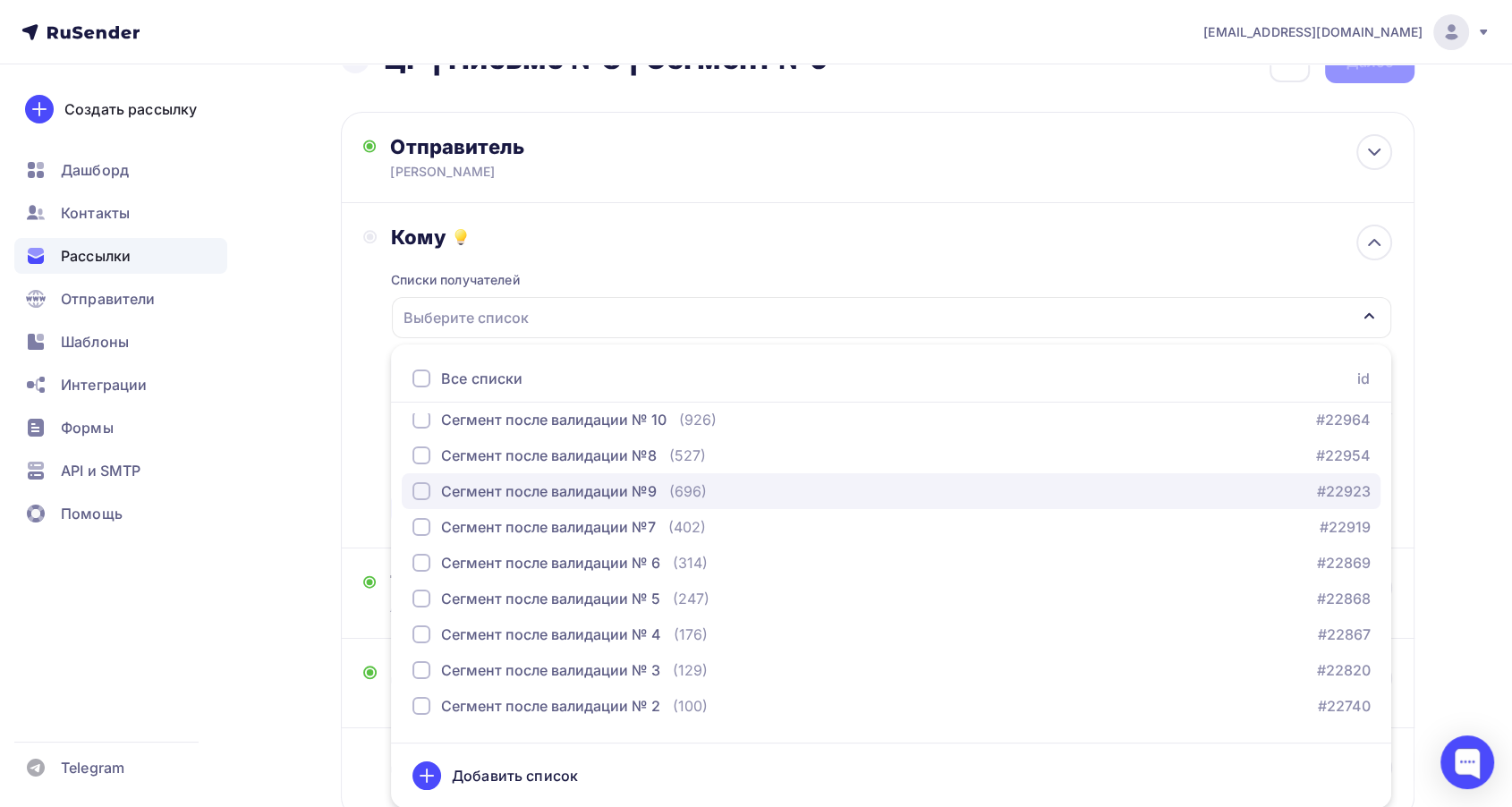
click at [646, 493] on div "Сегмент после валидации №9" at bounding box center [549, 491] width 216 height 22
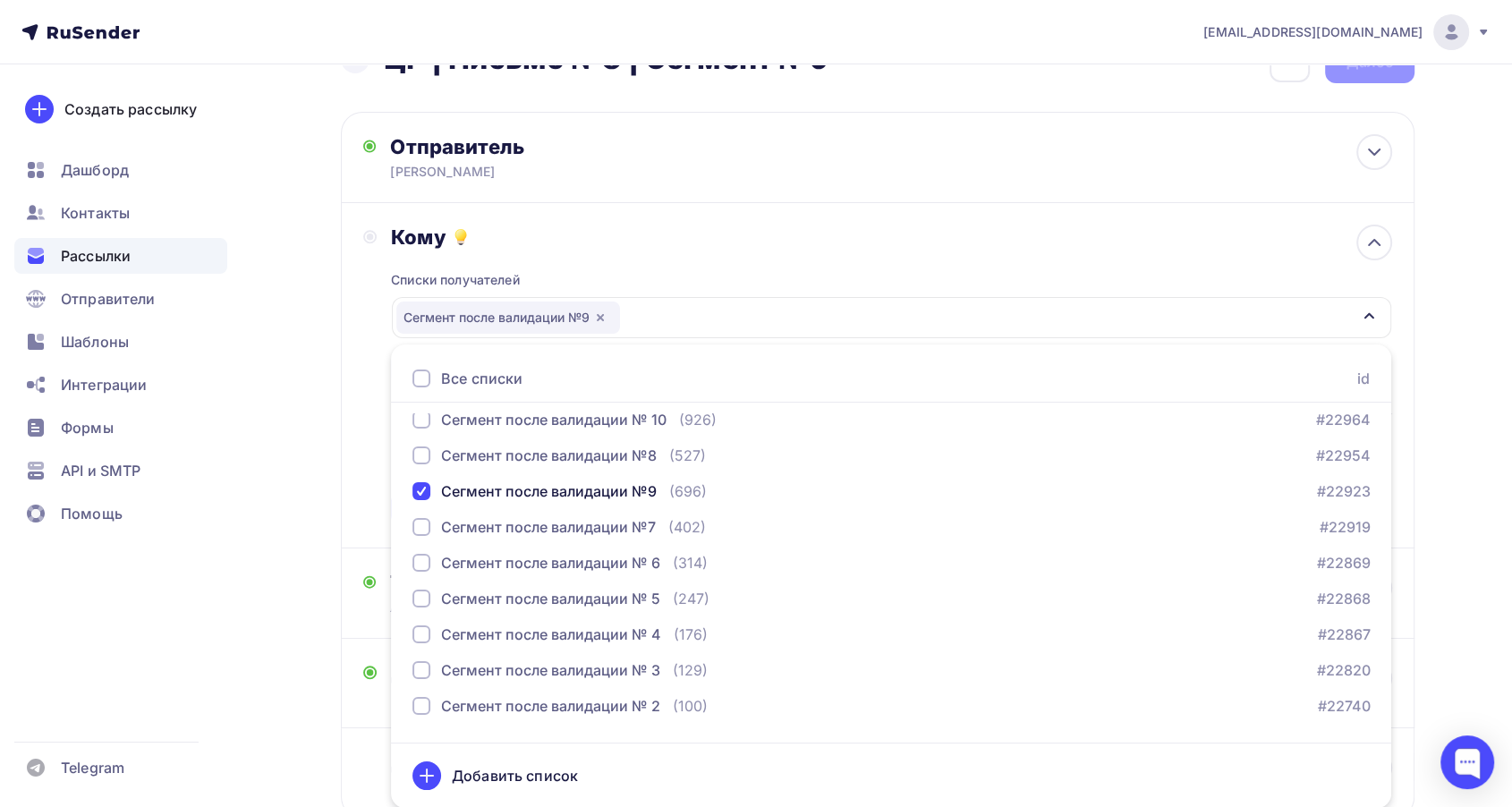
click at [681, 251] on div "Списки получателей Сегмент после валидации №9 Все списки id Сегмент после валид…" at bounding box center [890, 388] width 1000 height 276
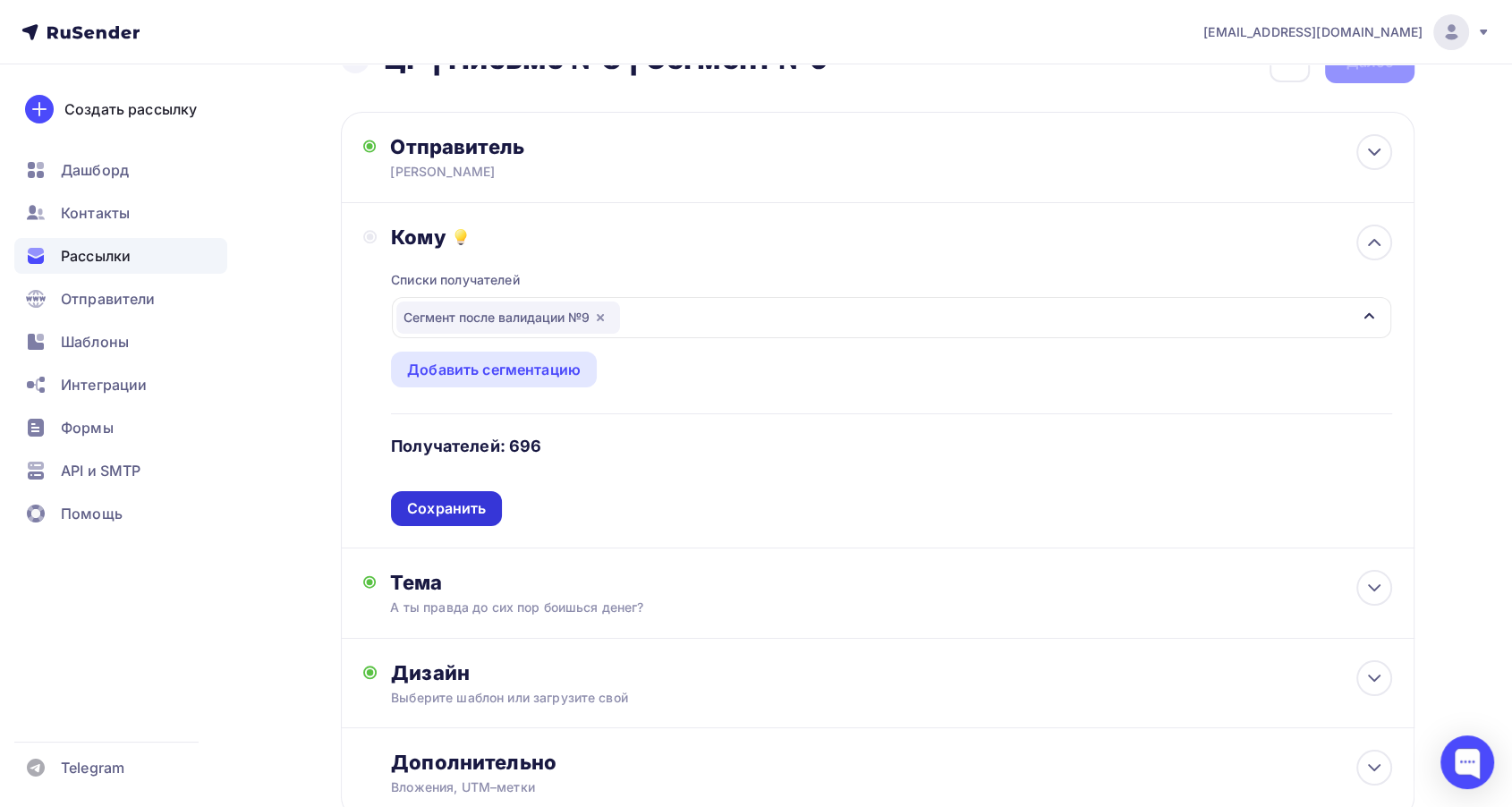
click at [458, 499] on div "Сохранить" at bounding box center [447, 509] width 78 height 21
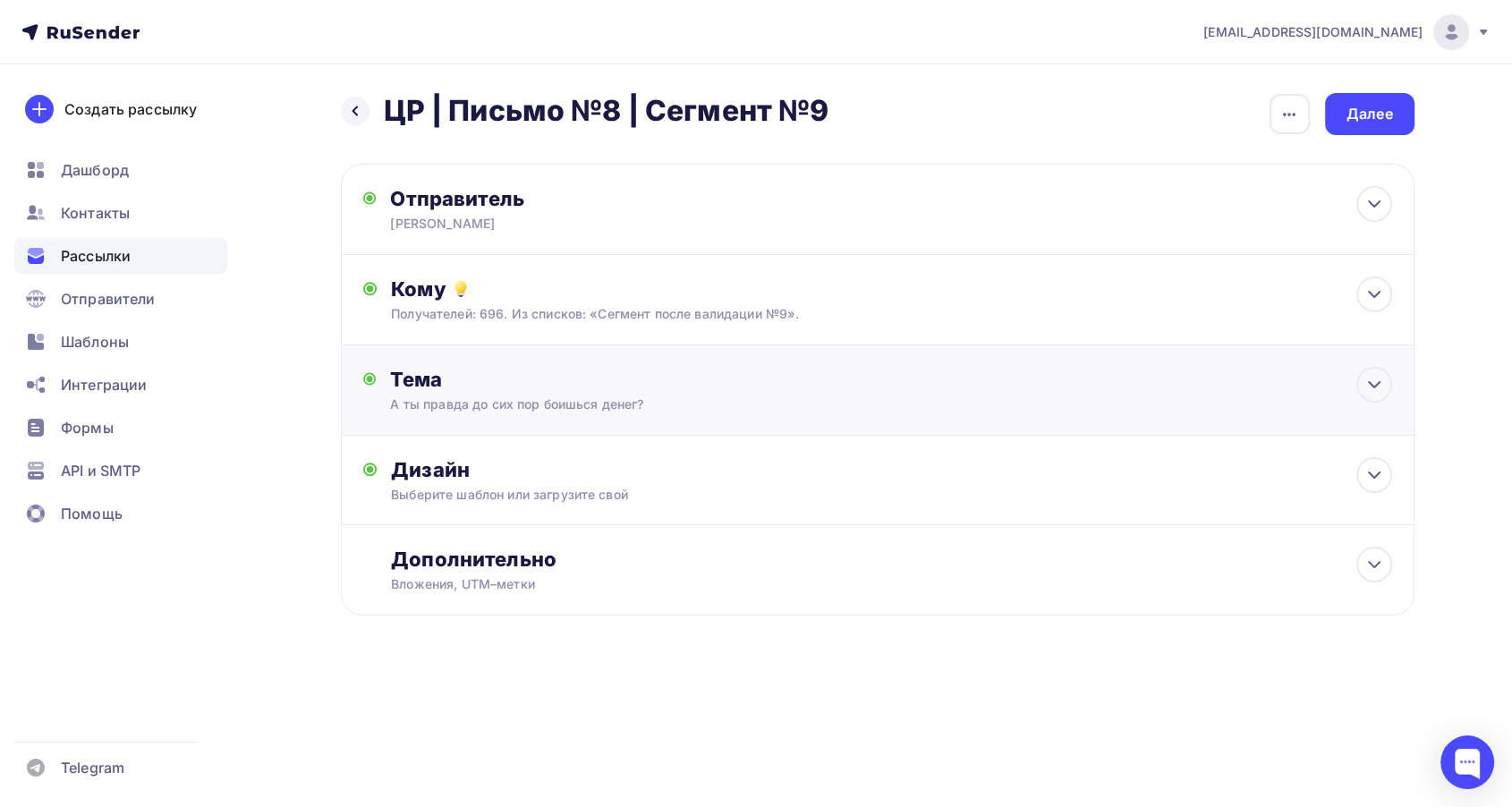
scroll to position [0, 0]
click at [674, 456] on div "Дизайн Выберите шаблон или загрузите свой Размер письма: 122 Kb Заменить шаблон…" at bounding box center [885, 481] width 1074 height 89
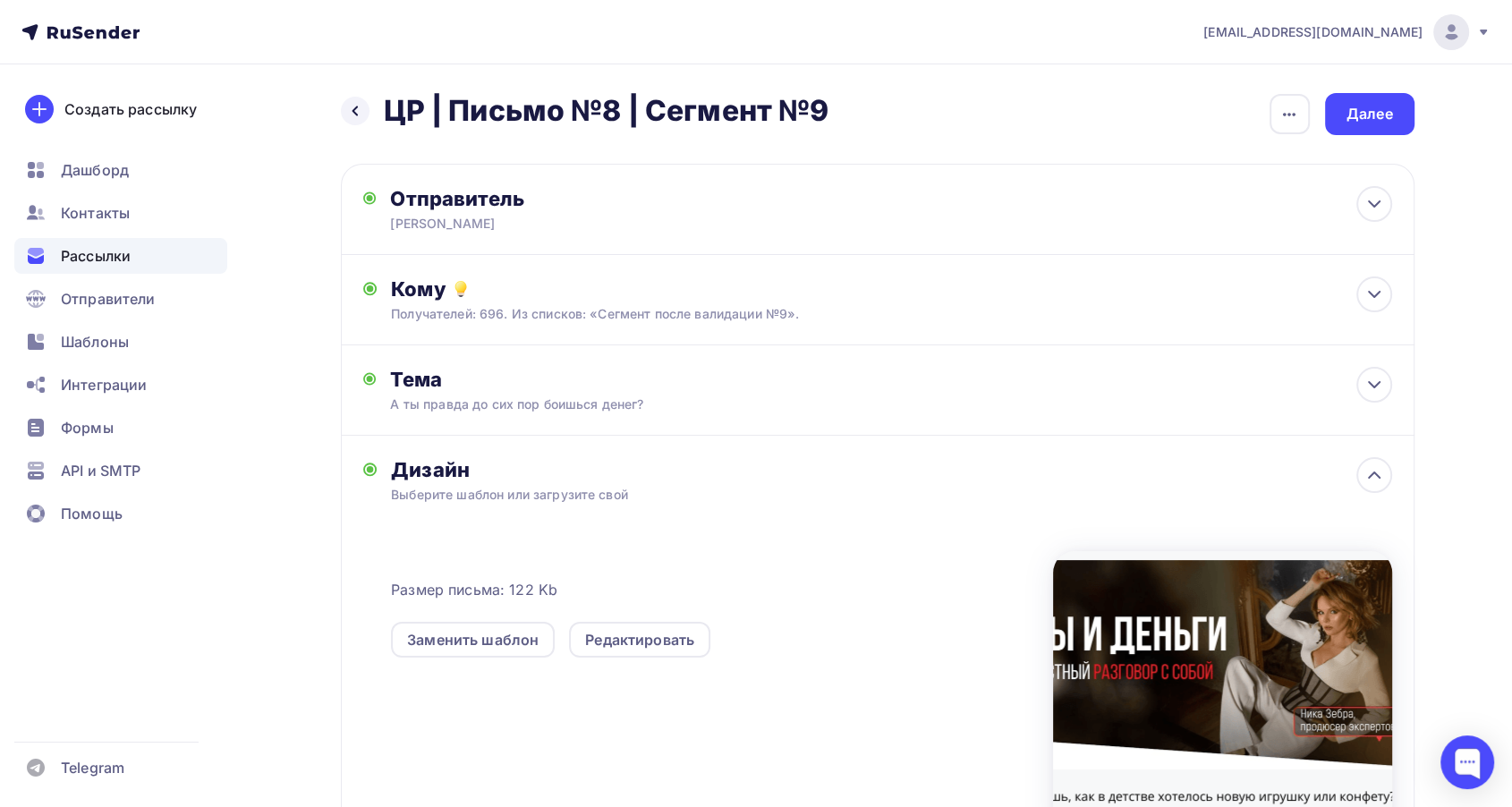
click at [1156, 502] on div "Выберите шаблон или загрузите свой" at bounding box center [841, 495] width 900 height 18
click at [1385, 463] on div at bounding box center [1373, 475] width 36 height 36
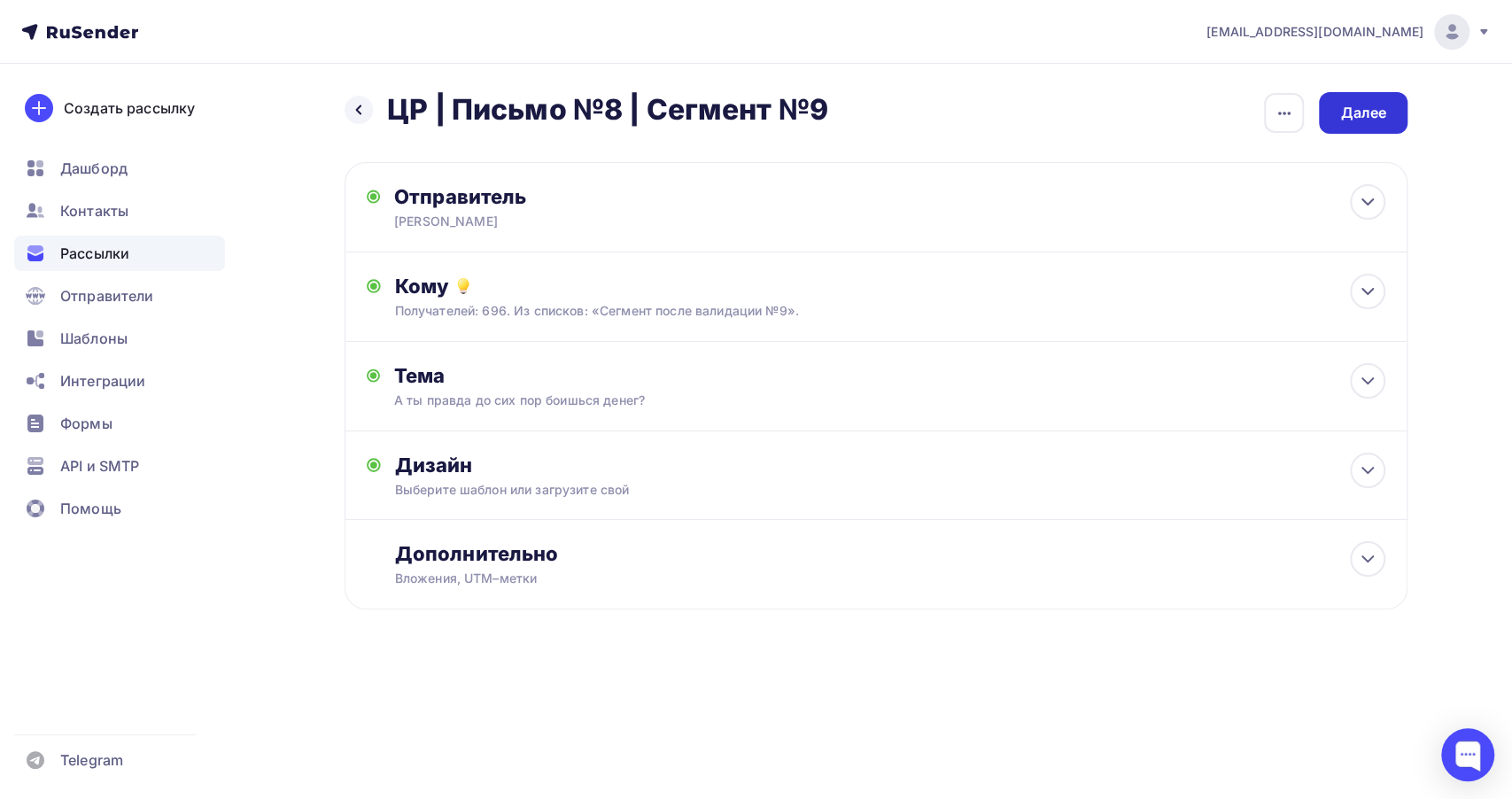
click at [1347, 105] on div "Далее" at bounding box center [1363, 113] width 46 height 21
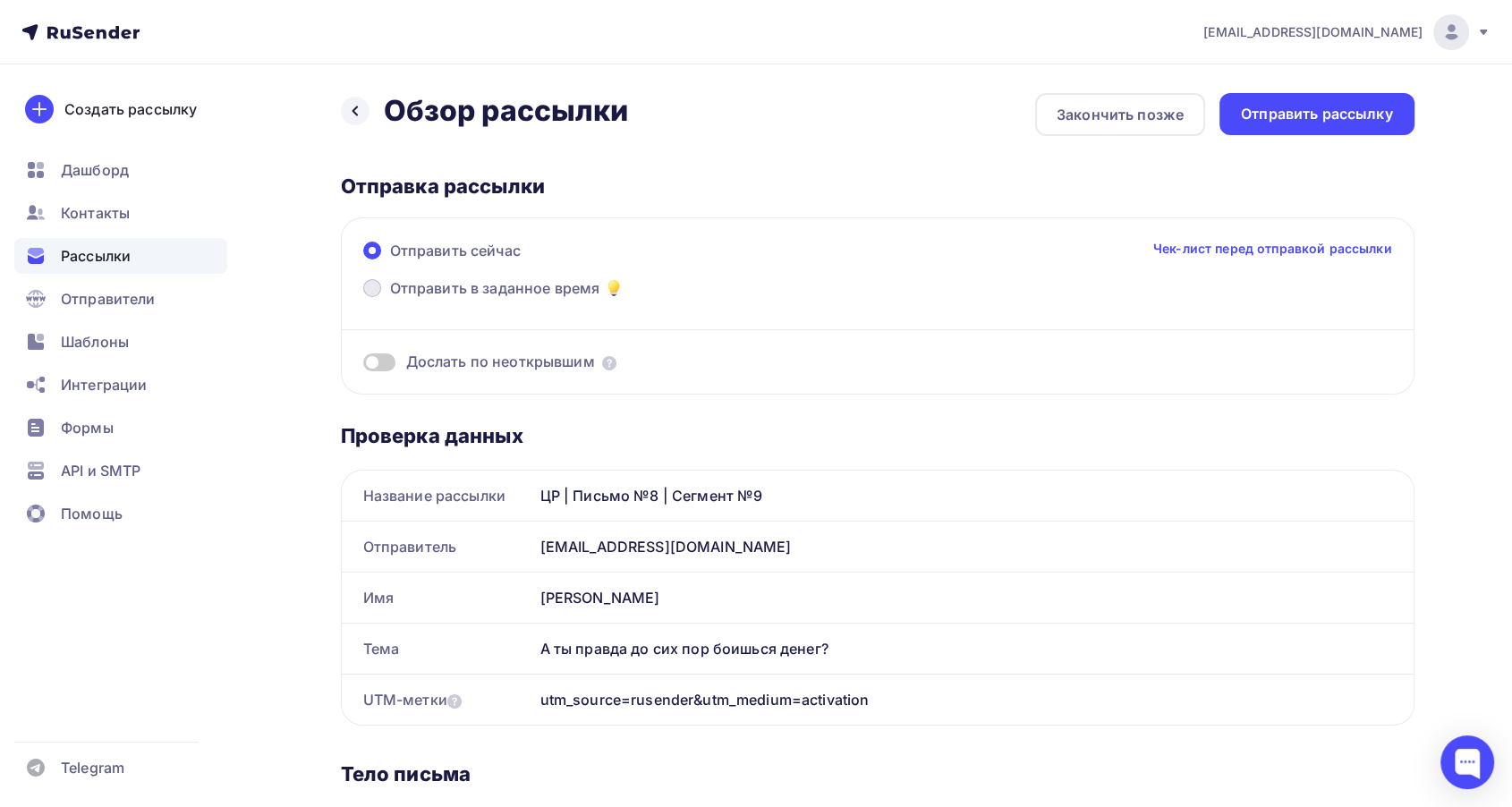
click at [582, 290] on span "Отправить в заданное время" at bounding box center [495, 288] width 211 height 22
click at [390, 299] on input "Отправить в заданное время" at bounding box center [390, 299] width 0 height 0
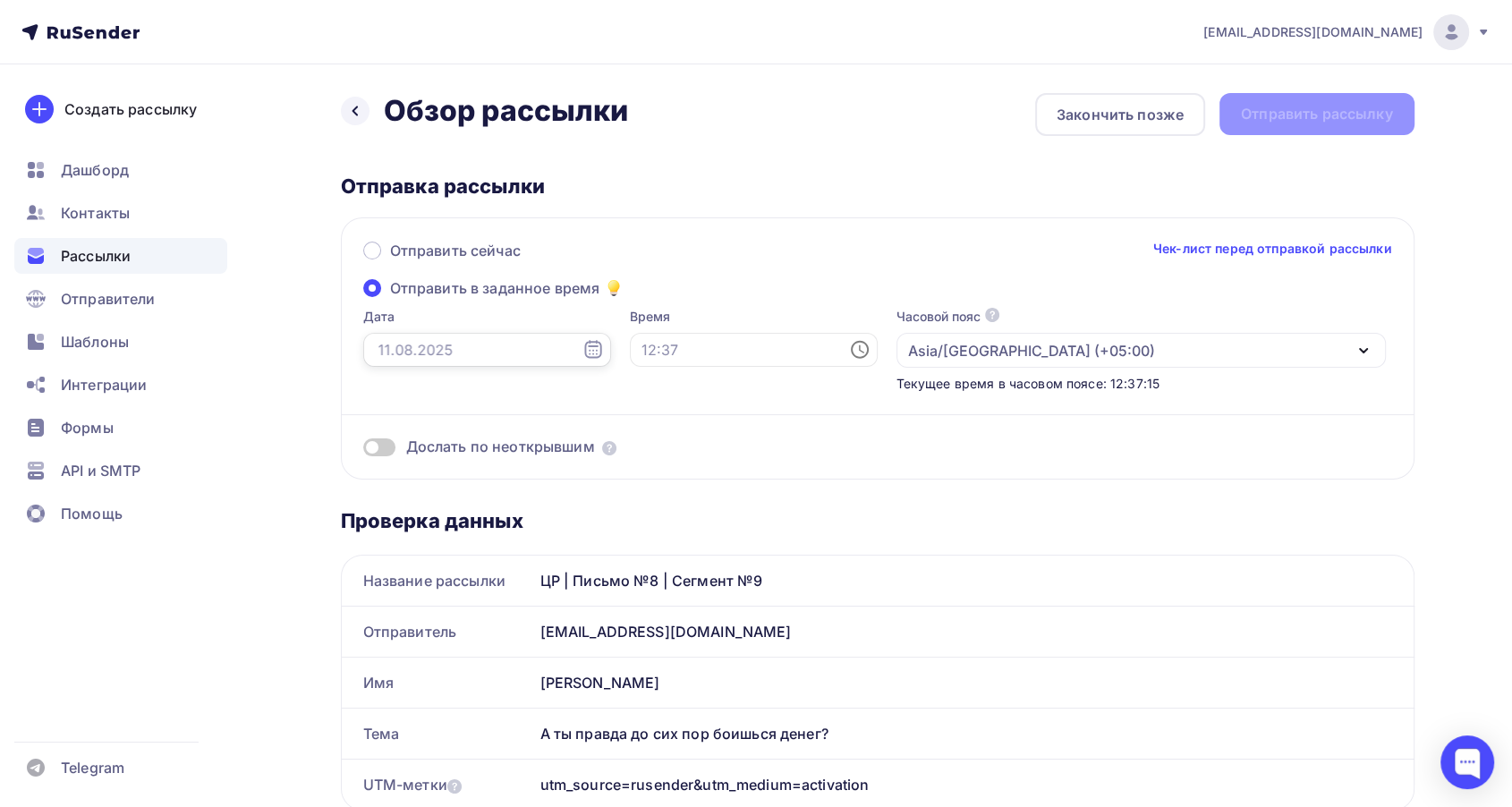
click at [490, 362] on input "text" at bounding box center [487, 349] width 248 height 34
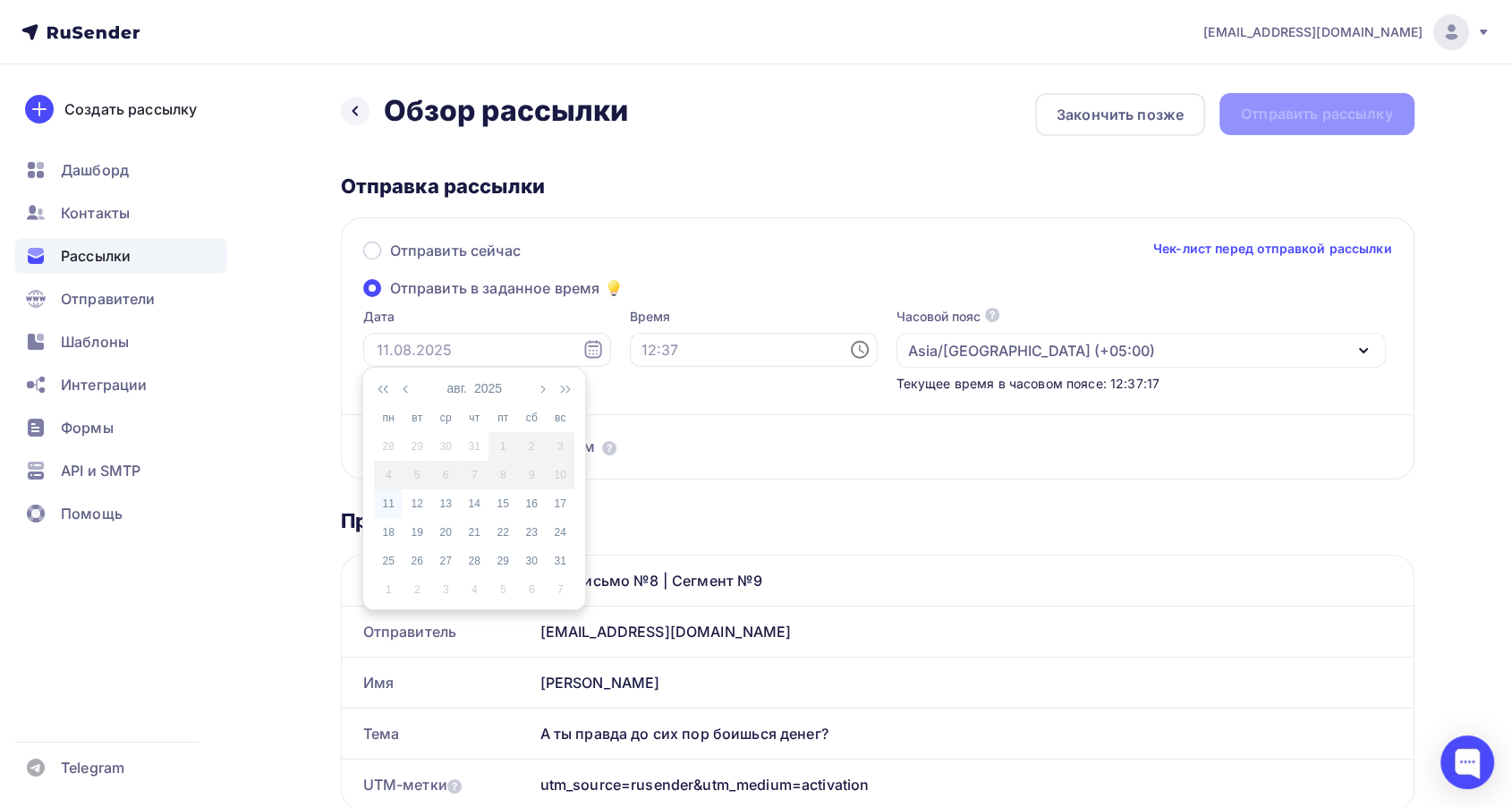
click at [384, 507] on div "11" at bounding box center [387, 504] width 28 height 16
type input "[DATE]"
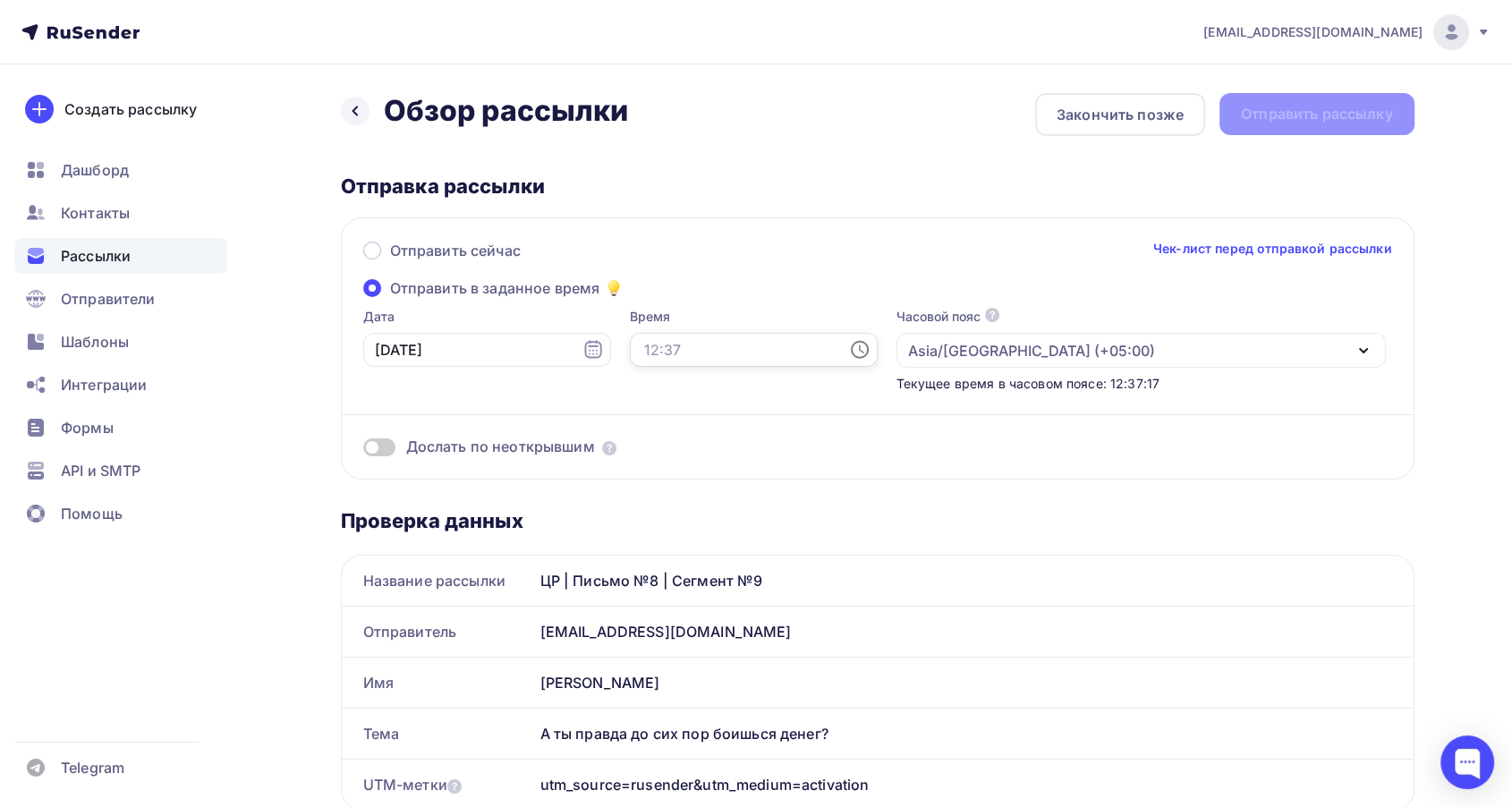
click at [630, 356] on input "text" at bounding box center [754, 349] width 248 height 34
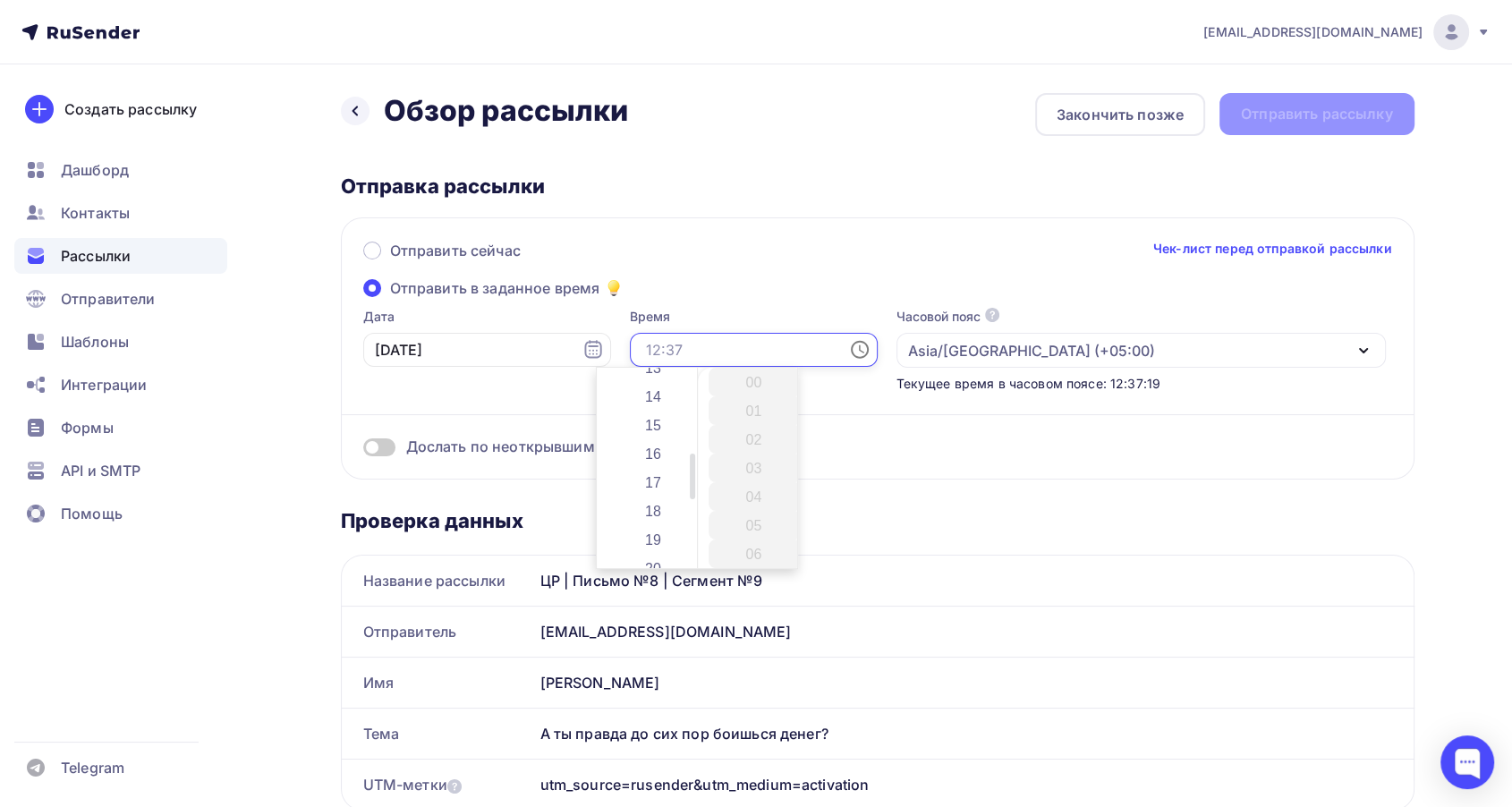
scroll to position [398, 0]
click at [650, 459] on li "13" at bounding box center [653, 456] width 94 height 28
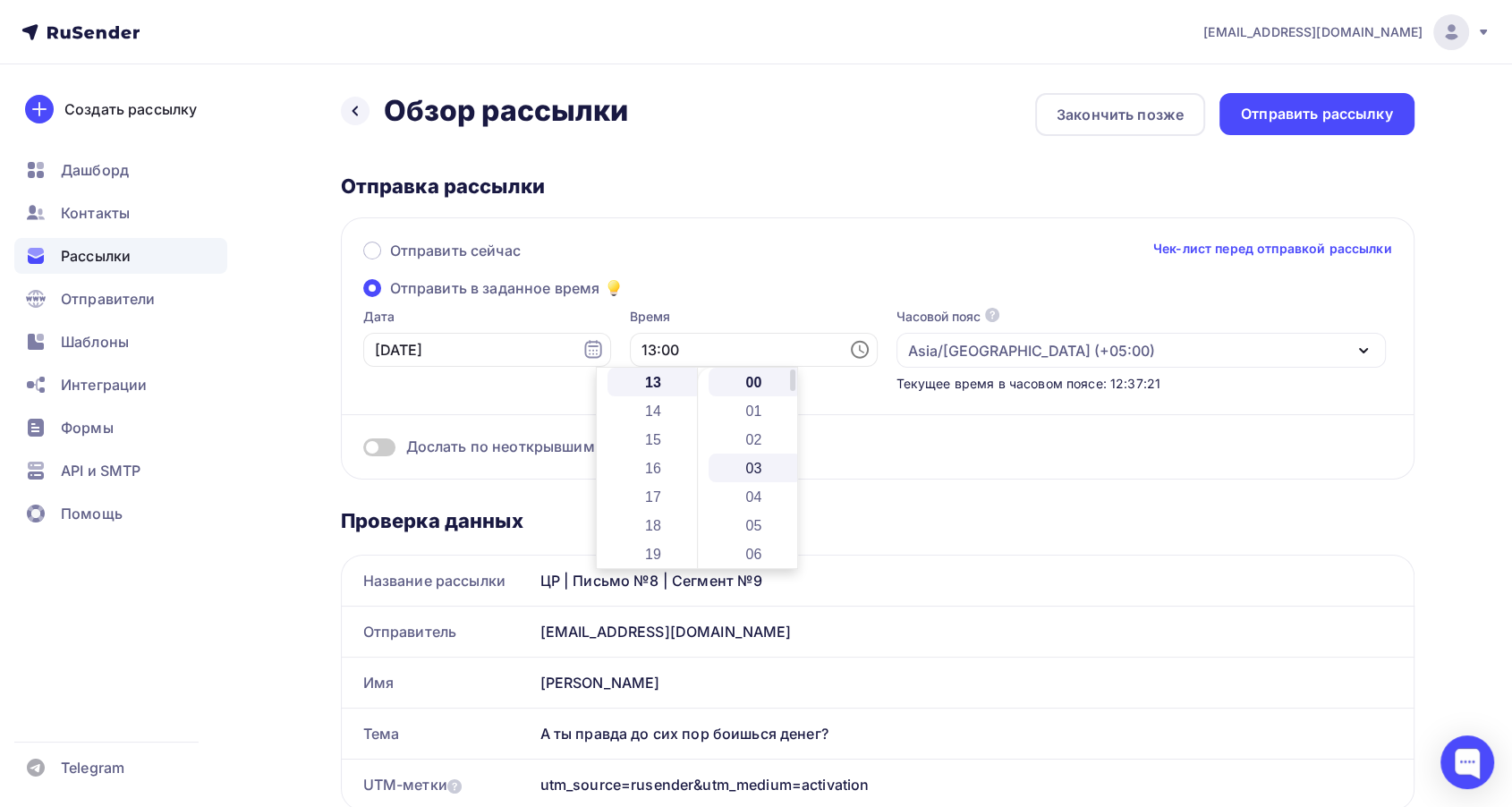
scroll to position [372, 0]
click at [755, 459] on li "13" at bounding box center [755, 456] width 94 height 28
type input "13:13"
click at [707, 271] on div "Отправить сейчас Чек-лист перед отправкой рассылки" at bounding box center [877, 258] width 1029 height 37
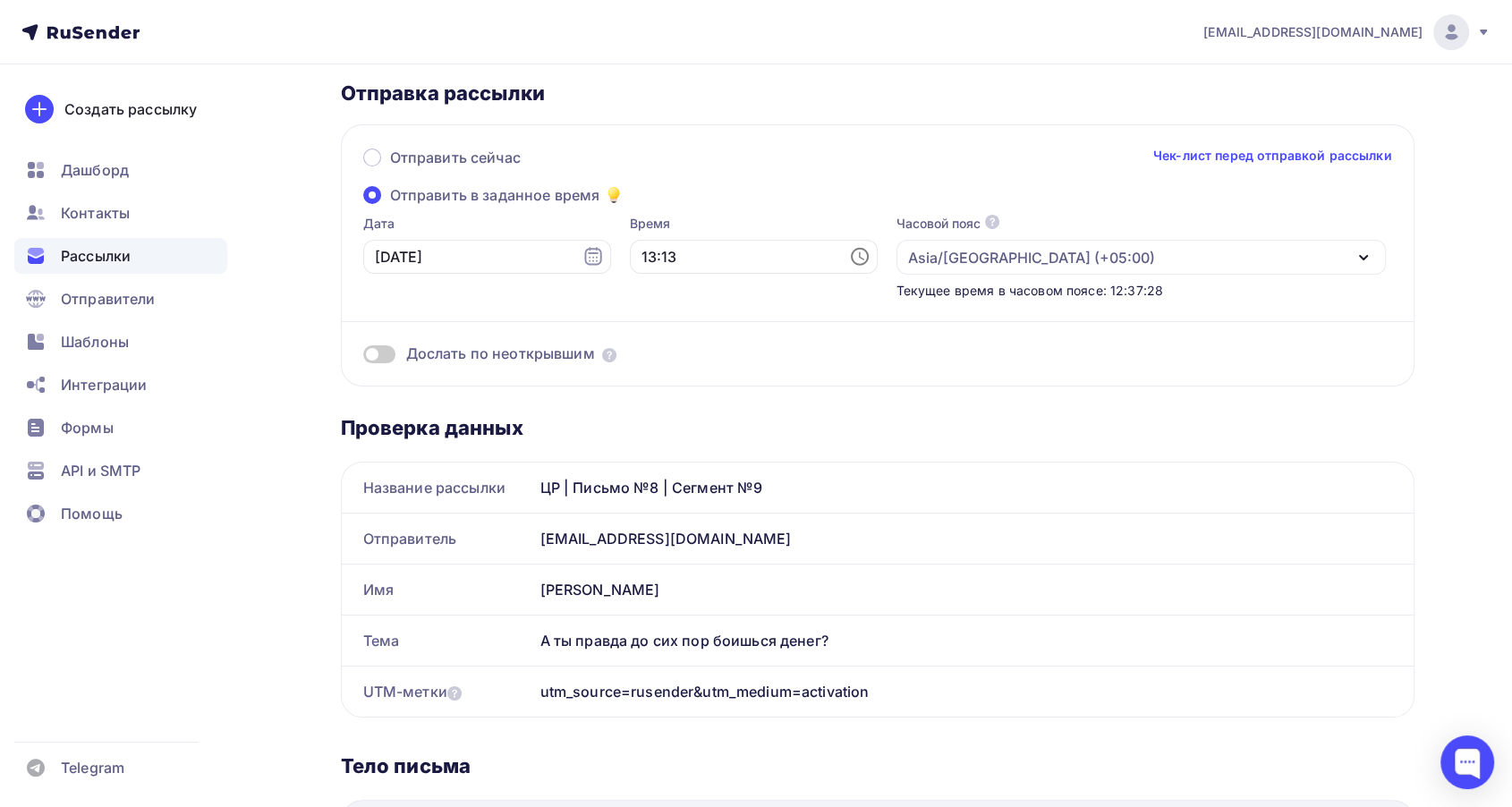
scroll to position [0, 0]
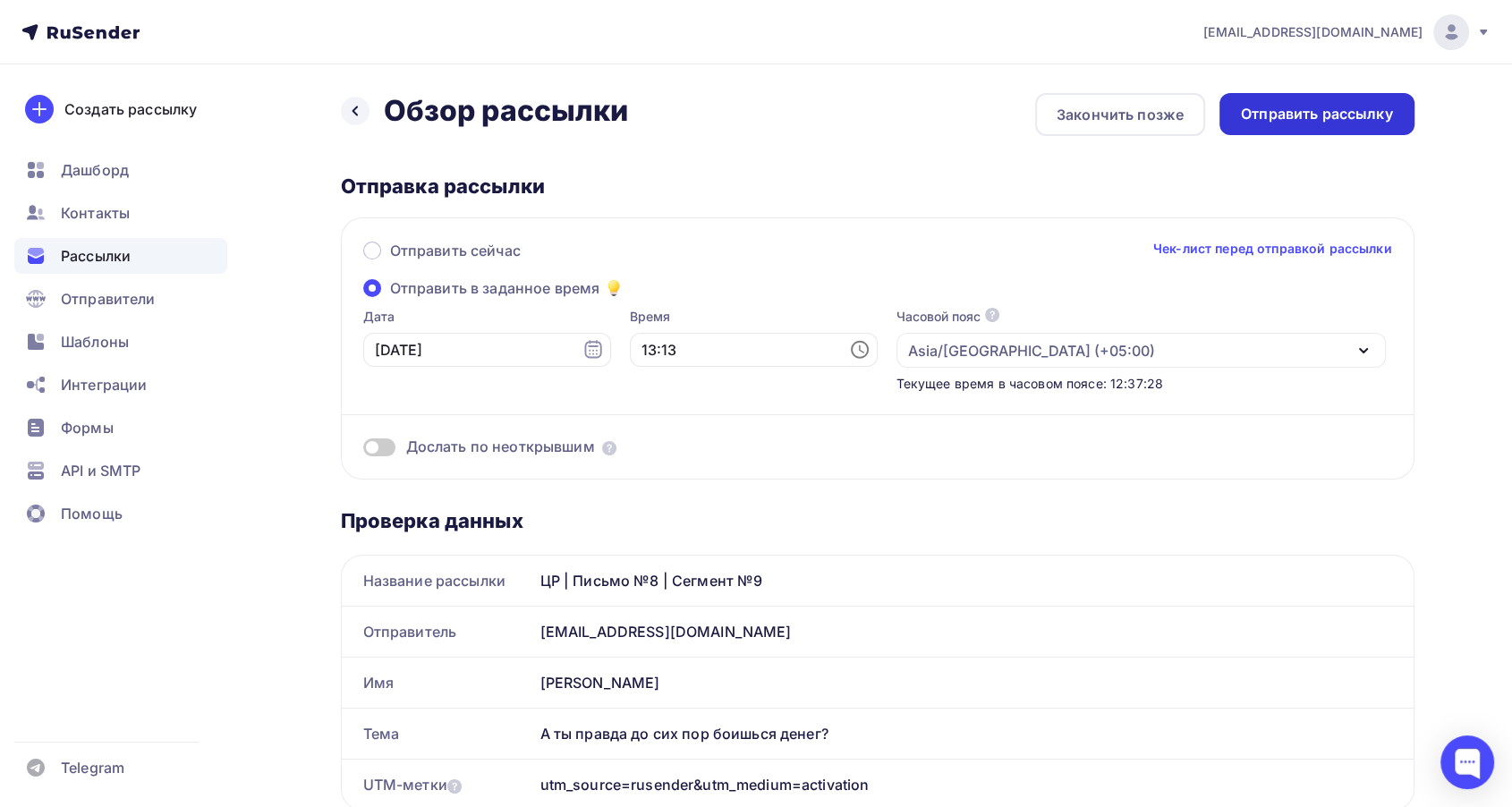
click at [1284, 134] on div "Отправить рассылку" at bounding box center [1317, 114] width 195 height 42
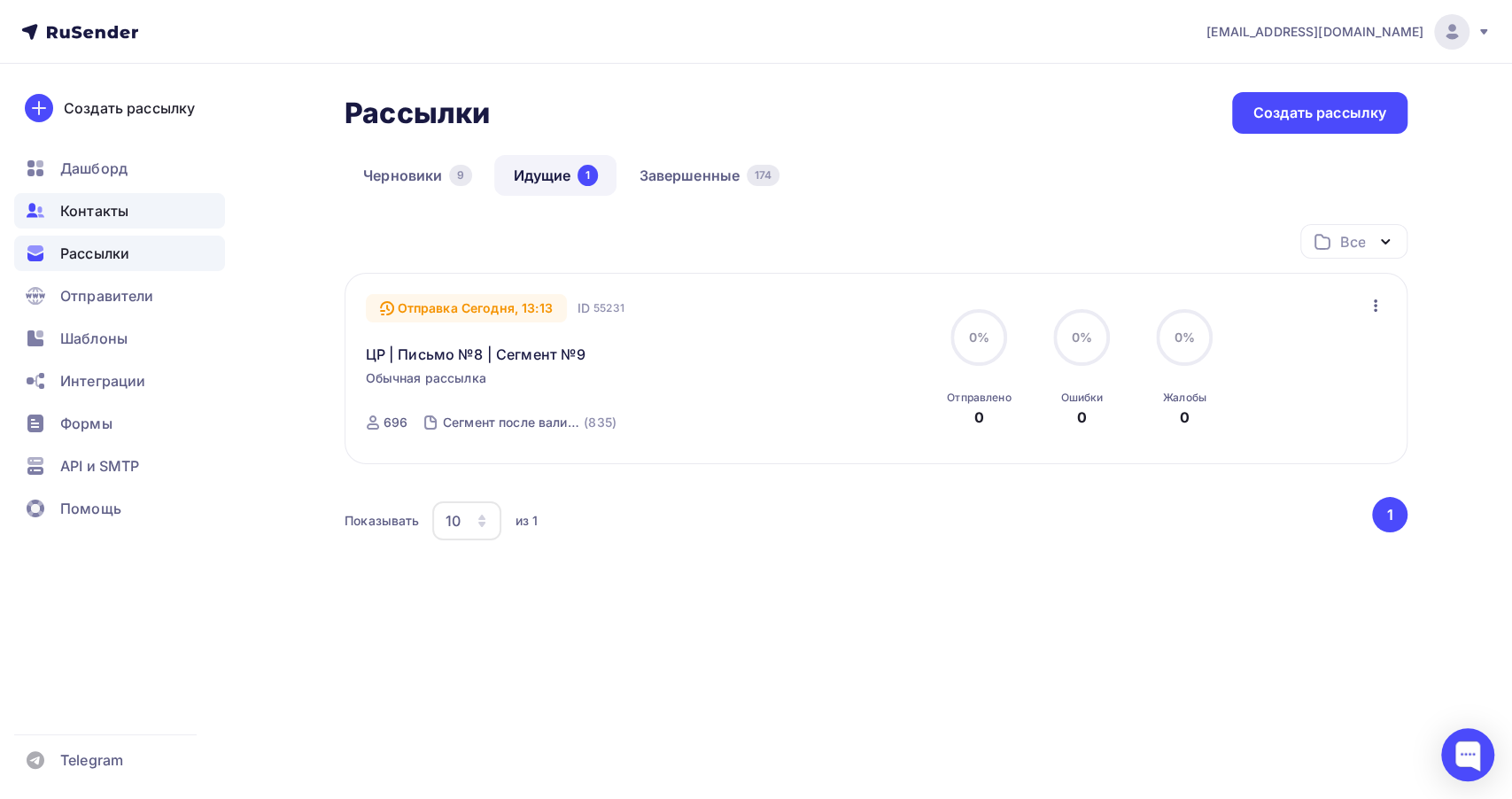
click at [73, 222] on div "Контакты" at bounding box center [120, 210] width 211 height 35
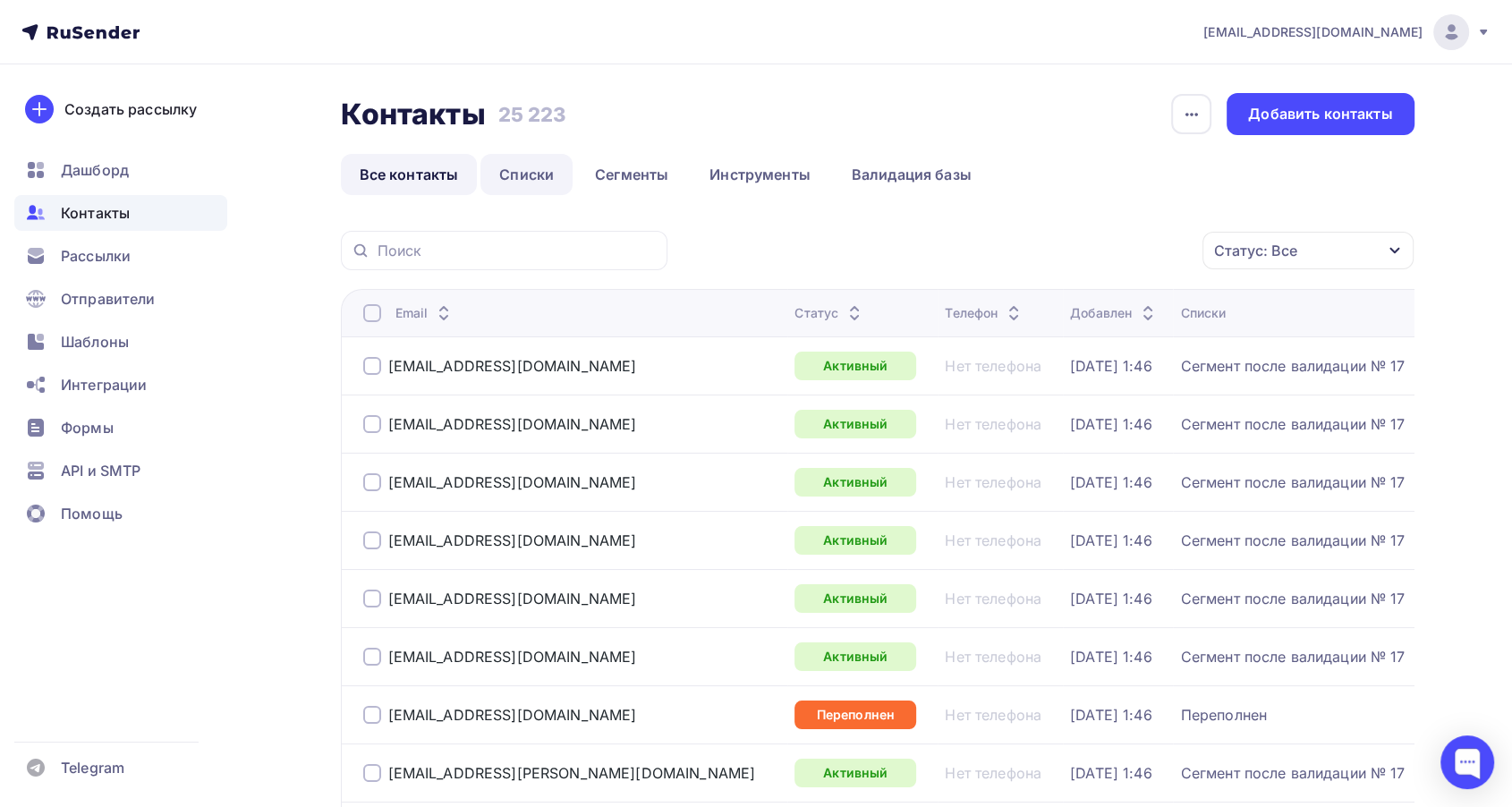
click at [546, 171] on link "Списки" at bounding box center [526, 174] width 92 height 41
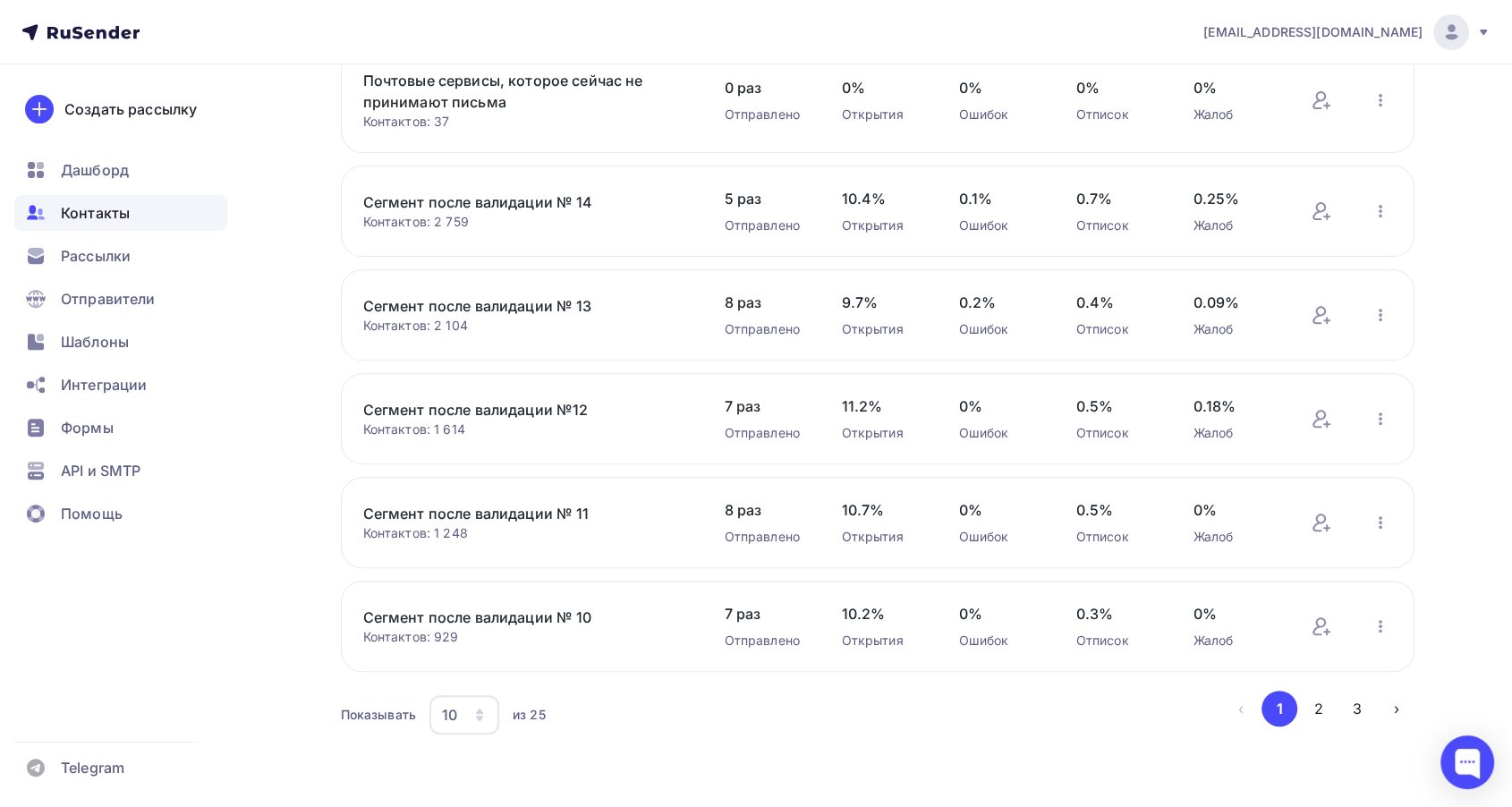
scroll to position [593, 0]
click at [1327, 703] on button "2" at bounding box center [1318, 708] width 36 height 36
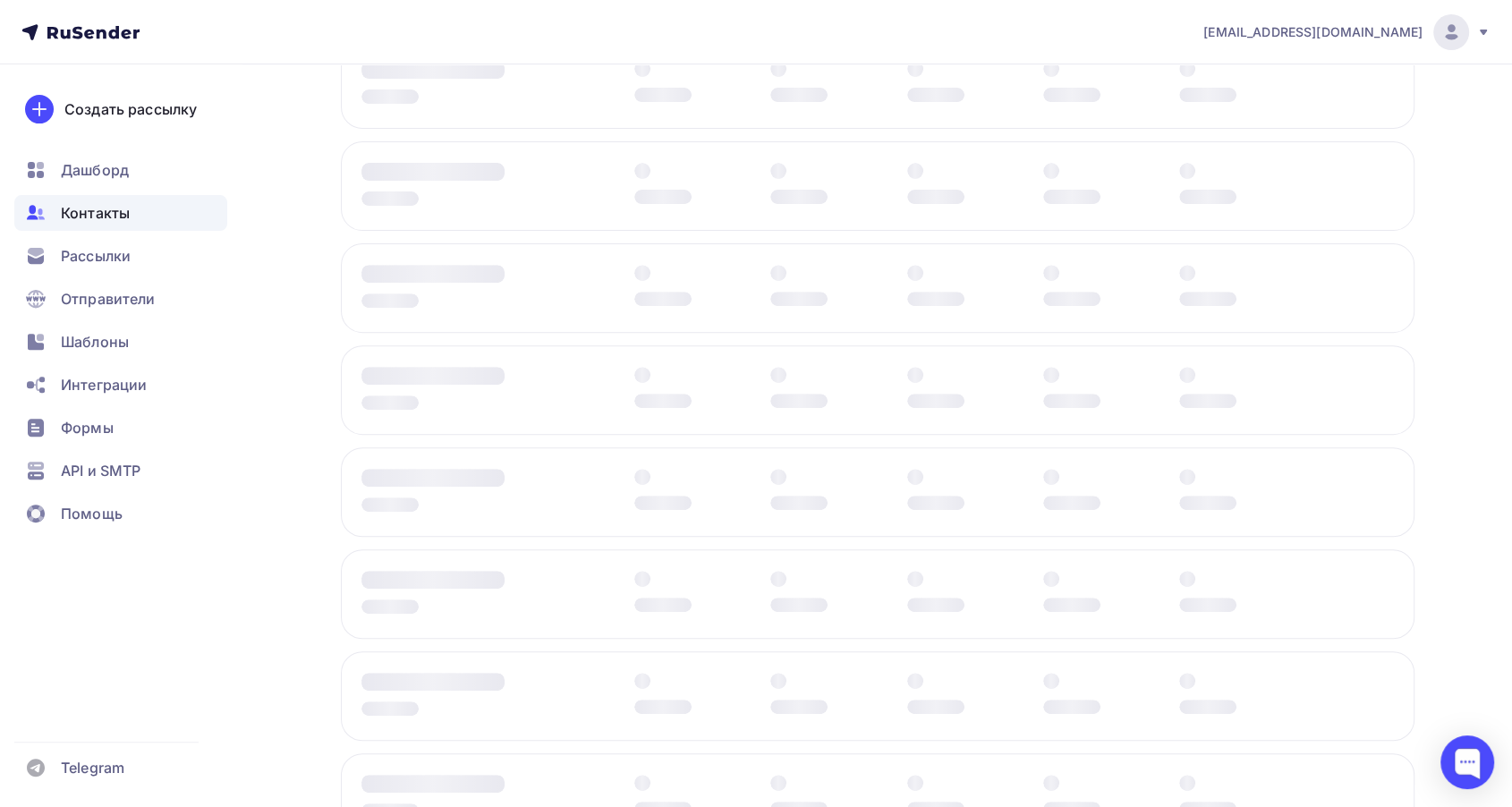
scroll to position [578, 0]
